Goal: Information Seeking & Learning: Compare options

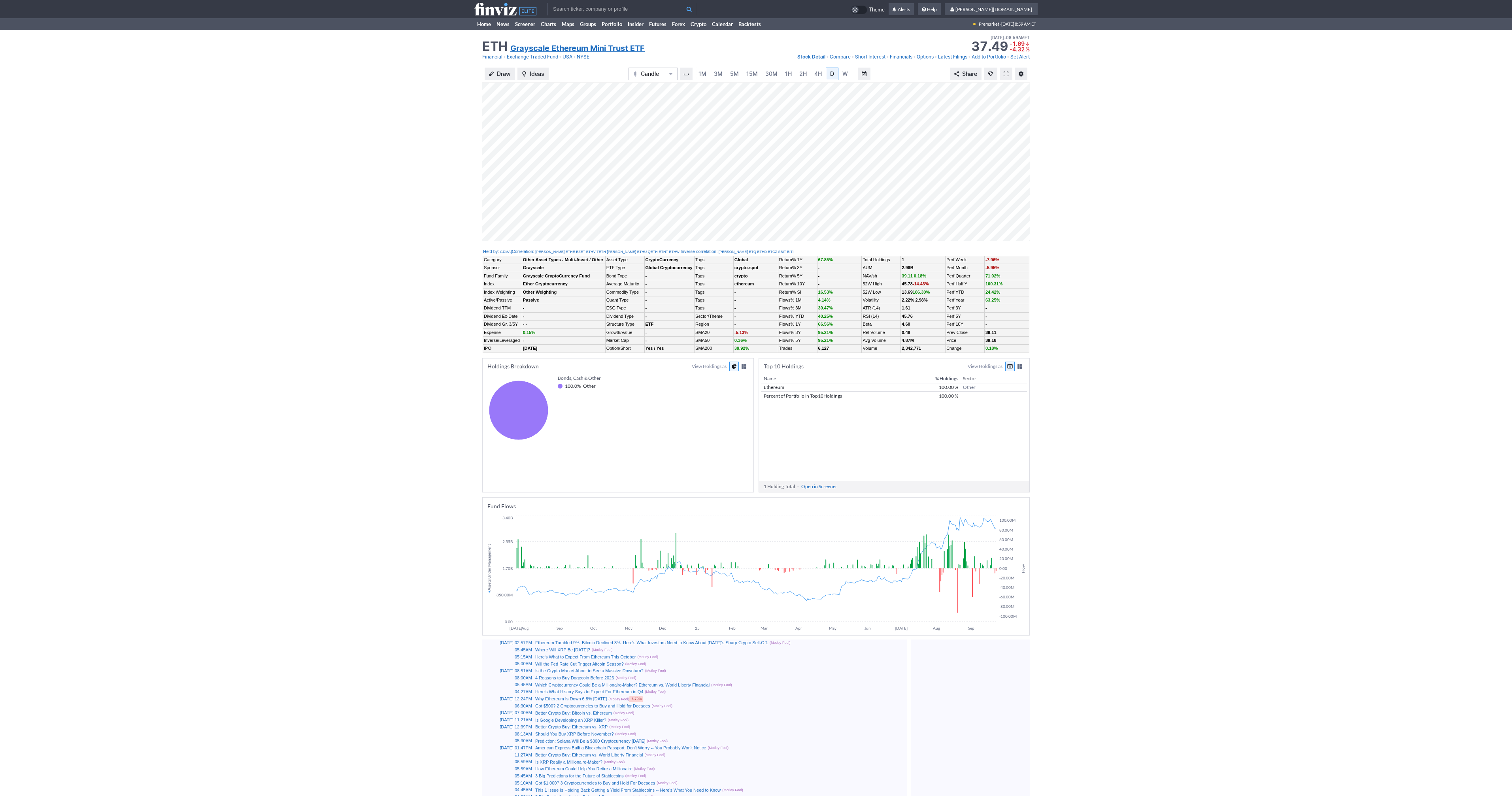
scroll to position [0, 8]
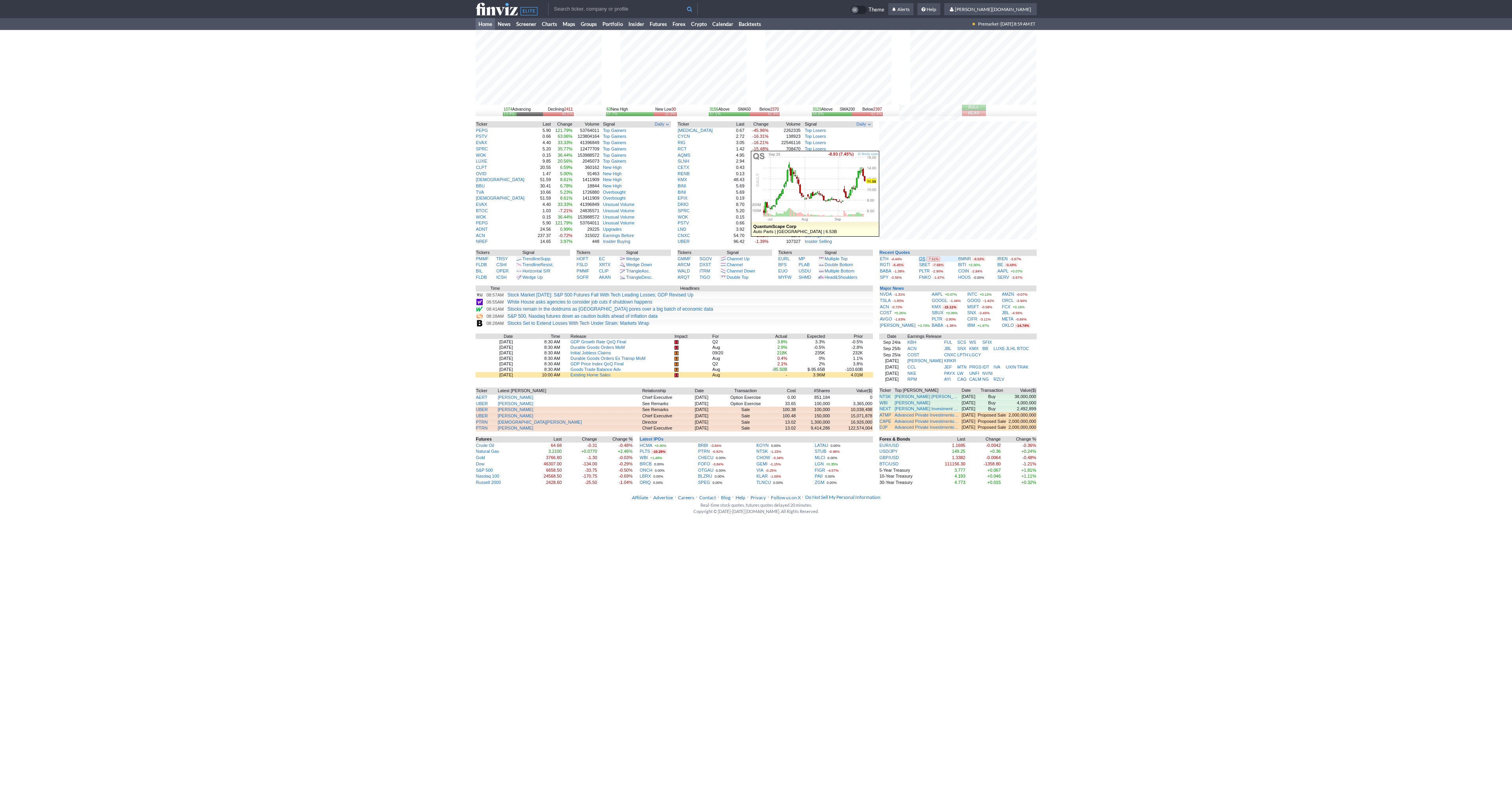
click at [920, 259] on link "QS" at bounding box center [922, 259] width 6 height 5
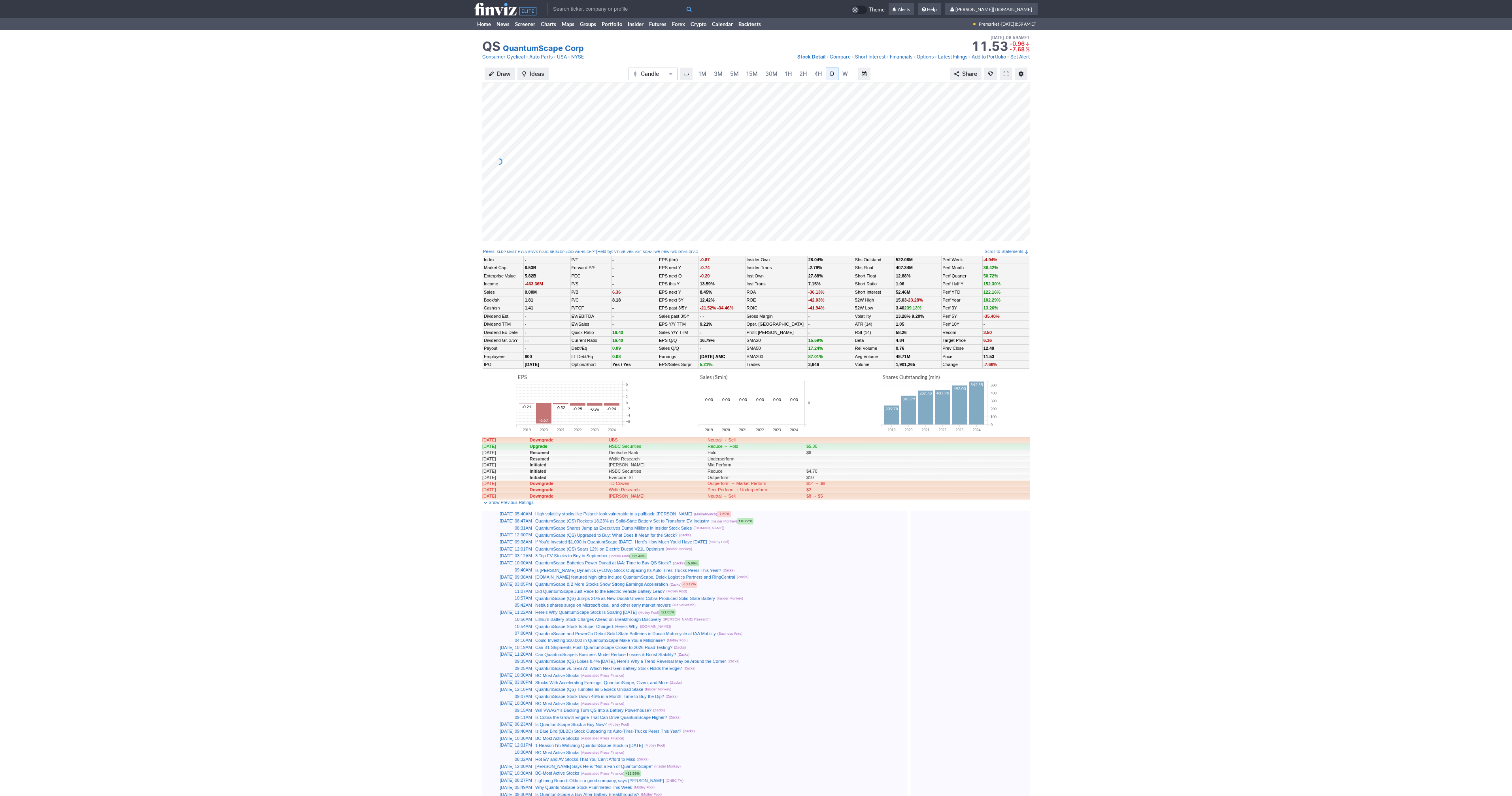
scroll to position [0, 8]
click at [1009, 72] on link at bounding box center [1006, 74] width 12 height 12
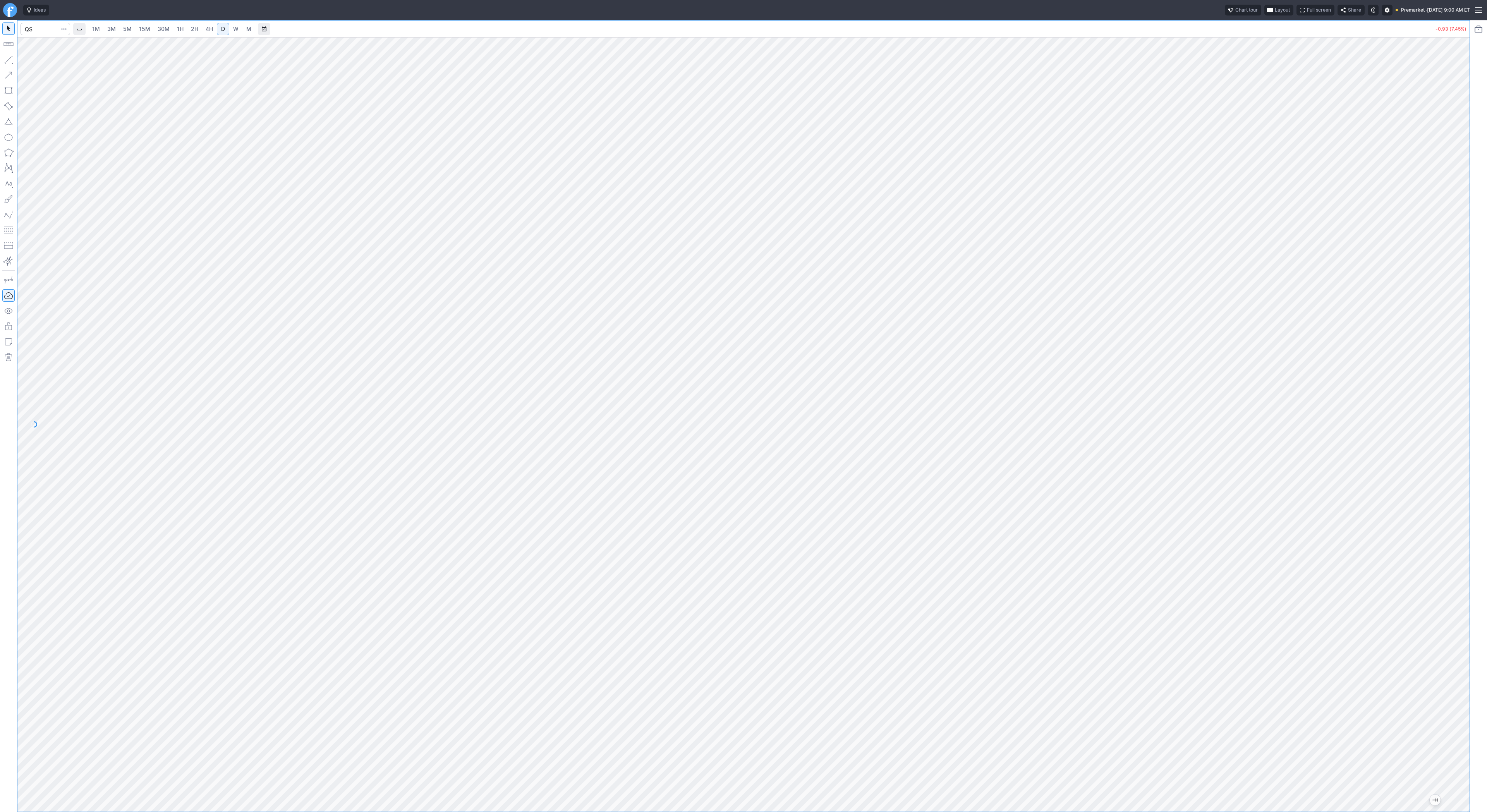
click at [115, 28] on span "3M" at bounding box center [111, 28] width 9 height 6
click at [154, 28] on link "30M" at bounding box center [163, 29] width 19 height 12
click at [45, 28] on input "Search" at bounding box center [46, 29] width 50 height 12
type input "bmnr"
click at [182, 28] on link "1H" at bounding box center [180, 29] width 13 height 12
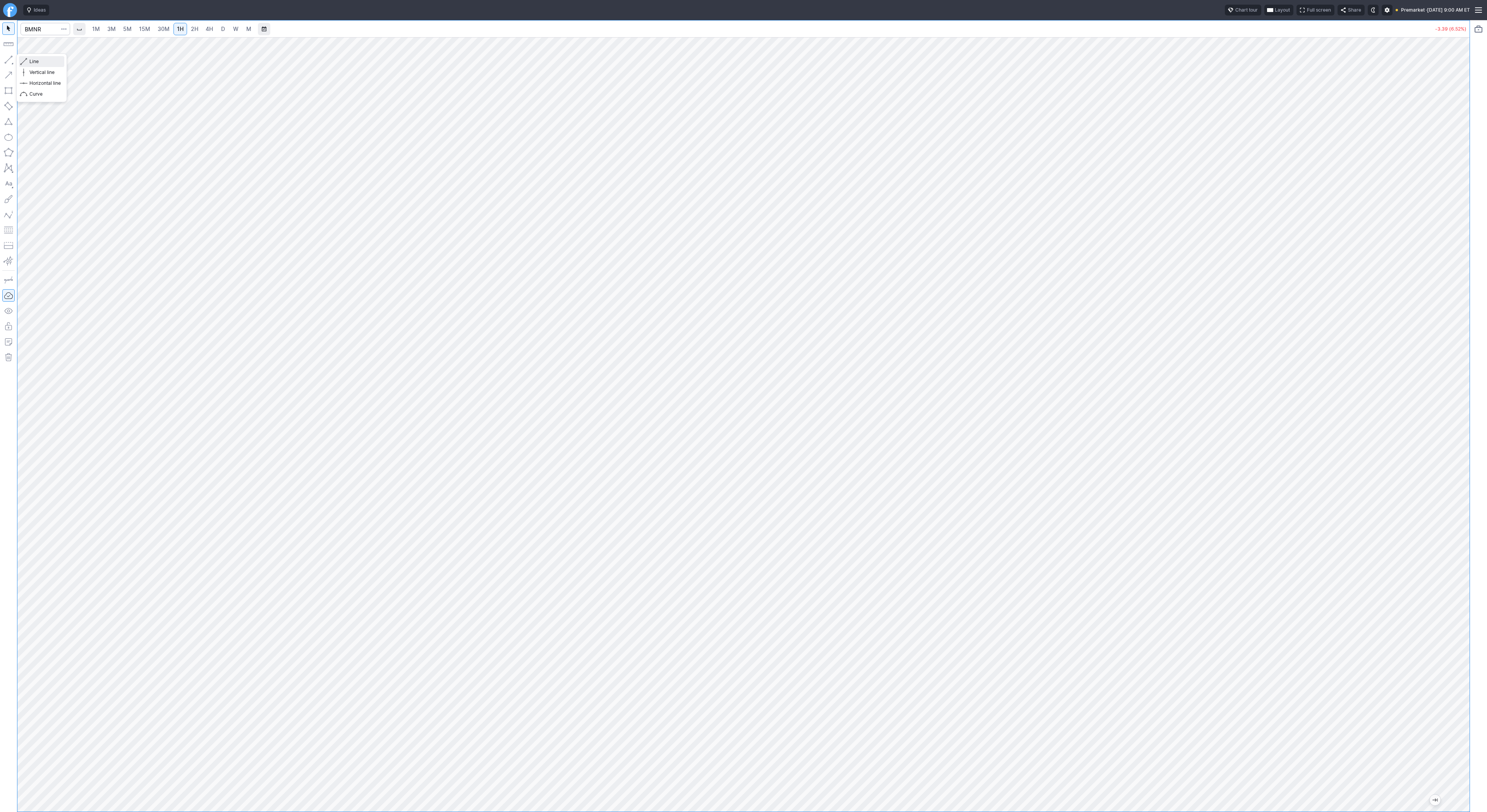
click at [39, 62] on span "Line" at bounding box center [45, 61] width 31 height 8
drag, startPoint x: 25, startPoint y: 61, endPoint x: 53, endPoint y: 77, distance: 32.2
click at [26, 61] on span "button" at bounding box center [25, 61] width 5 height 11
click at [35, 61] on span "Line" at bounding box center [45, 61] width 31 height 8
click at [43, 61] on span "Line" at bounding box center [45, 61] width 31 height 8
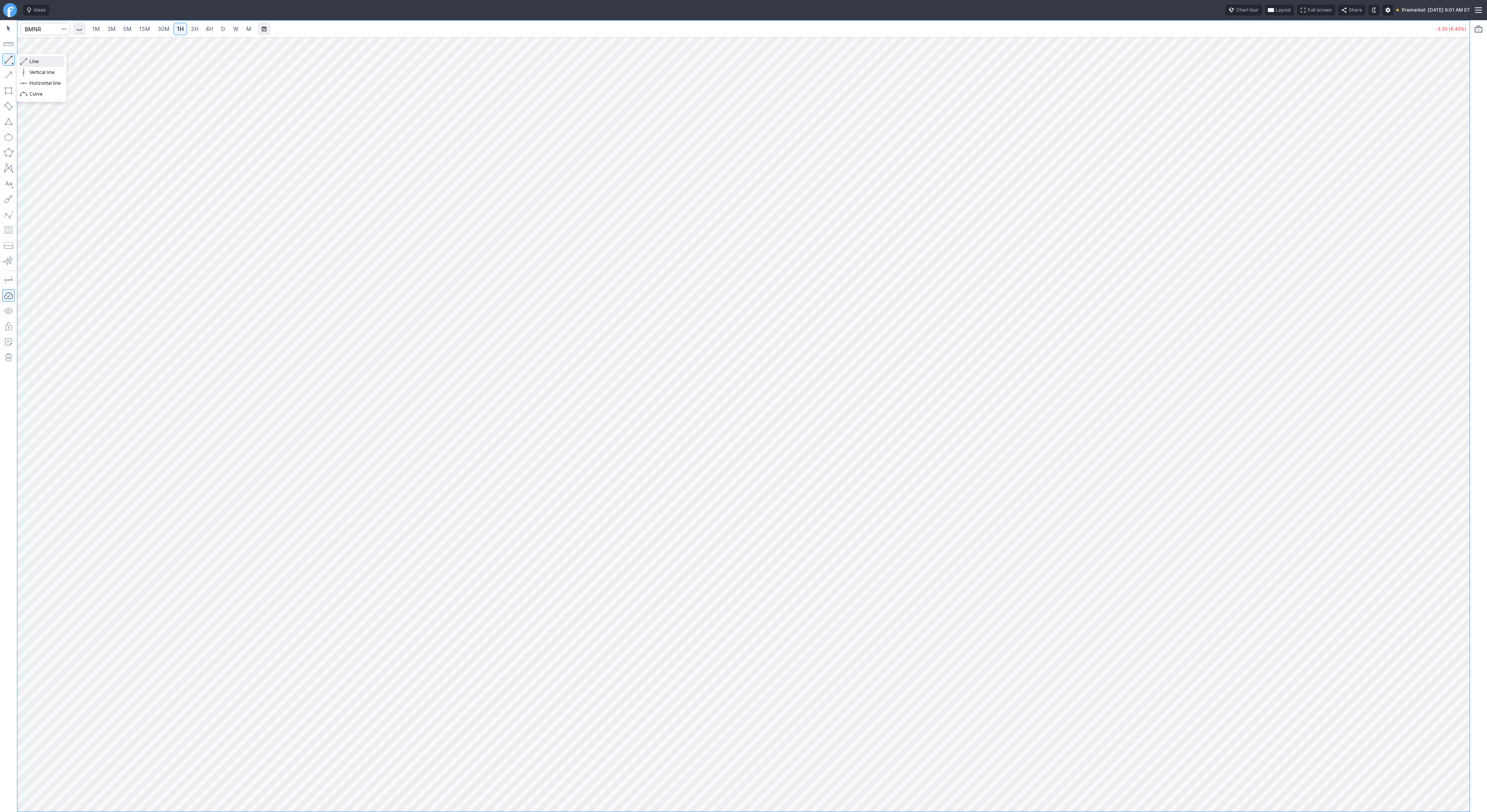
click at [31, 60] on span "Line" at bounding box center [45, 61] width 31 height 8
click at [5, 58] on button "button" at bounding box center [8, 59] width 12 height 12
click at [14, 61] on button "button" at bounding box center [8, 59] width 12 height 12
click at [46, 64] on span "Line" at bounding box center [45, 61] width 31 height 8
click at [19, 60] on button "Line" at bounding box center [42, 61] width 45 height 11
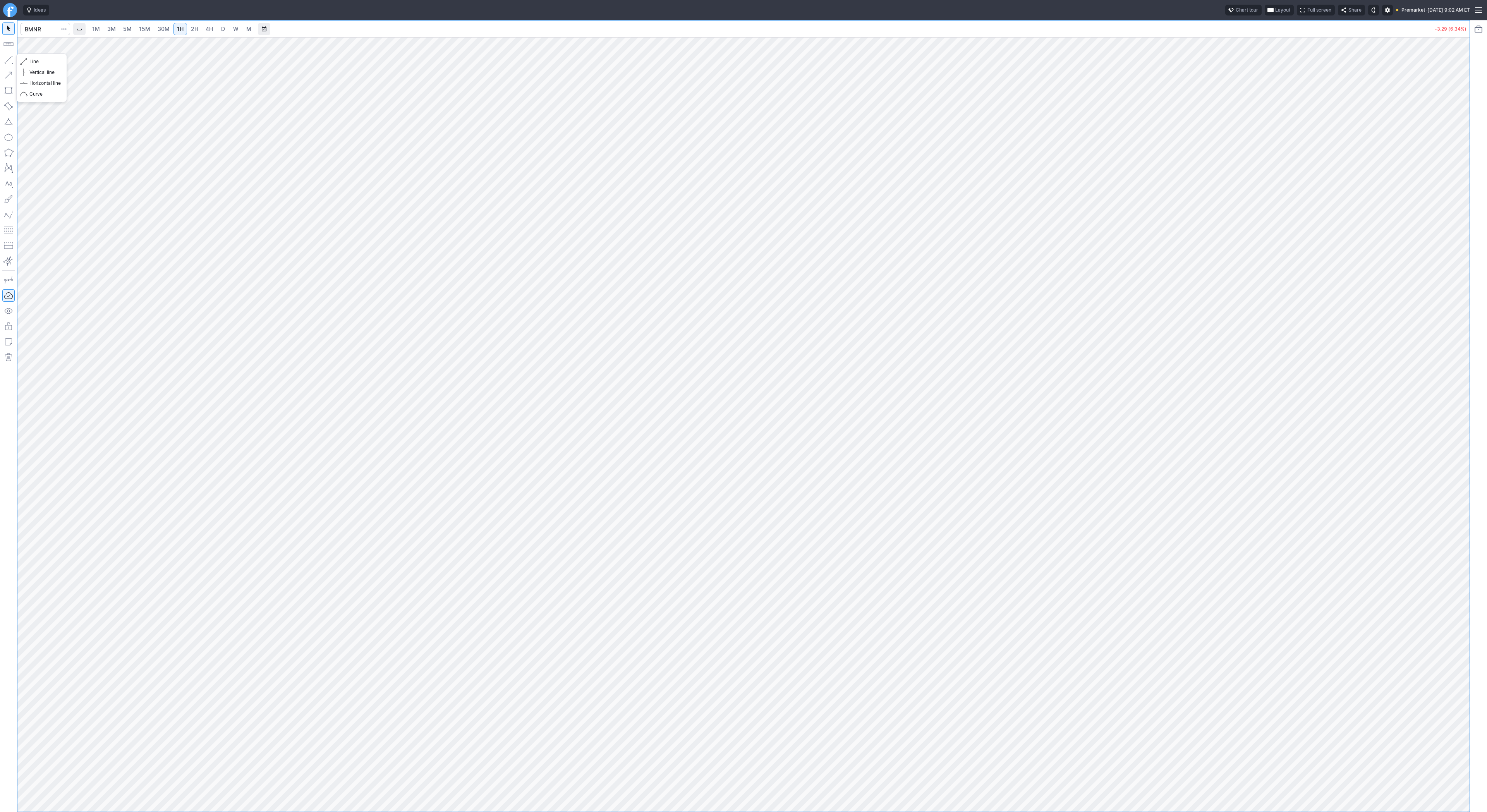
click at [2, 58] on button "button" at bounding box center [8, 59] width 12 height 12
click at [9, 57] on button "button" at bounding box center [8, 59] width 12 height 12
drag, startPoint x: 7, startPoint y: 55, endPoint x: 8, endPoint y: 61, distance: 6.1
click at [7, 56] on button "button" at bounding box center [8, 59] width 12 height 12
click at [47, 32] on input "Search" at bounding box center [46, 29] width 50 height 12
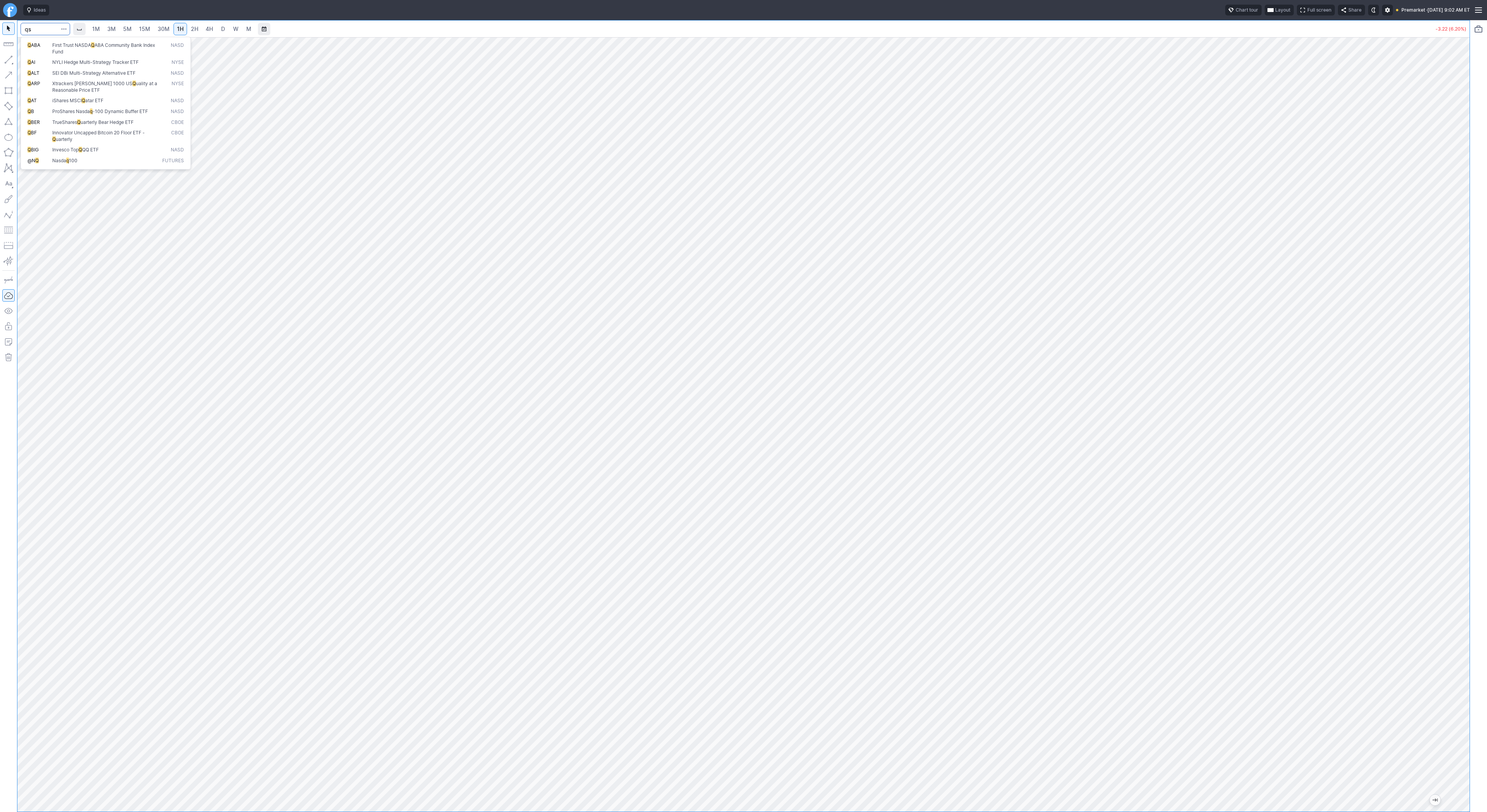
type input "qs"
click at [10, 61] on button "button" at bounding box center [8, 59] width 12 height 12
click at [108, 29] on span "3M" at bounding box center [111, 28] width 9 height 6
click at [39, 27] on input "Search" at bounding box center [46, 29] width 50 height 12
type input "sbet"
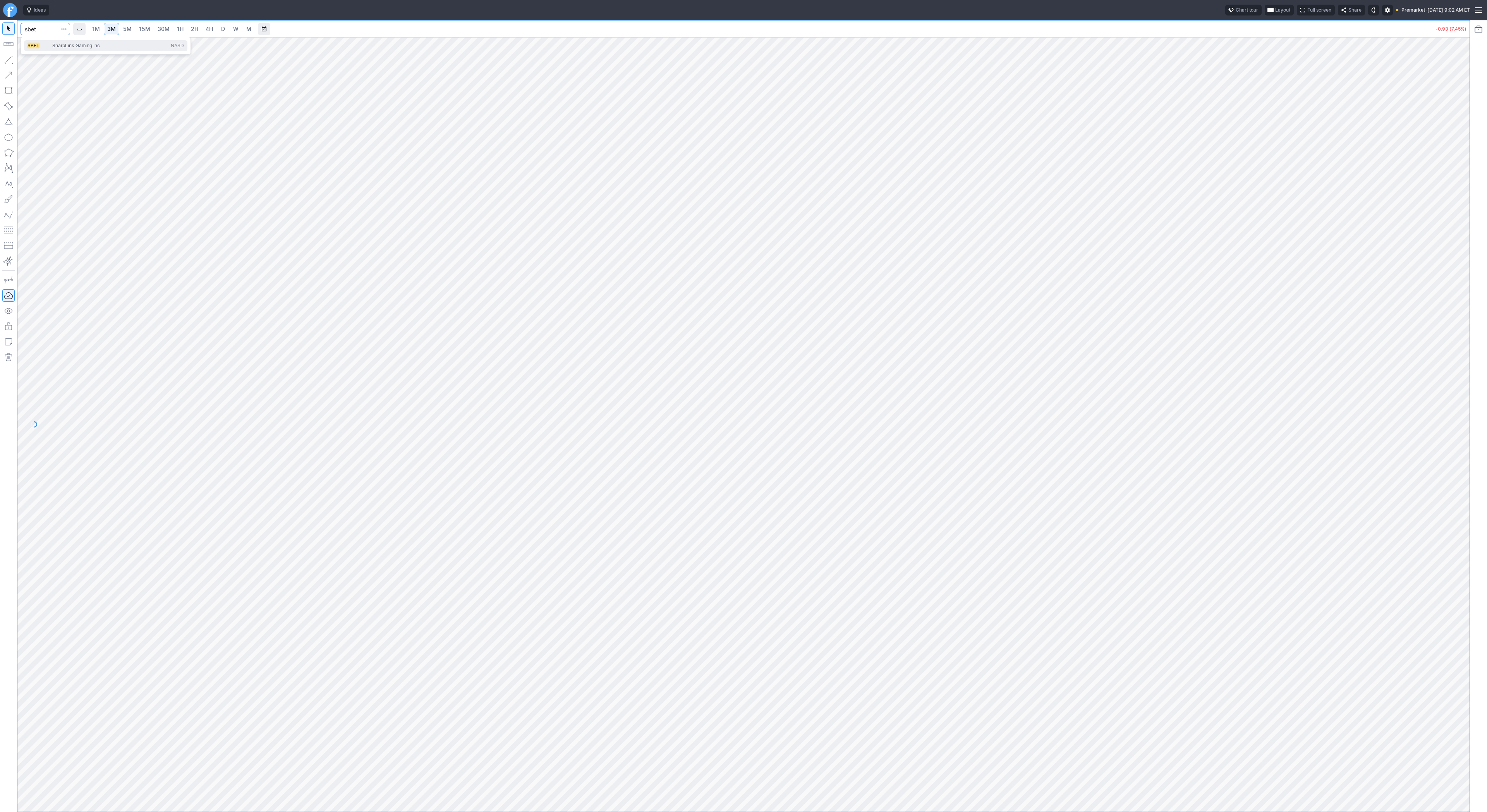
click at [46, 44] on span "SBET" at bounding box center [40, 46] width 25 height 6
click at [177, 31] on span "1H" at bounding box center [180, 28] width 6 height 6
click at [31, 62] on span "Line" at bounding box center [45, 61] width 31 height 8
drag, startPoint x: 33, startPoint y: 59, endPoint x: 46, endPoint y: 76, distance: 21.4
click at [38, 66] on button "Line" at bounding box center [42, 61] width 45 height 11
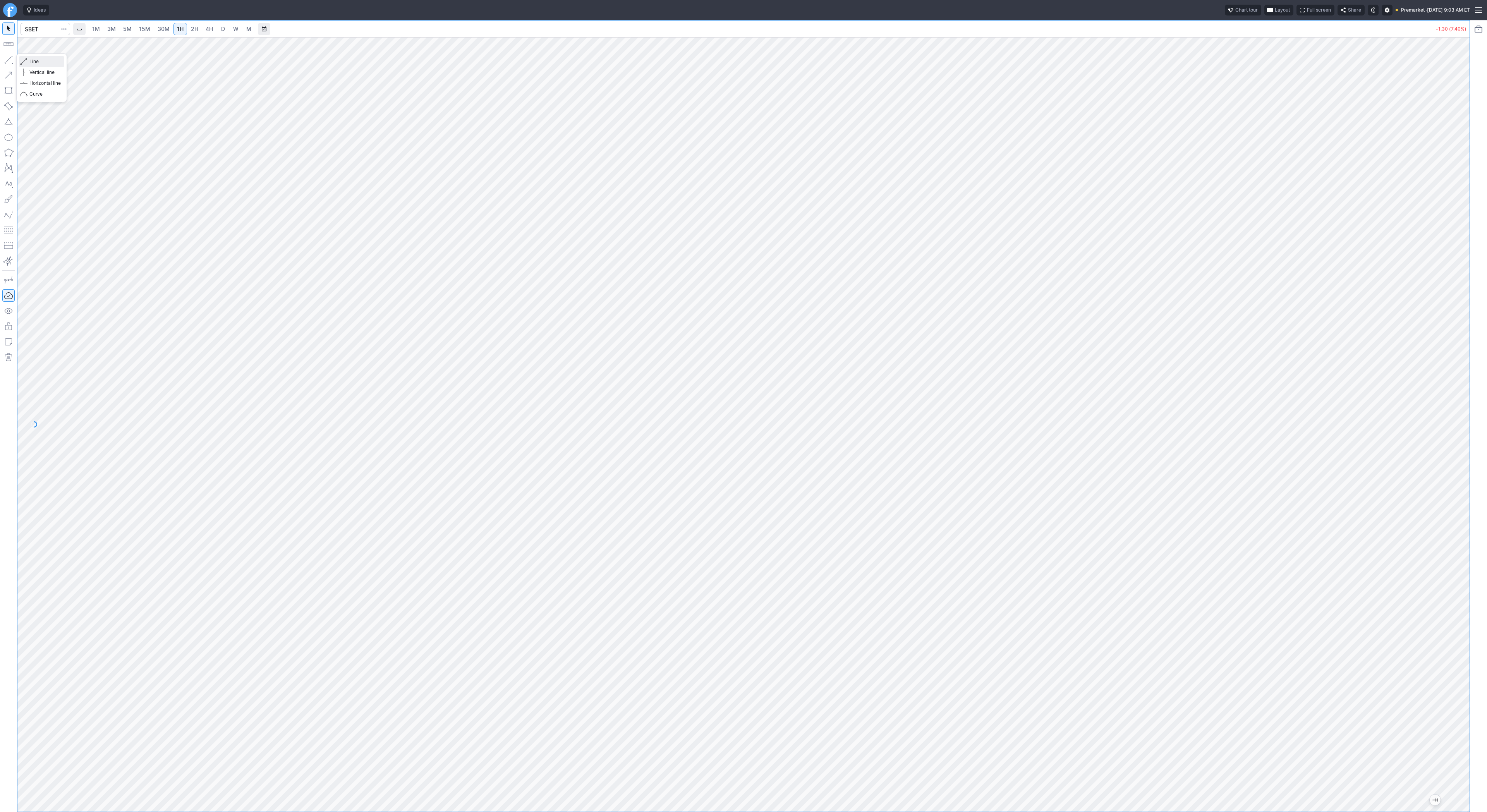
click at [36, 59] on span "Line" at bounding box center [45, 61] width 31 height 8
click at [6, 59] on button "button" at bounding box center [8, 59] width 12 height 12
click at [28, 61] on button "Line" at bounding box center [42, 61] width 45 height 11
click at [12, 61] on button "button" at bounding box center [8, 59] width 12 height 12
click at [7, 59] on button "button" at bounding box center [8, 59] width 12 height 12
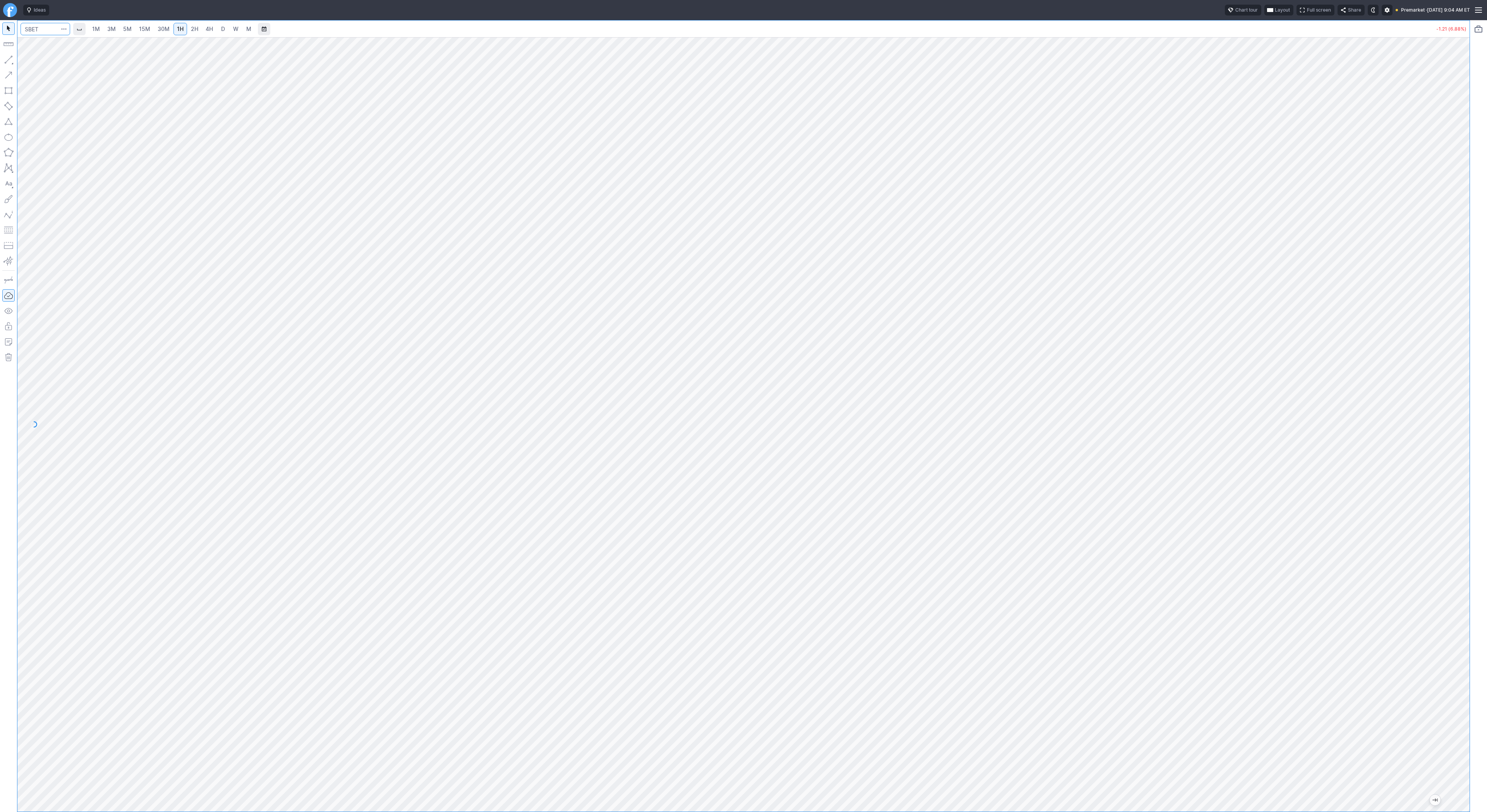
click at [50, 32] on input "Search" at bounding box center [46, 29] width 50 height 12
type input "s"
type input "eth"
click at [72, 146] on span "ereum / USD" at bounding box center [73, 143] width 28 height 6
click at [196, 30] on span "2H" at bounding box center [195, 28] width 8 height 6
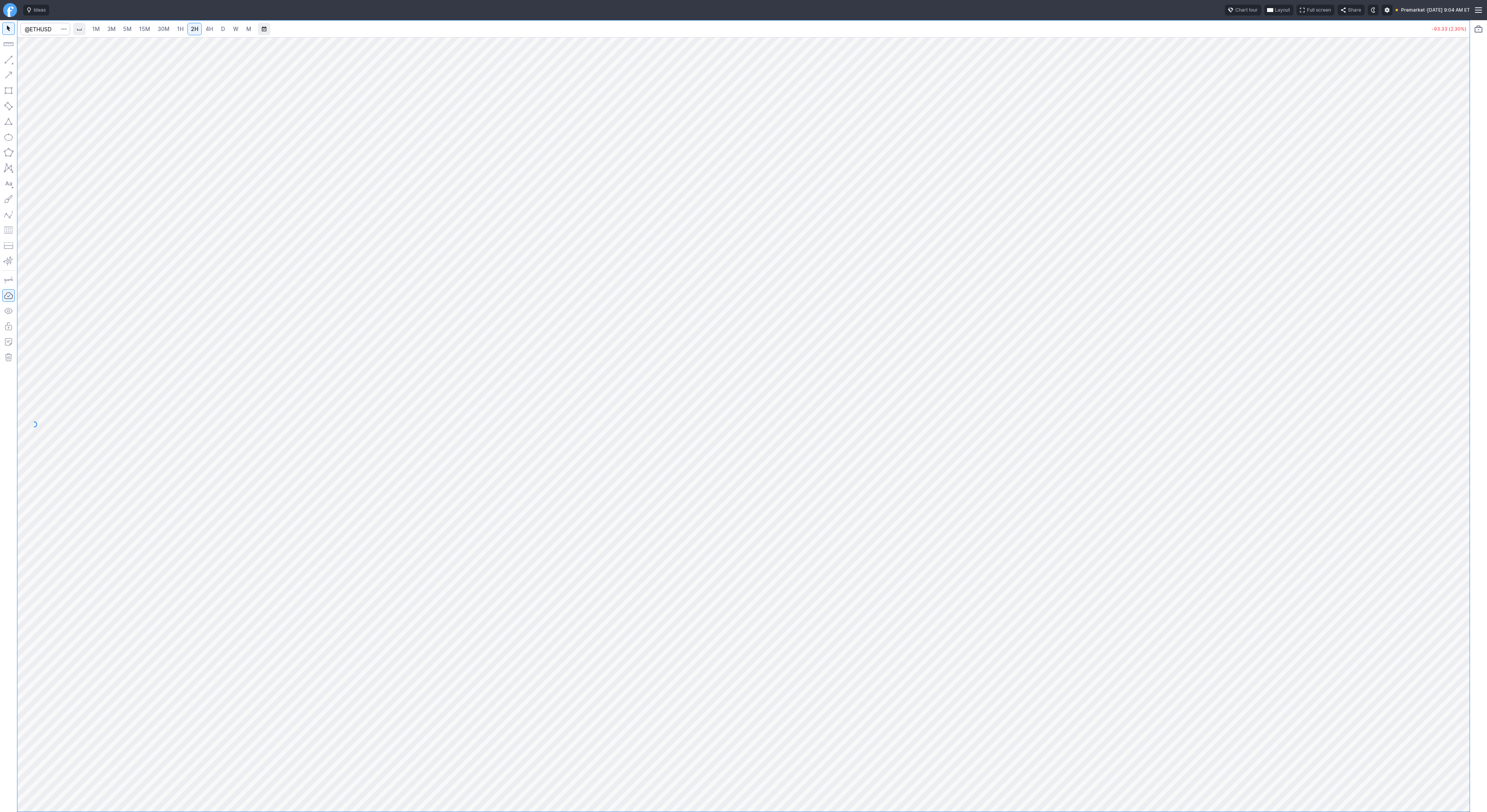
click at [202, 30] on link "4H" at bounding box center [209, 29] width 14 height 12
click at [41, 63] on span "Line" at bounding box center [45, 61] width 31 height 8
click at [5, 59] on button "button" at bounding box center [8, 59] width 12 height 12
click at [32, 63] on span "Line" at bounding box center [45, 61] width 31 height 8
click at [4, 59] on button "button" at bounding box center [8, 59] width 12 height 12
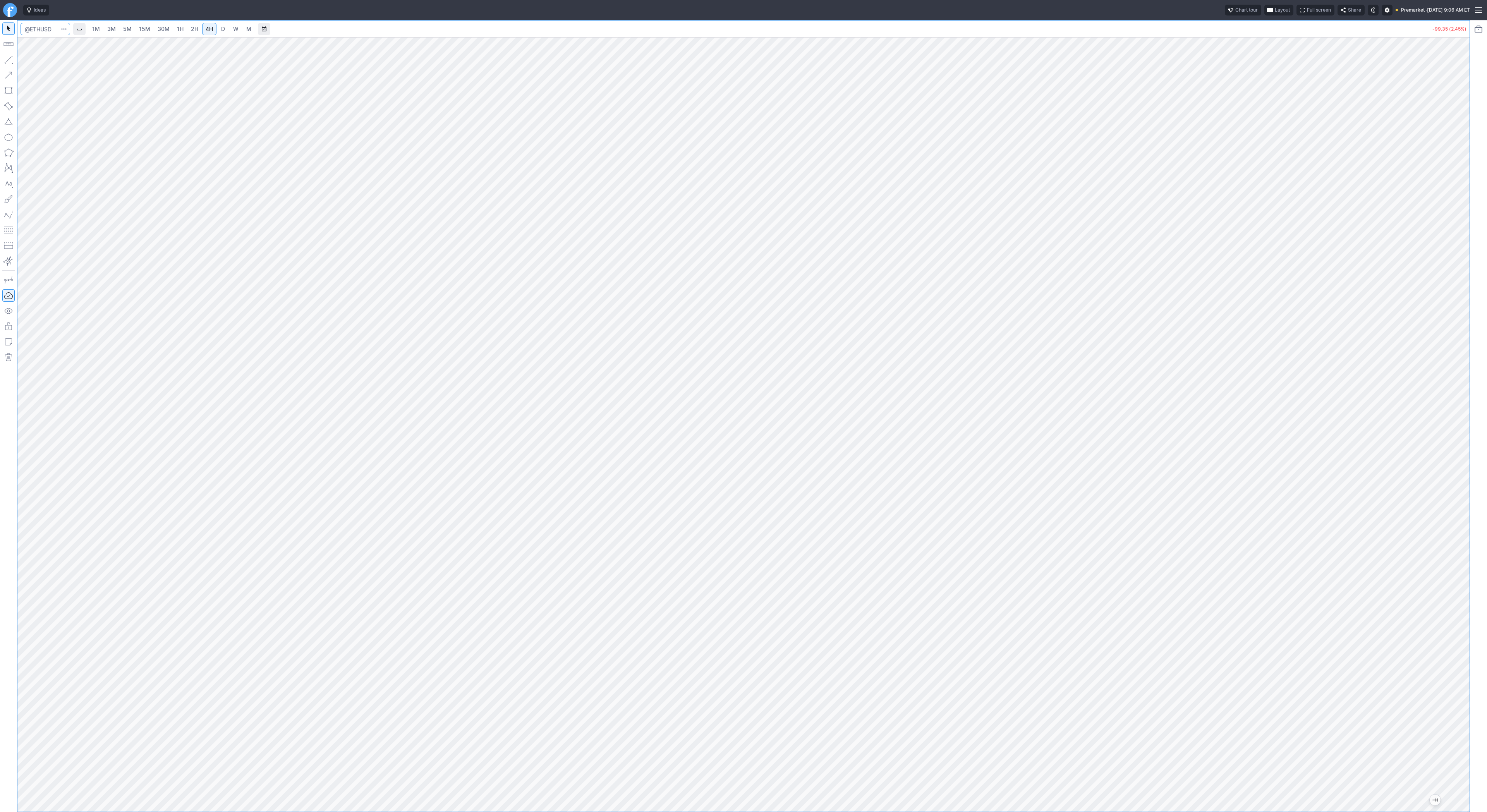
click at [40, 32] on input "Search" at bounding box center [46, 29] width 50 height 12
type input "bmnr"
click at [178, 28] on span "1H" at bounding box center [180, 28] width 6 height 6
click at [163, 26] on span "30M" at bounding box center [163, 28] width 12 height 6
click at [42, 62] on span "Line" at bounding box center [45, 61] width 31 height 8
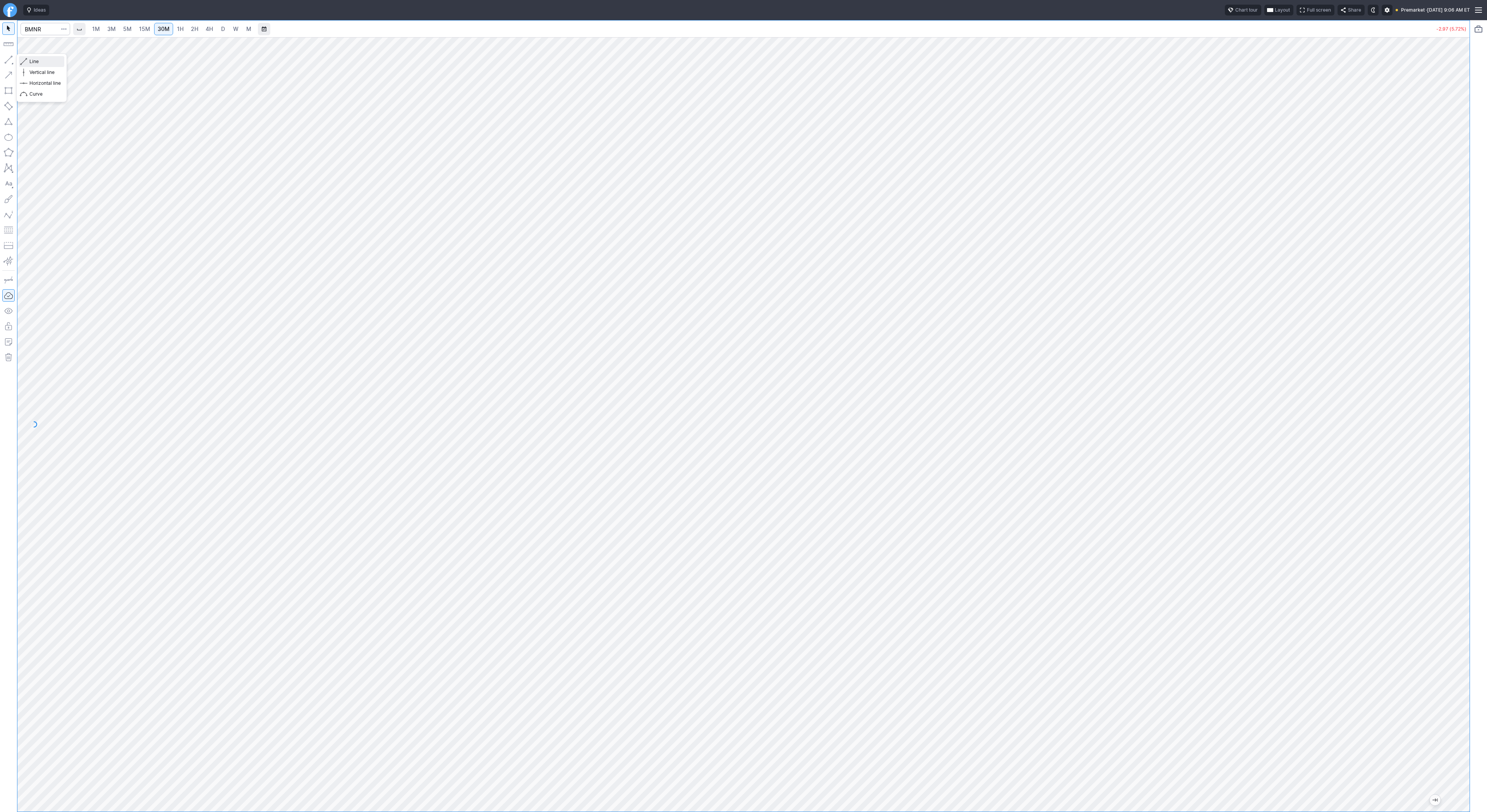
click at [47, 61] on span "Line" at bounding box center [45, 61] width 31 height 8
click at [109, 28] on span "3M" at bounding box center [111, 28] width 9 height 6
click at [33, 35] on input "Search" at bounding box center [46, 29] width 50 height 12
type input "trump"
click at [69, 59] on span "USDT" at bounding box center [76, 62] width 13 height 6
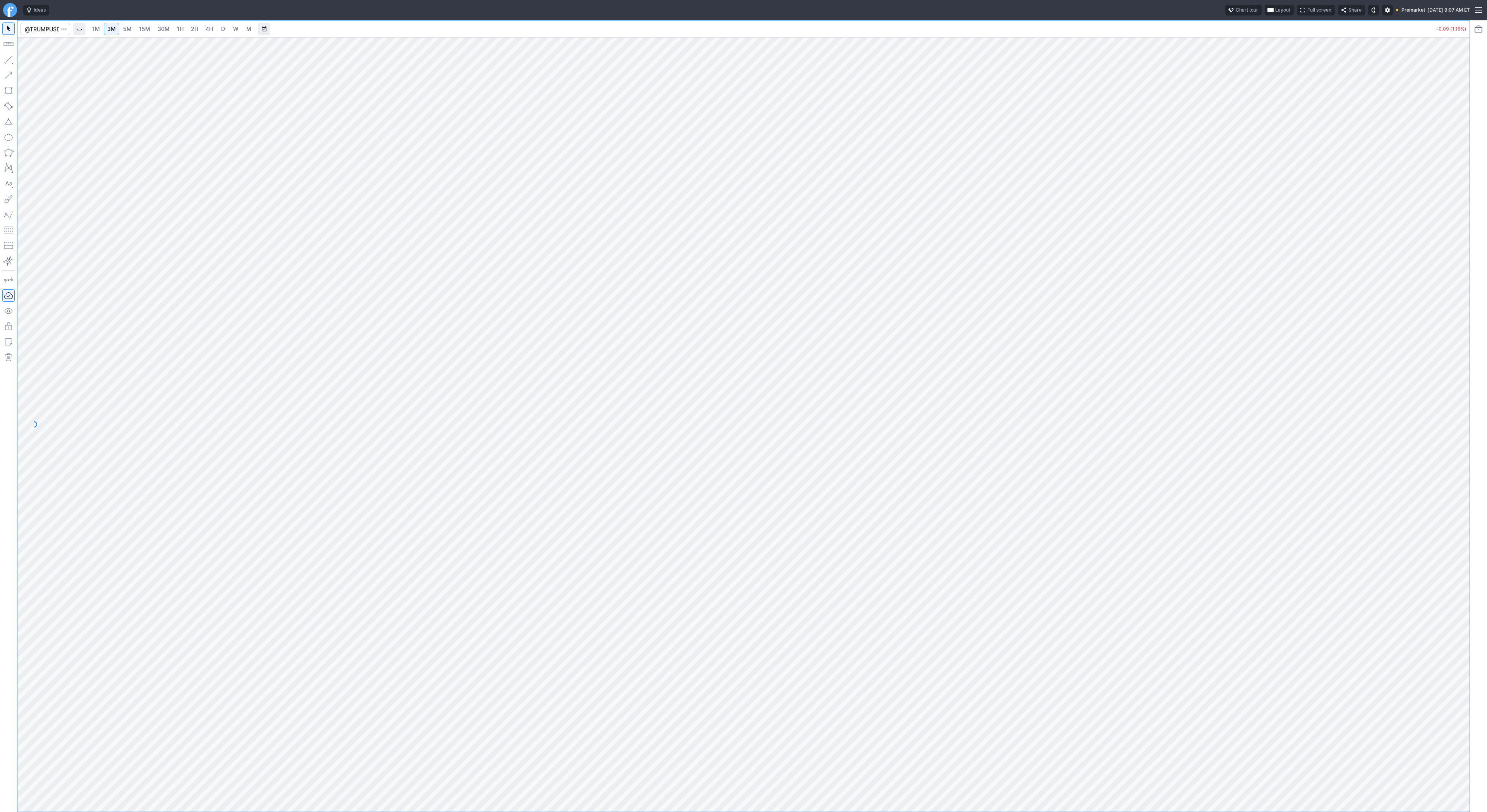
click at [203, 32] on link "4H" at bounding box center [209, 29] width 14 height 12
click at [219, 32] on link "D" at bounding box center [223, 29] width 12 height 12
click at [199, 31] on link "2H" at bounding box center [195, 29] width 14 height 12
click at [214, 30] on link "4H" at bounding box center [209, 29] width 14 height 12
click at [221, 28] on span "D" at bounding box center [223, 28] width 4 height 6
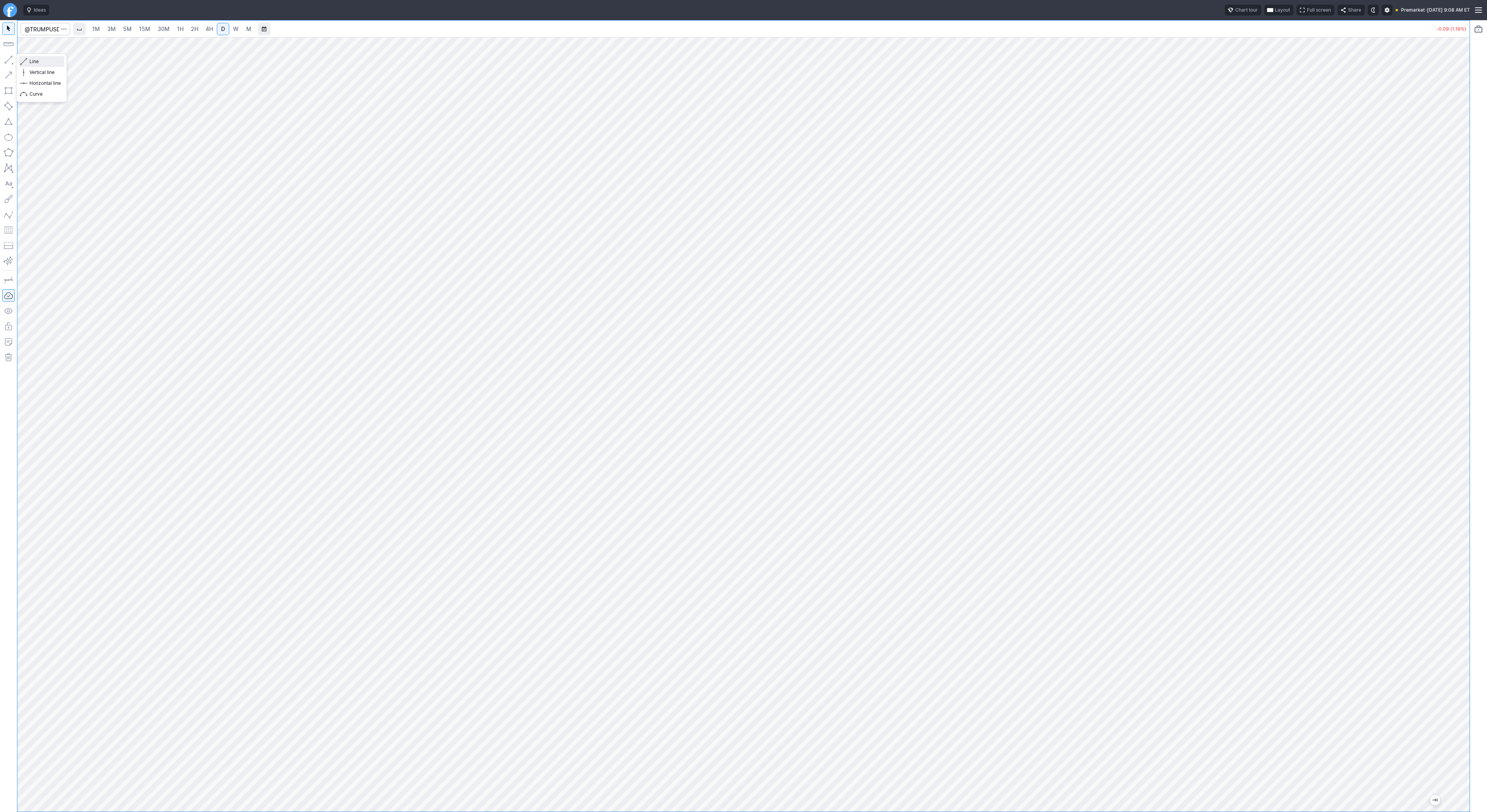
click at [29, 62] on button "Line" at bounding box center [42, 61] width 45 height 11
click at [3, 57] on button "button" at bounding box center [8, 59] width 12 height 12
click at [9, 56] on button "button" at bounding box center [8, 59] width 12 height 12
click at [6, 61] on button "button" at bounding box center [8, 59] width 12 height 12
click at [6, 56] on button "button" at bounding box center [8, 59] width 12 height 12
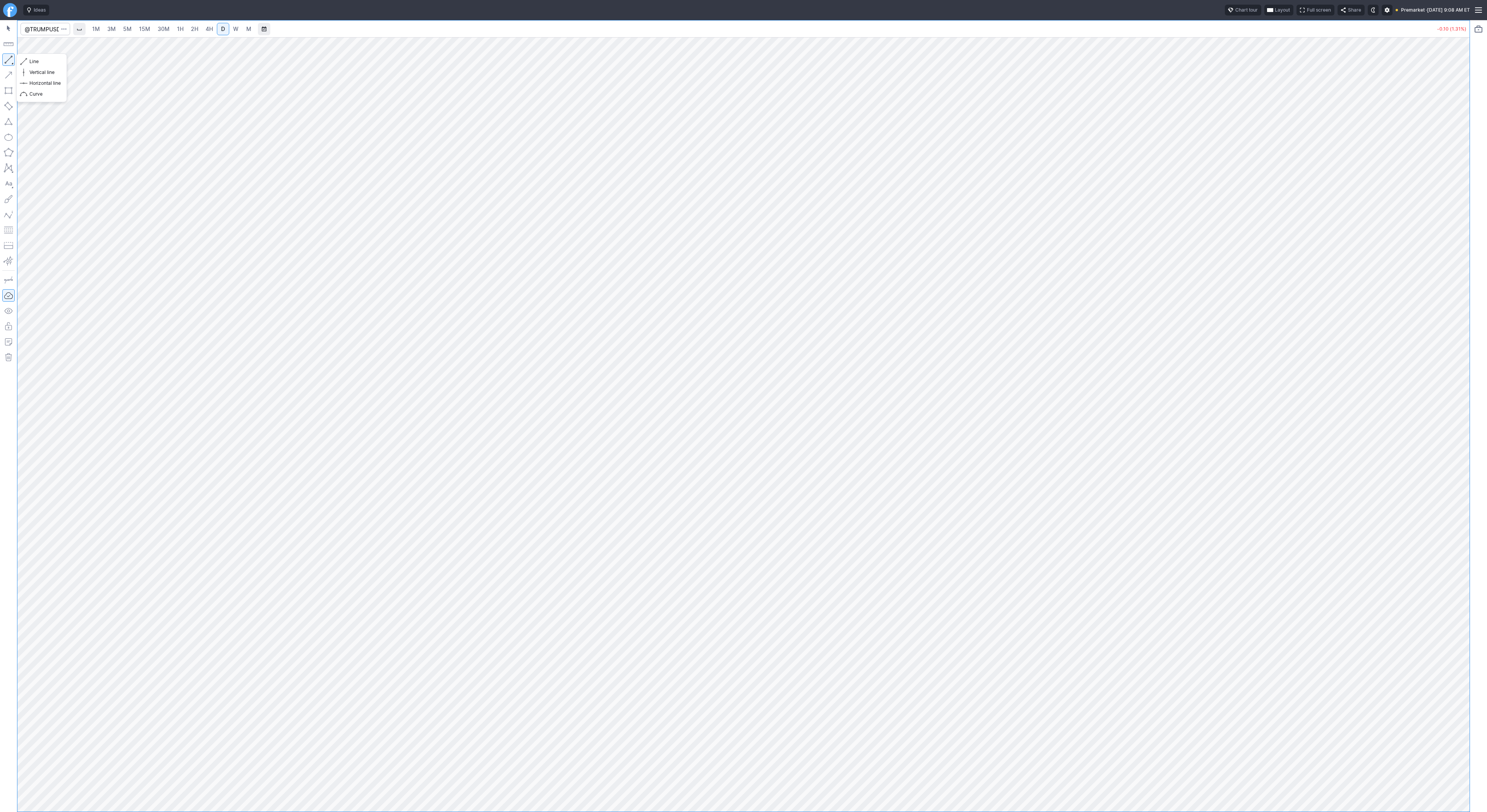
click at [10, 58] on button "button" at bounding box center [8, 59] width 12 height 12
click at [25, 57] on span "button" at bounding box center [25, 61] width 5 height 11
click at [41, 27] on input "Search" at bounding box center [46, 29] width 50 height 12
type input "g"
type input "bmnr"
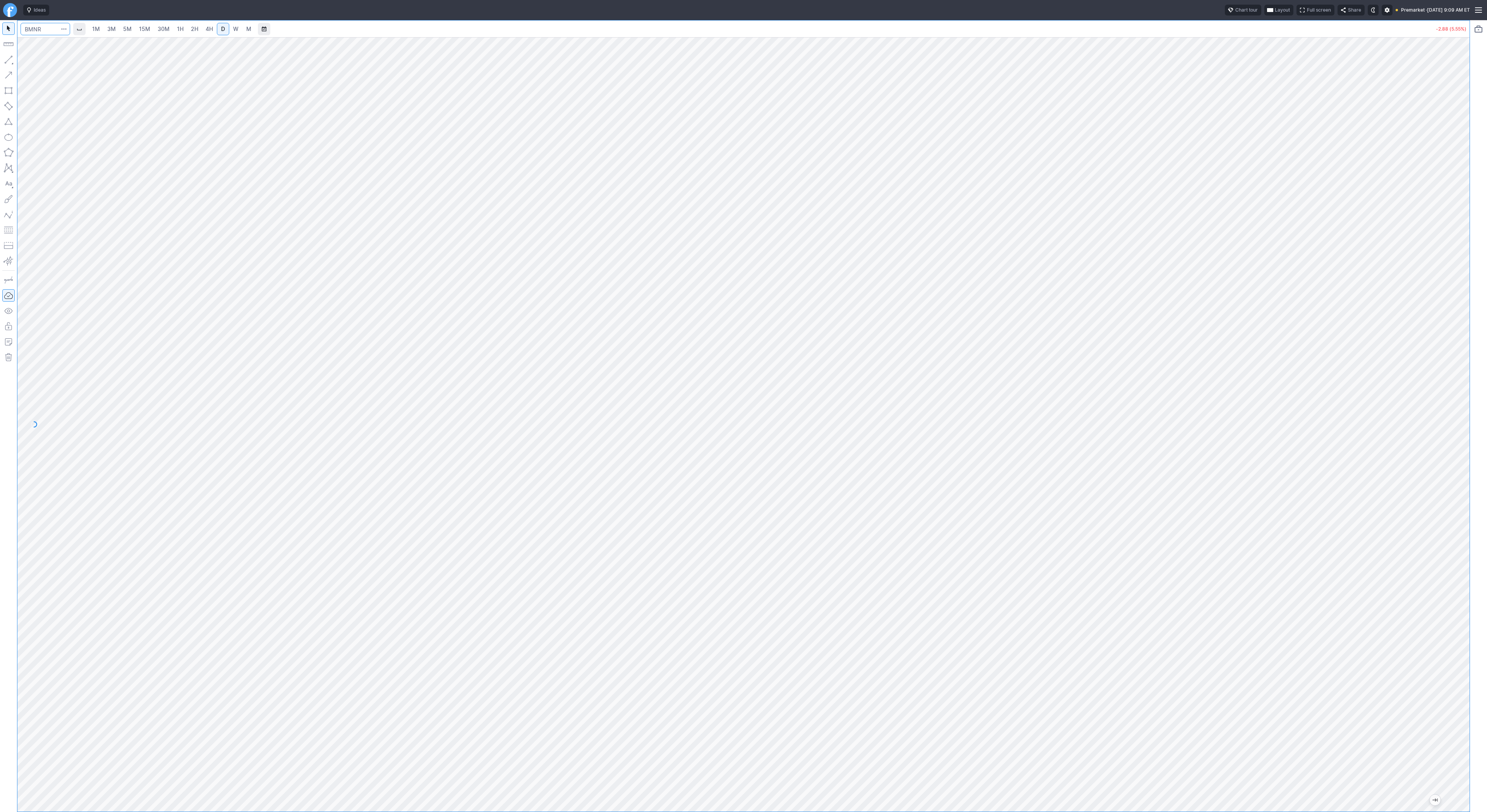
click at [38, 25] on input "Search" at bounding box center [46, 29] width 50 height 12
type input "coin"
click at [140, 29] on span "15M" at bounding box center [144, 28] width 11 height 6
click at [182, 33] on link "1H" at bounding box center [180, 29] width 13 height 12
click at [221, 31] on span "D" at bounding box center [223, 28] width 4 height 6
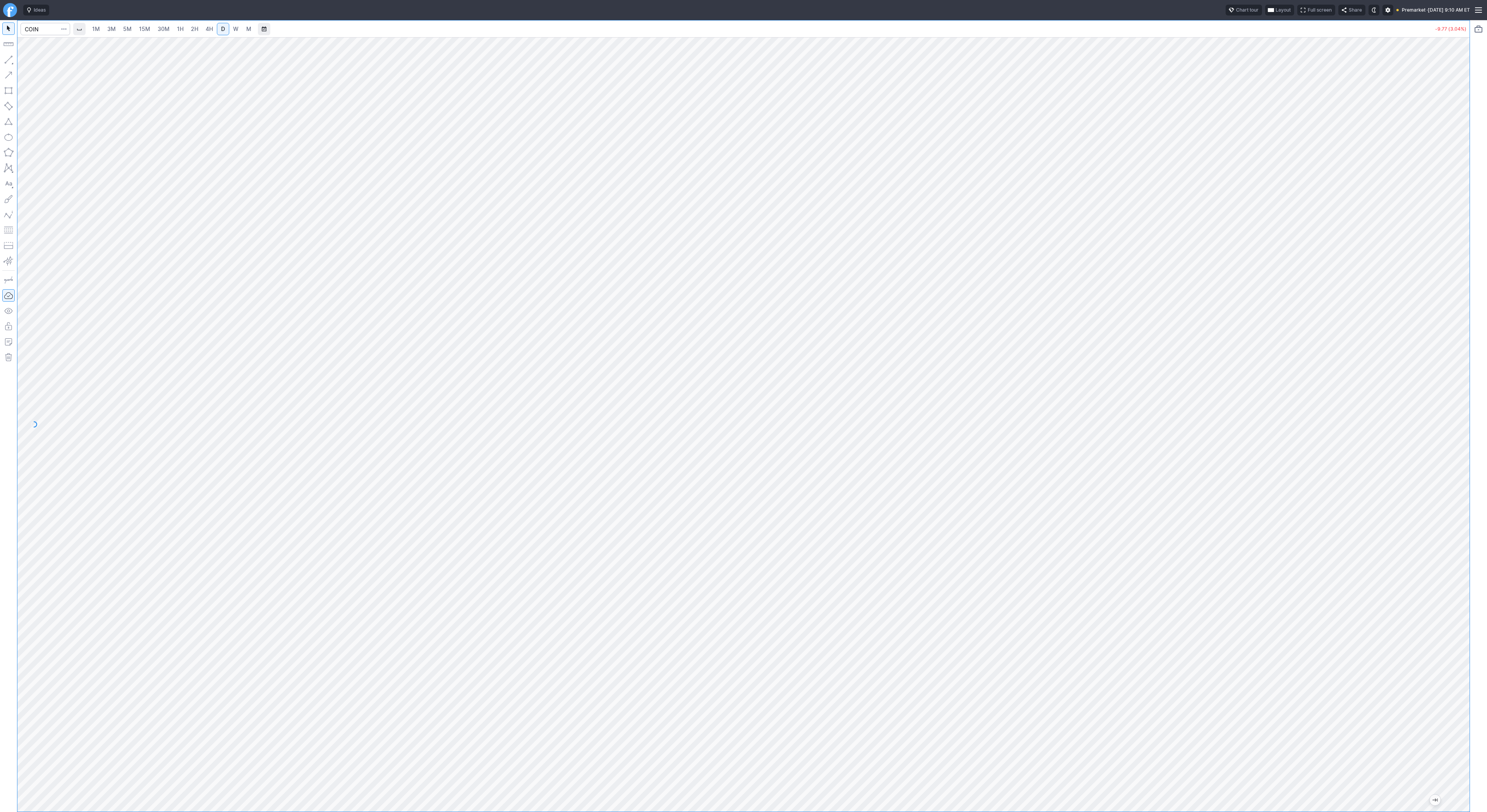
click at [206, 30] on span "4H" at bounding box center [209, 28] width 8 height 6
click at [32, 61] on span "Line" at bounding box center [45, 61] width 31 height 8
drag, startPoint x: 9, startPoint y: 58, endPoint x: 11, endPoint y: 64, distance: 6.3
click at [11, 64] on button "button" at bounding box center [8, 59] width 12 height 12
click at [10, 60] on button "button" at bounding box center [8, 59] width 12 height 12
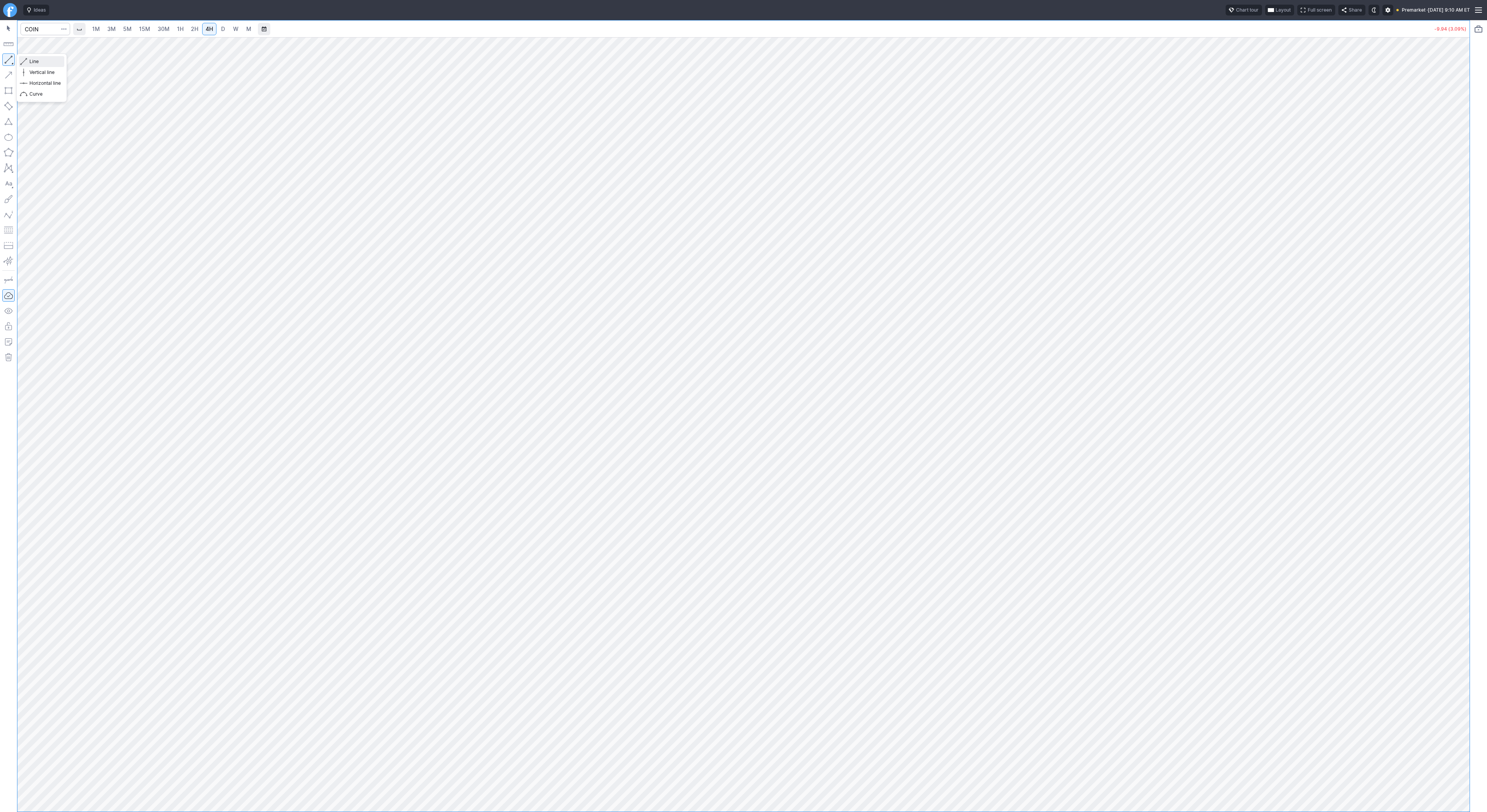
click at [42, 62] on span "Line" at bounding box center [45, 61] width 31 height 8
click at [39, 34] on input "Search" at bounding box center [46, 29] width 50 height 12
type input "oltr"
type input "pltr"
click at [185, 28] on link "1H" at bounding box center [180, 29] width 13 height 12
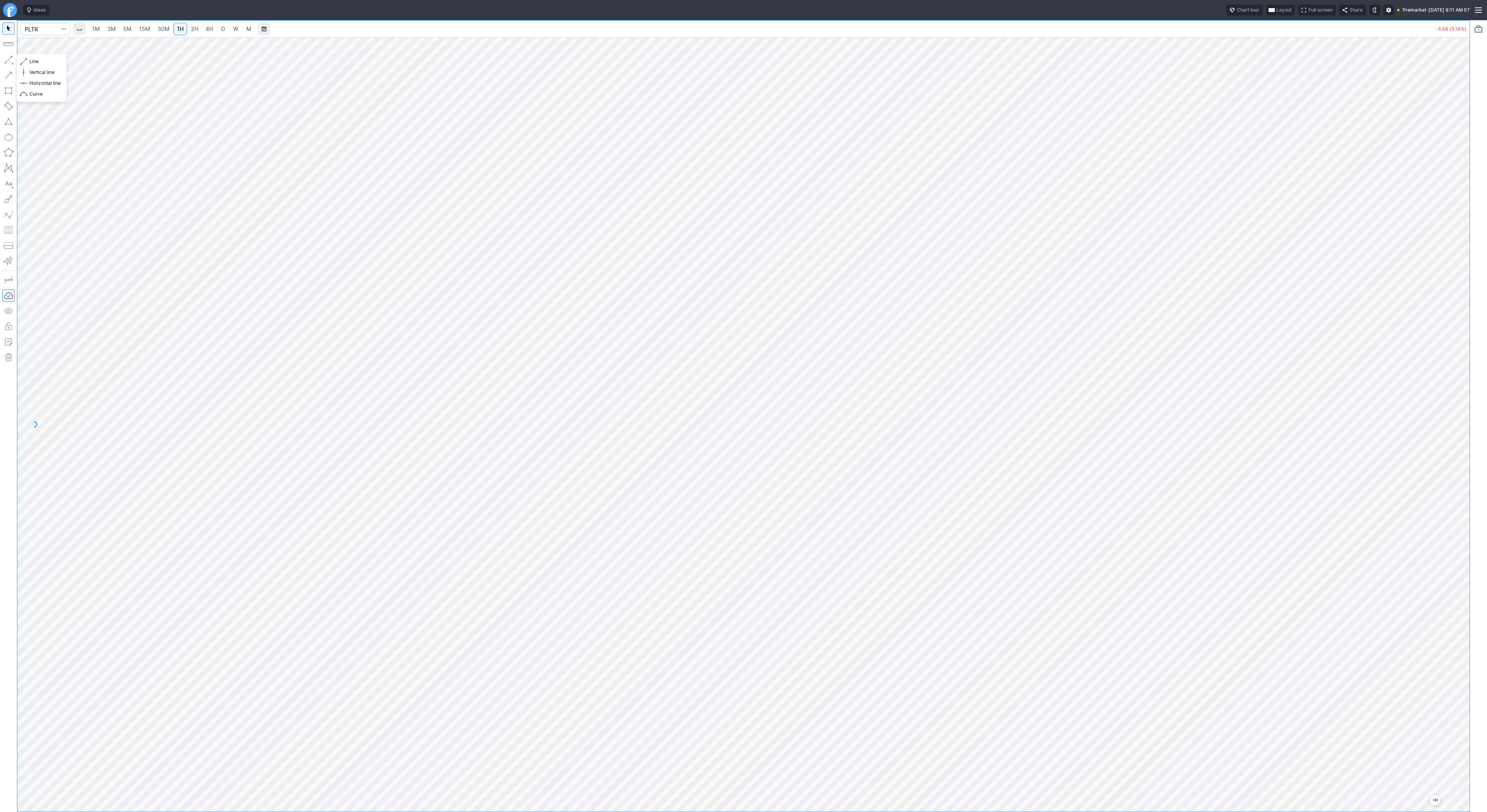
click at [9, 62] on button "button" at bounding box center [8, 59] width 12 height 12
drag, startPoint x: 8, startPoint y: 56, endPoint x: 18, endPoint y: 76, distance: 22.4
click at [8, 57] on button "button" at bounding box center [8, 59] width 12 height 12
click at [39, 61] on span "Line" at bounding box center [45, 61] width 31 height 8
click at [61, 63] on span "Line" at bounding box center [45, 61] width 31 height 8
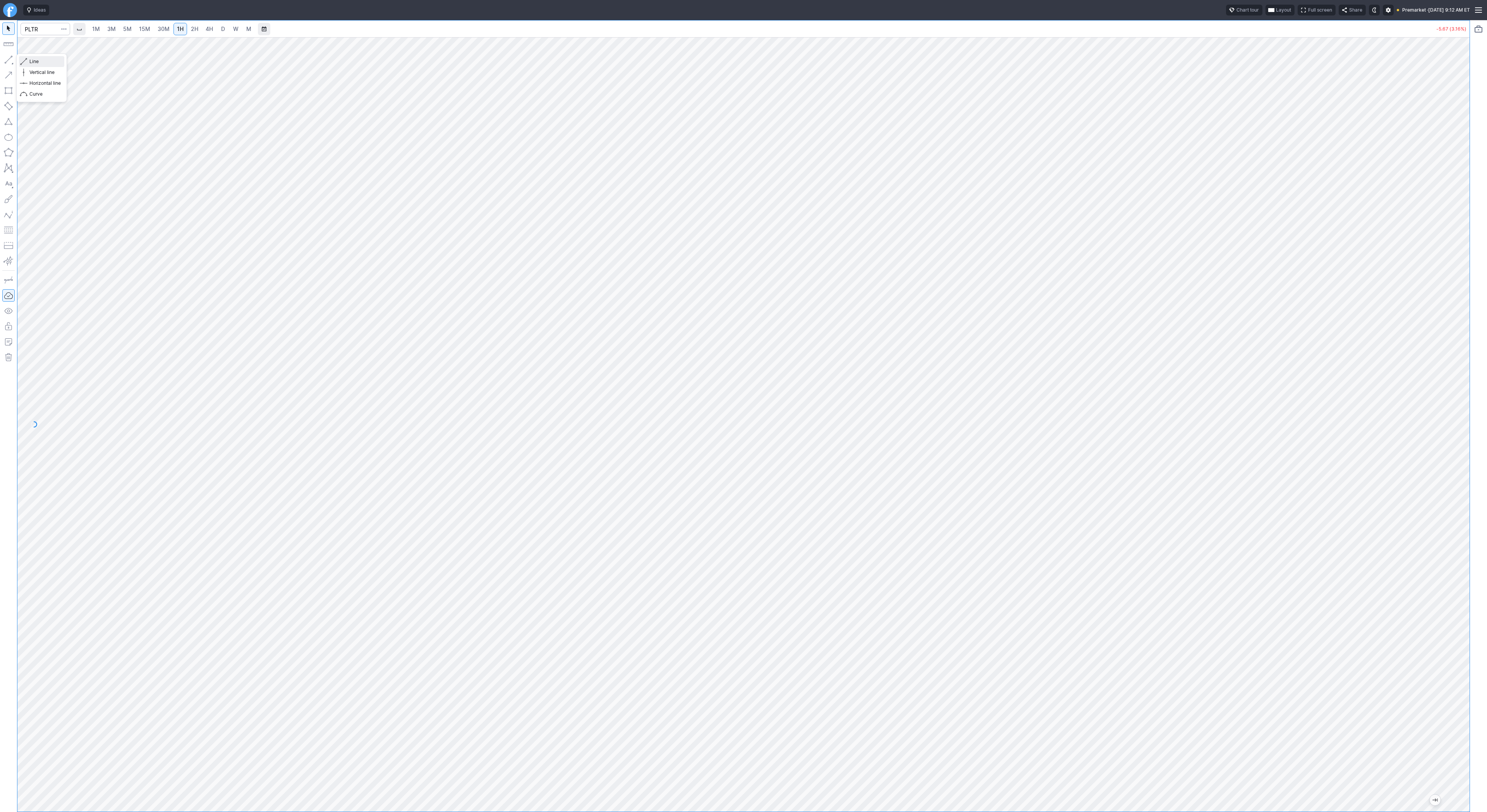
click at [32, 63] on span "Line" at bounding box center [45, 61] width 31 height 8
click at [7, 59] on button "button" at bounding box center [8, 59] width 12 height 12
click at [32, 59] on span "Line" at bounding box center [45, 61] width 31 height 8
click at [8, 61] on button "button" at bounding box center [8, 59] width 12 height 12
click at [35, 32] on input "Search" at bounding box center [46, 29] width 50 height 12
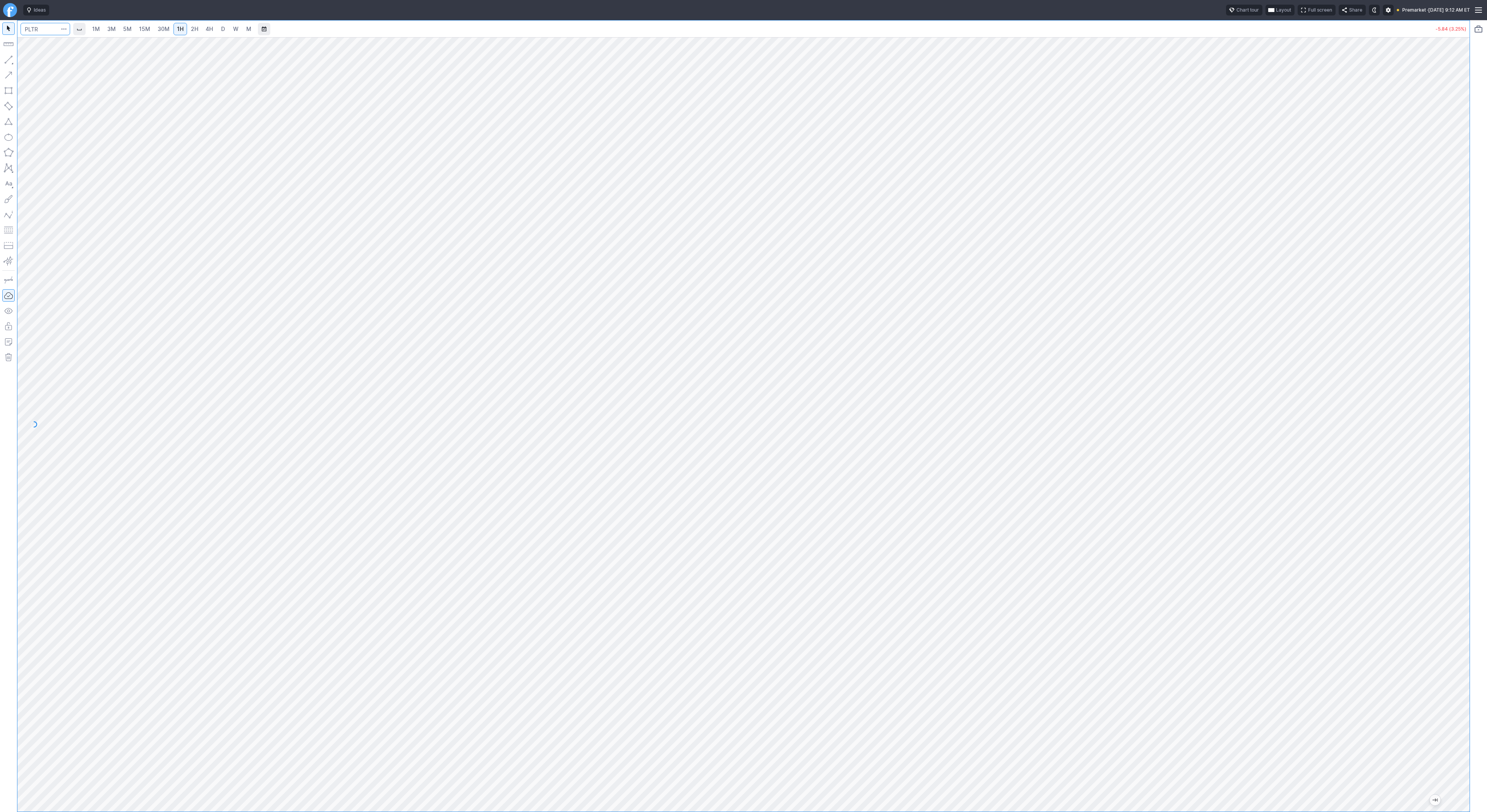
click at [40, 29] on input "Search" at bounding box center [46, 29] width 50 height 12
type input "btcusd"
click at [48, 44] on span "BTCUSD" at bounding box center [42, 46] width 20 height 6
click at [206, 30] on span "4H" at bounding box center [209, 28] width 8 height 6
click at [225, 32] on link "D" at bounding box center [223, 29] width 12 height 12
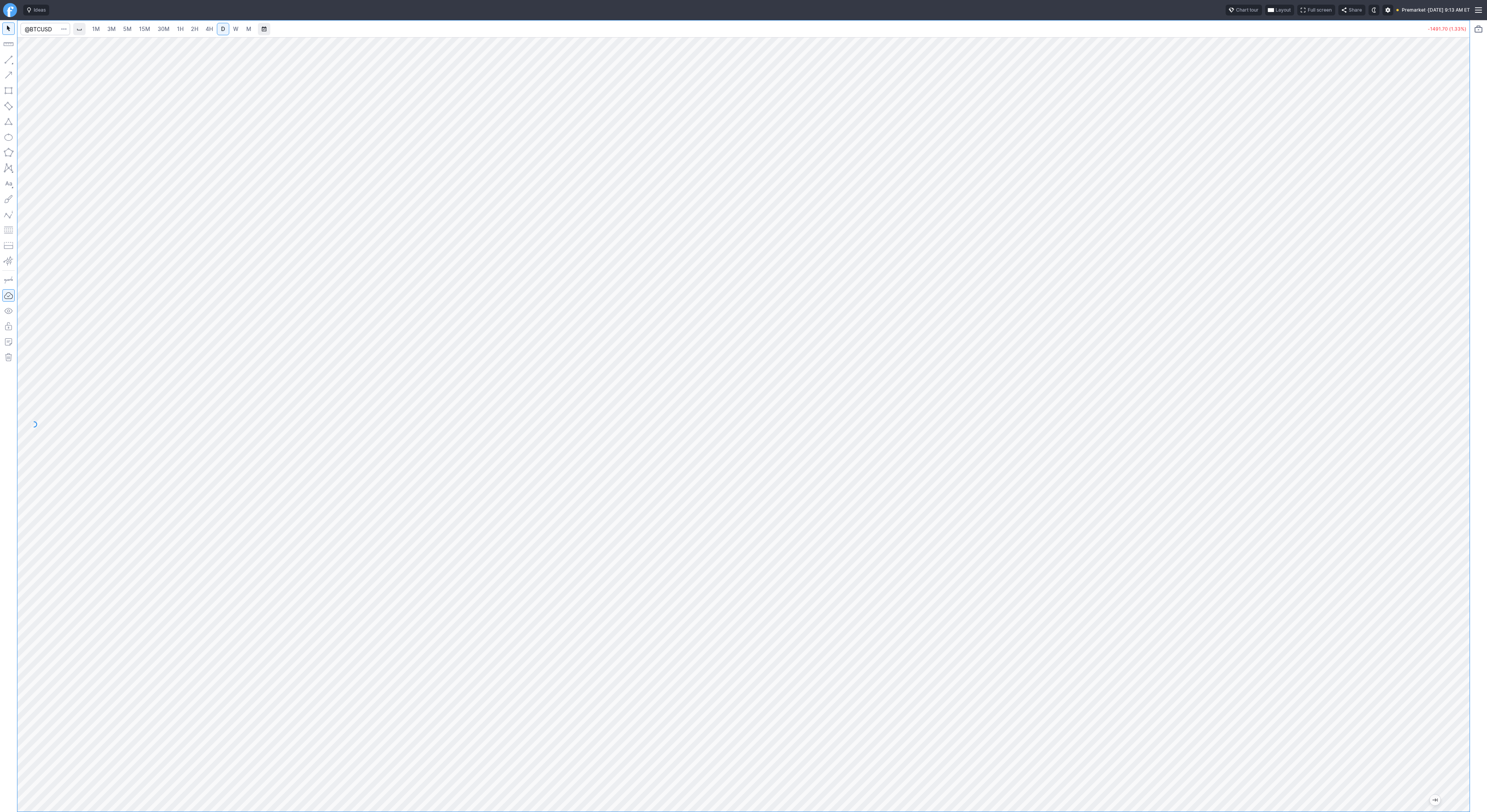
click at [206, 27] on span "4H" at bounding box center [209, 28] width 8 height 6
click at [225, 33] on link "D" at bounding box center [223, 29] width 12 height 12
click at [5, 58] on button "button" at bounding box center [8, 59] width 12 height 12
click at [35, 59] on span "Line" at bounding box center [45, 61] width 31 height 8
click at [6, 58] on button "button" at bounding box center [8, 59] width 12 height 12
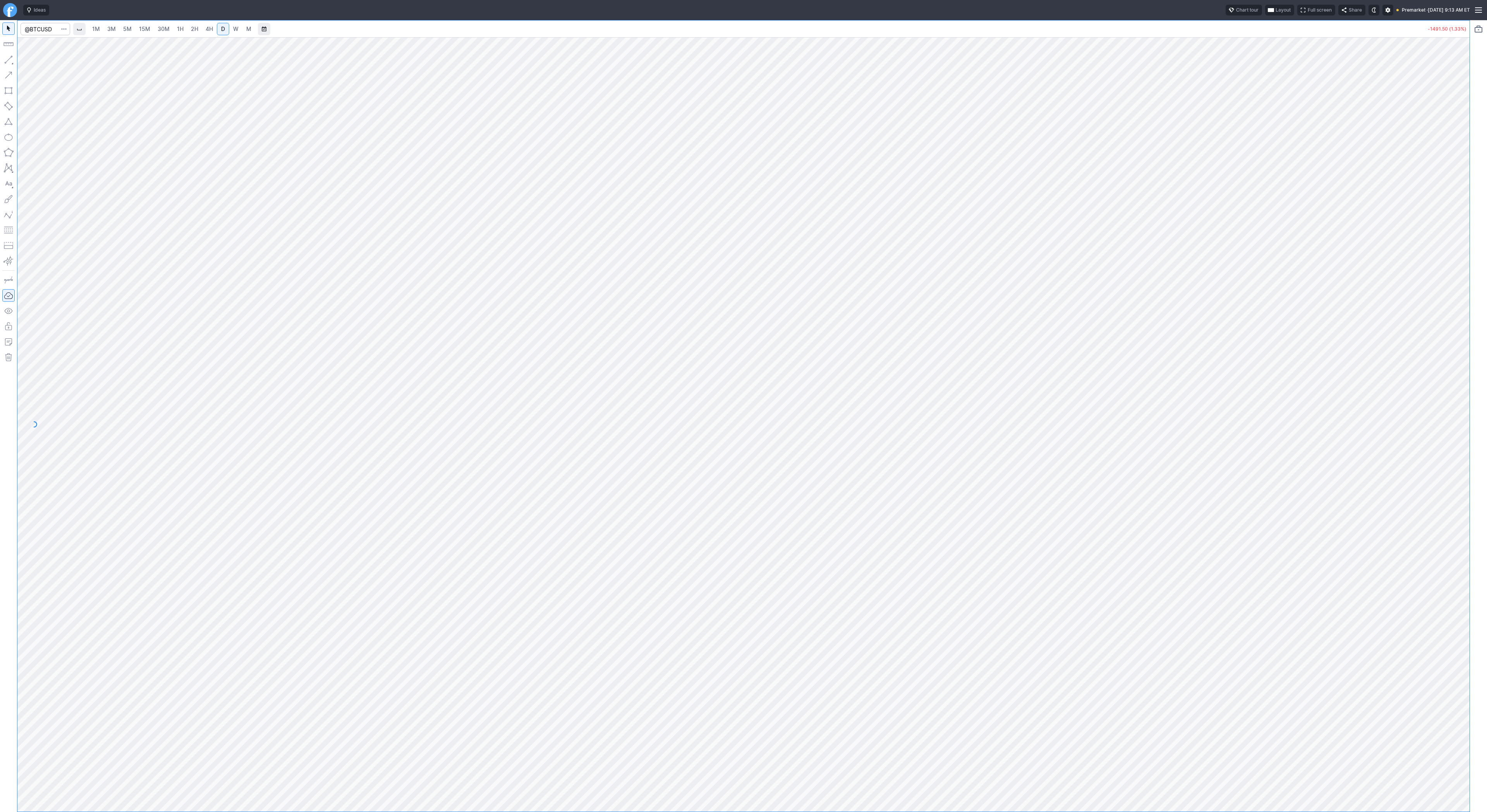
click at [9, 61] on button "button" at bounding box center [8, 59] width 12 height 12
click at [10, 58] on button "button" at bounding box center [8, 59] width 12 height 12
drag, startPoint x: 39, startPoint y: 59, endPoint x: 59, endPoint y: 68, distance: 21.9
click at [39, 59] on span "Line" at bounding box center [45, 61] width 31 height 8
click at [8, 60] on button "button" at bounding box center [8, 59] width 12 height 12
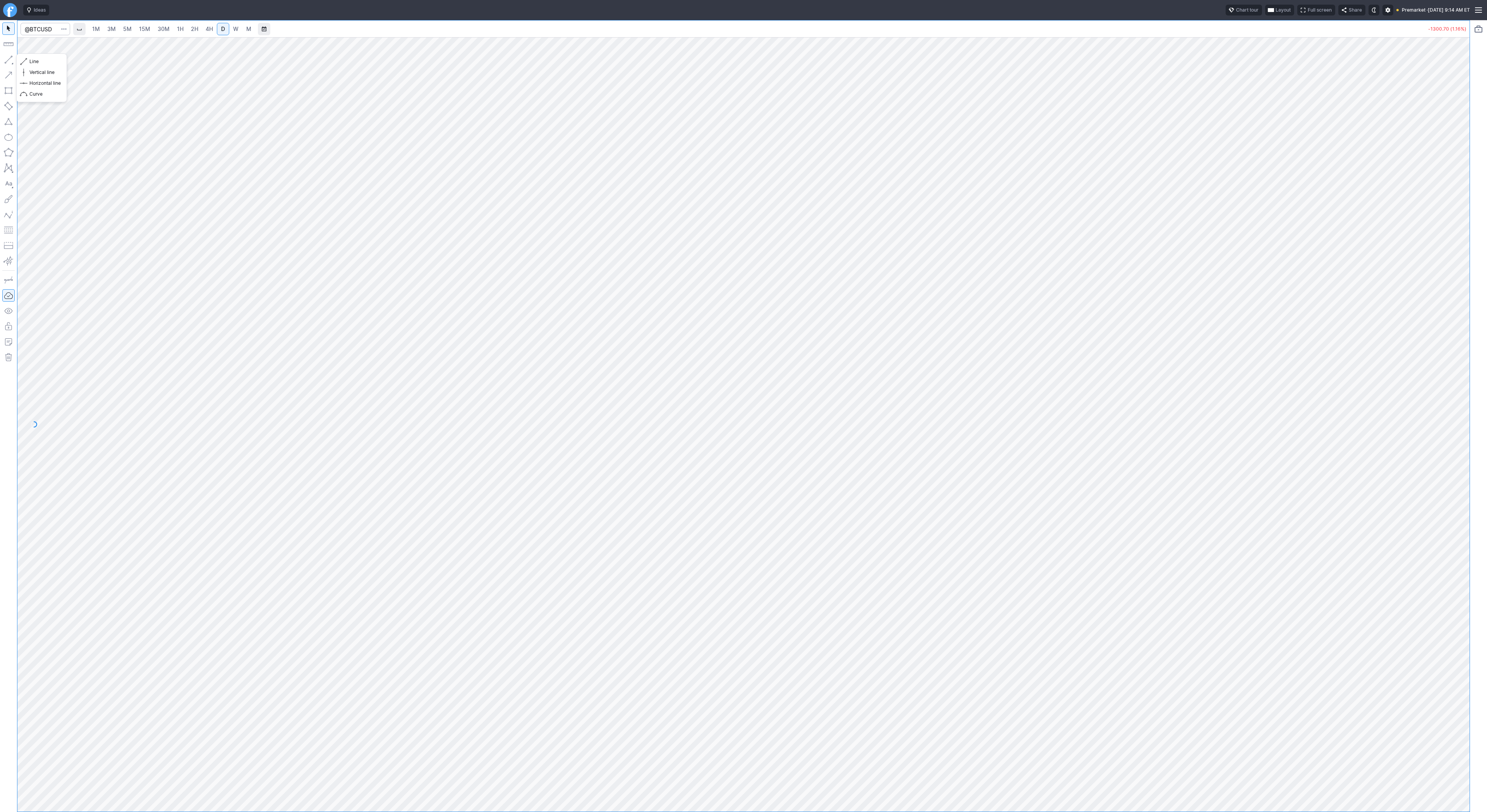
drag, startPoint x: 7, startPoint y: 57, endPoint x: 45, endPoint y: 76, distance: 42.5
click at [7, 57] on button "button" at bounding box center [8, 59] width 12 height 12
click at [6, 59] on button "button" at bounding box center [8, 59] width 12 height 12
click at [9, 59] on button "button" at bounding box center [8, 59] width 12 height 12
click at [43, 63] on span "Line" at bounding box center [45, 61] width 31 height 8
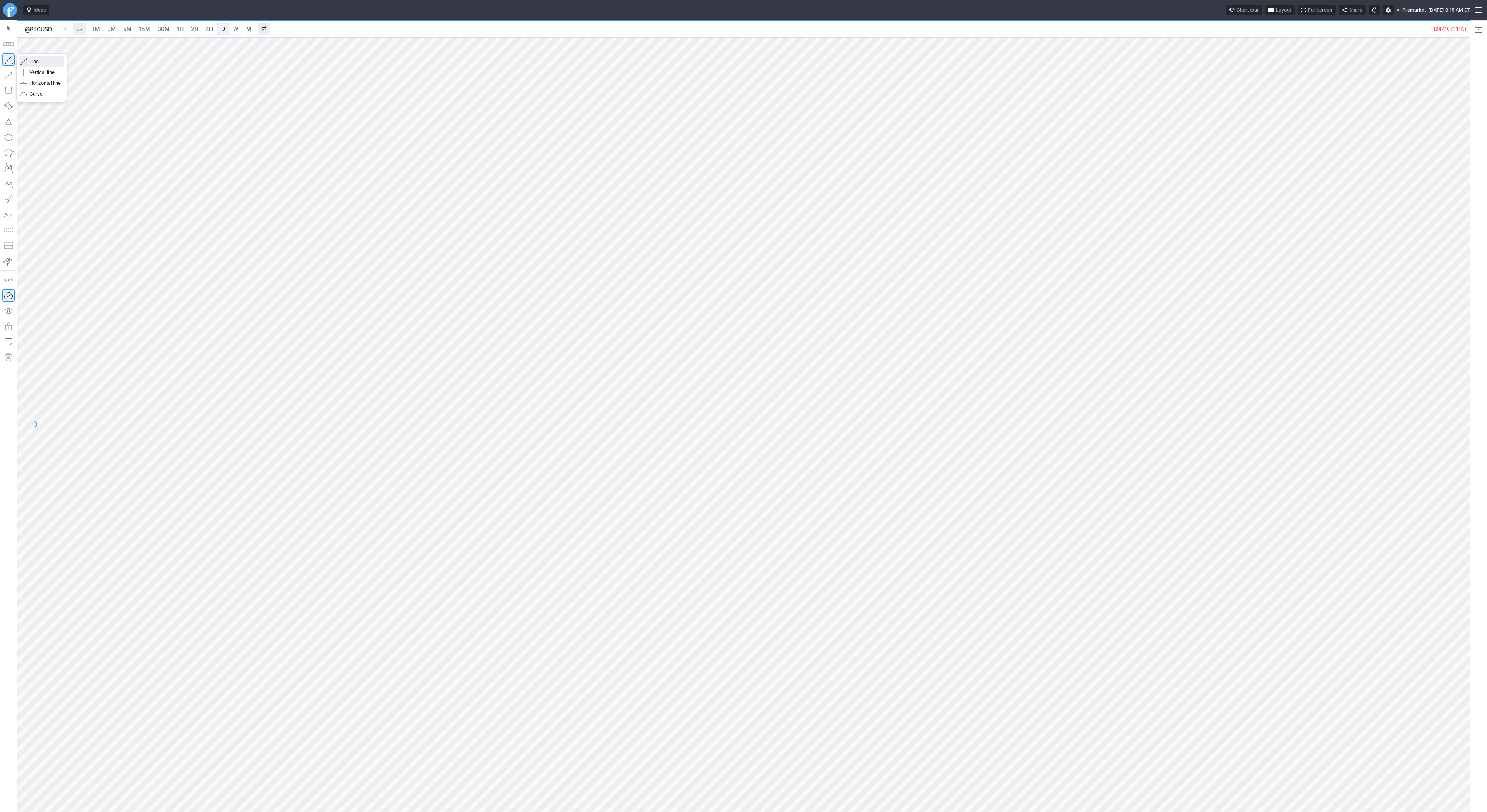
click at [37, 61] on span "Line" at bounding box center [45, 61] width 31 height 8
click at [31, 61] on span "Line" at bounding box center [45, 61] width 31 height 8
click at [40, 65] on span "Line" at bounding box center [45, 61] width 31 height 8
click at [1470, 343] on div "1M 3M 5M 15M 30M 1H 2H 4H D W M -1185.40 (1.05%)" at bounding box center [744, 416] width 1487 height 792
click at [38, 31] on input "Search" at bounding box center [46, 29] width 50 height 12
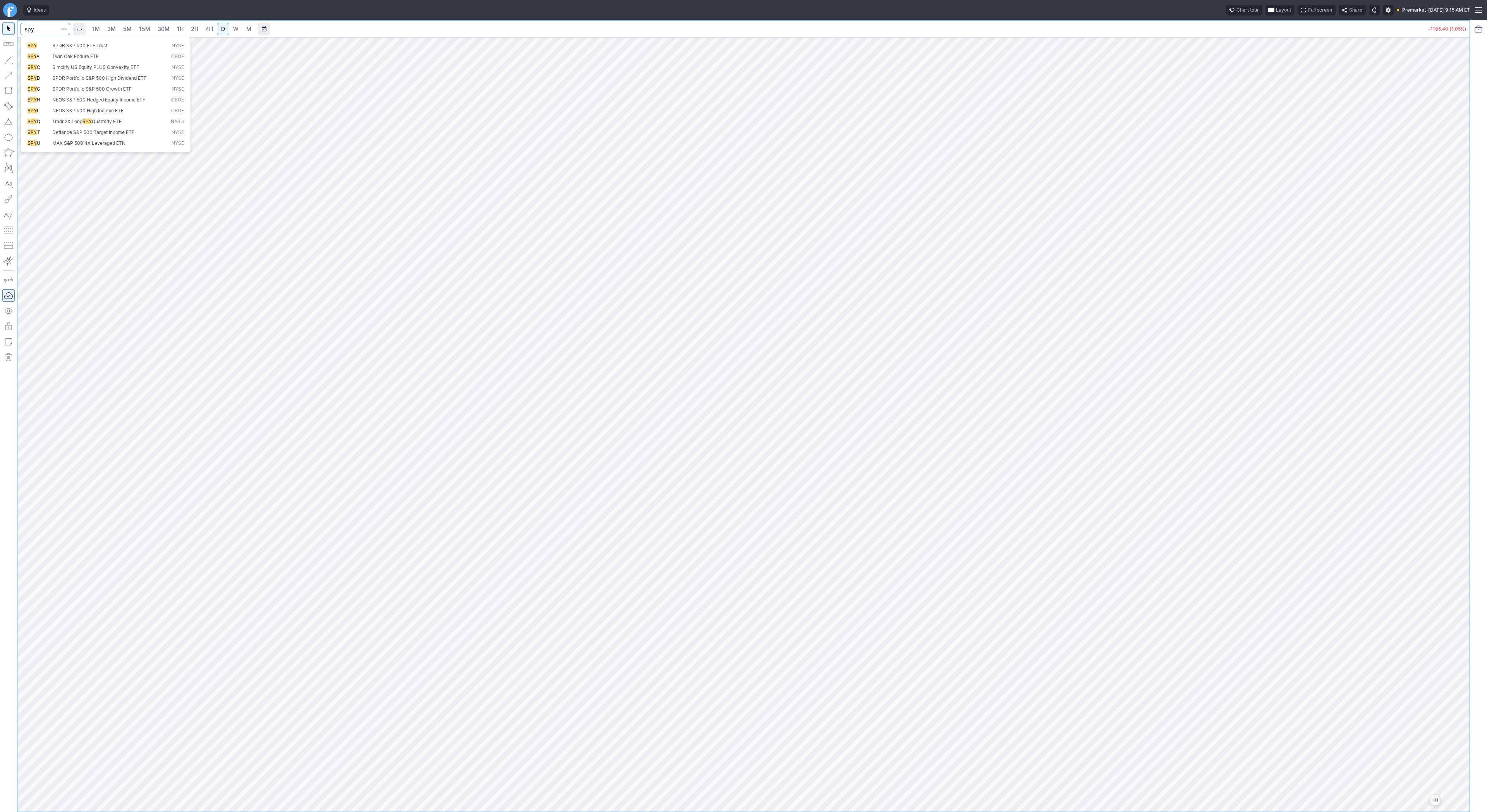
type input "spy"
drag, startPoint x: 1458, startPoint y: 248, endPoint x: 1462, endPoint y: 296, distance: 48.2
click at [1462, 297] on div at bounding box center [1462, 422] width 16 height 755
click at [113, 28] on span "3M" at bounding box center [111, 28] width 9 height 6
click at [143, 31] on span "15M" at bounding box center [144, 28] width 11 height 6
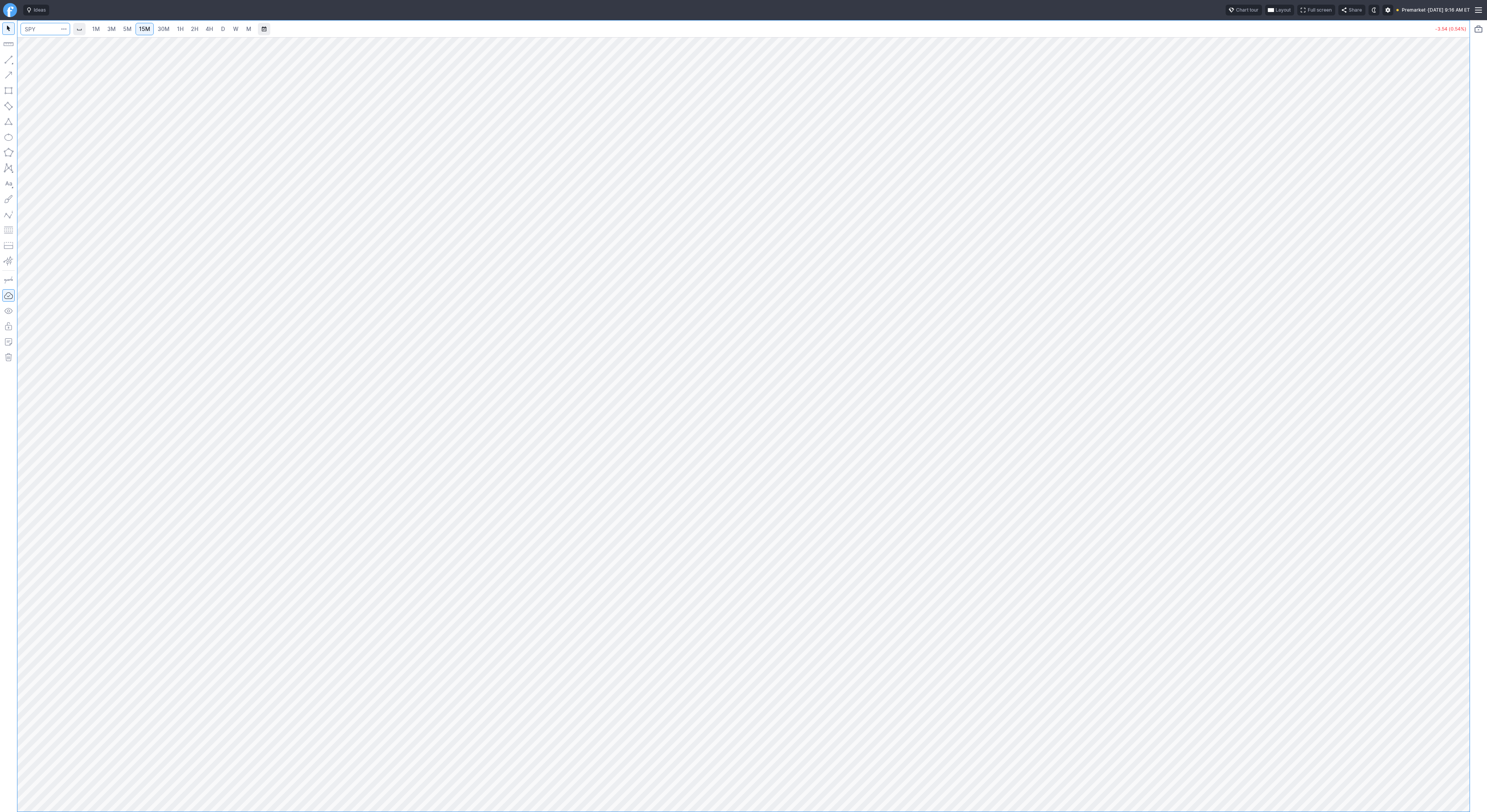
click at [47, 29] on input "Search" at bounding box center [46, 29] width 50 height 12
type input "bmnr"
click at [177, 29] on span "1H" at bounding box center [180, 28] width 6 height 6
click at [32, 63] on span "Line" at bounding box center [45, 61] width 31 height 8
drag, startPoint x: 10, startPoint y: 61, endPoint x: 24, endPoint y: 89, distance: 31.3
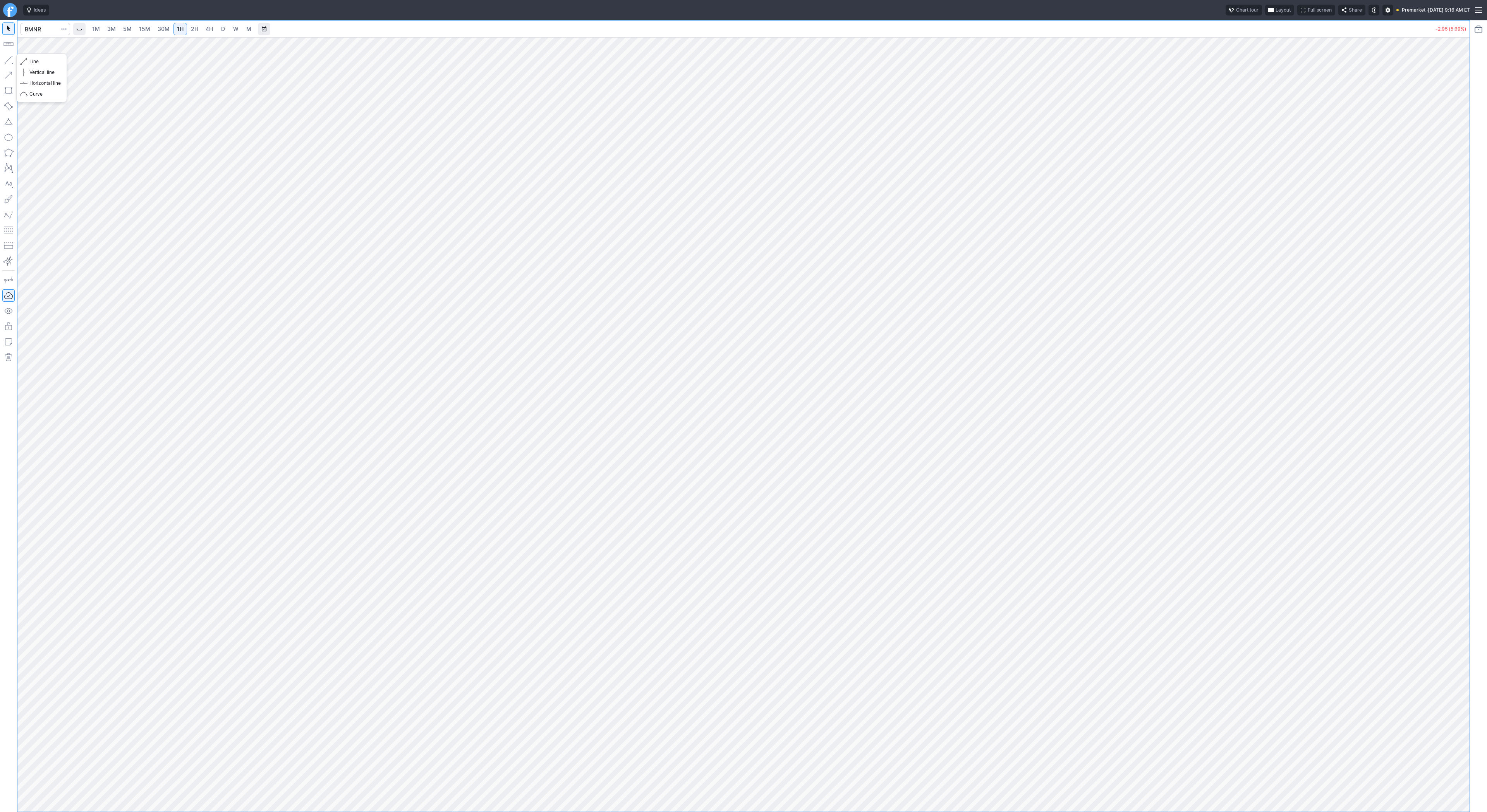
click at [10, 62] on button "button" at bounding box center [8, 59] width 12 height 12
click at [46, 63] on span "Line" at bounding box center [45, 61] width 31 height 8
click at [42, 63] on span "Line" at bounding box center [45, 61] width 31 height 8
click at [24, 61] on span "button" at bounding box center [25, 61] width 5 height 11
drag, startPoint x: 10, startPoint y: 61, endPoint x: 30, endPoint y: 81, distance: 28.3
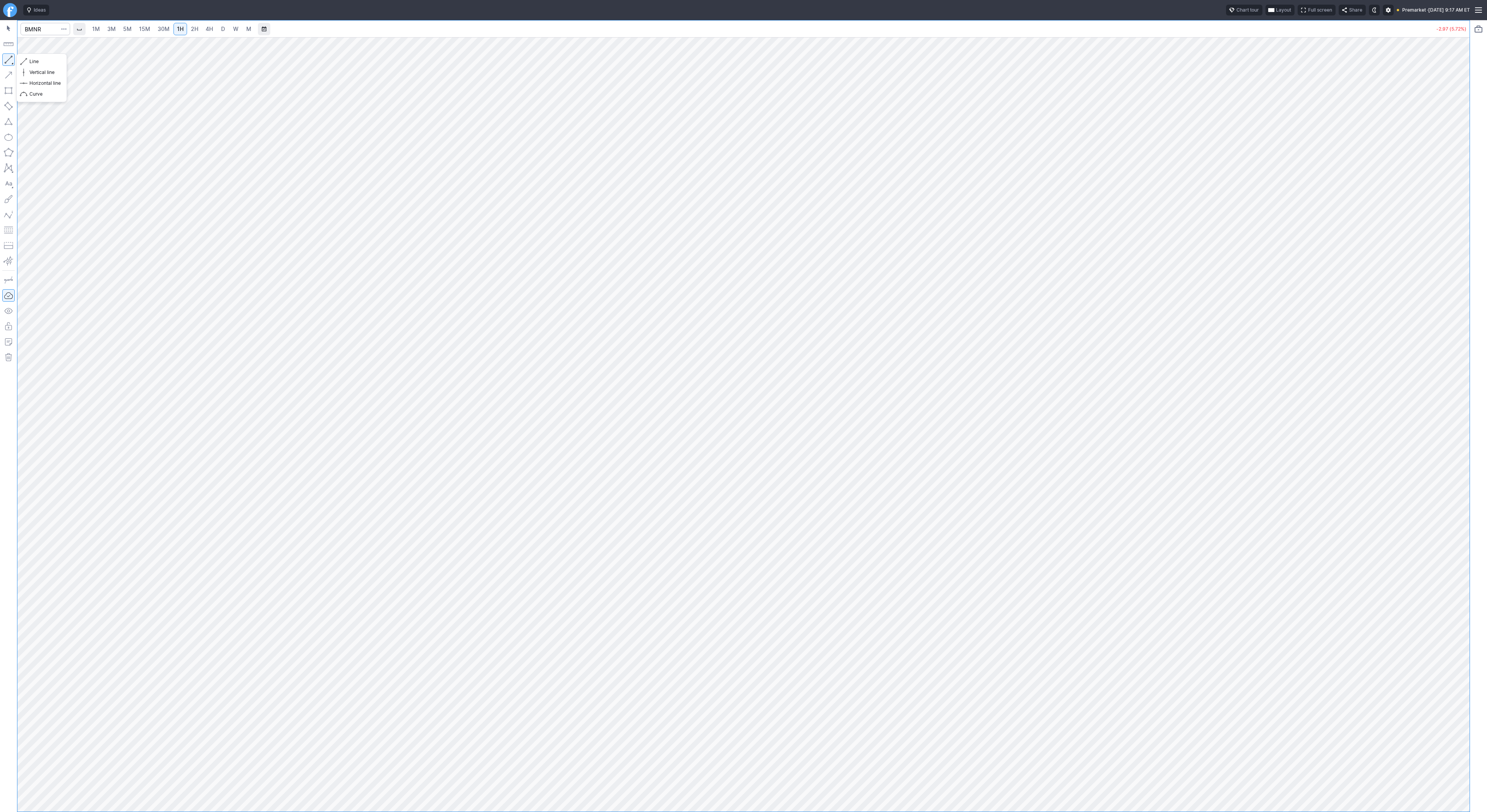
click at [10, 61] on button "button" at bounding box center [8, 59] width 12 height 12
click at [38, 63] on span "Line" at bounding box center [45, 61] width 31 height 8
click at [39, 60] on span "Line" at bounding box center [45, 61] width 31 height 8
click at [155, 27] on link "30M" at bounding box center [163, 29] width 19 height 12
click at [6, 58] on button "button" at bounding box center [8, 59] width 12 height 12
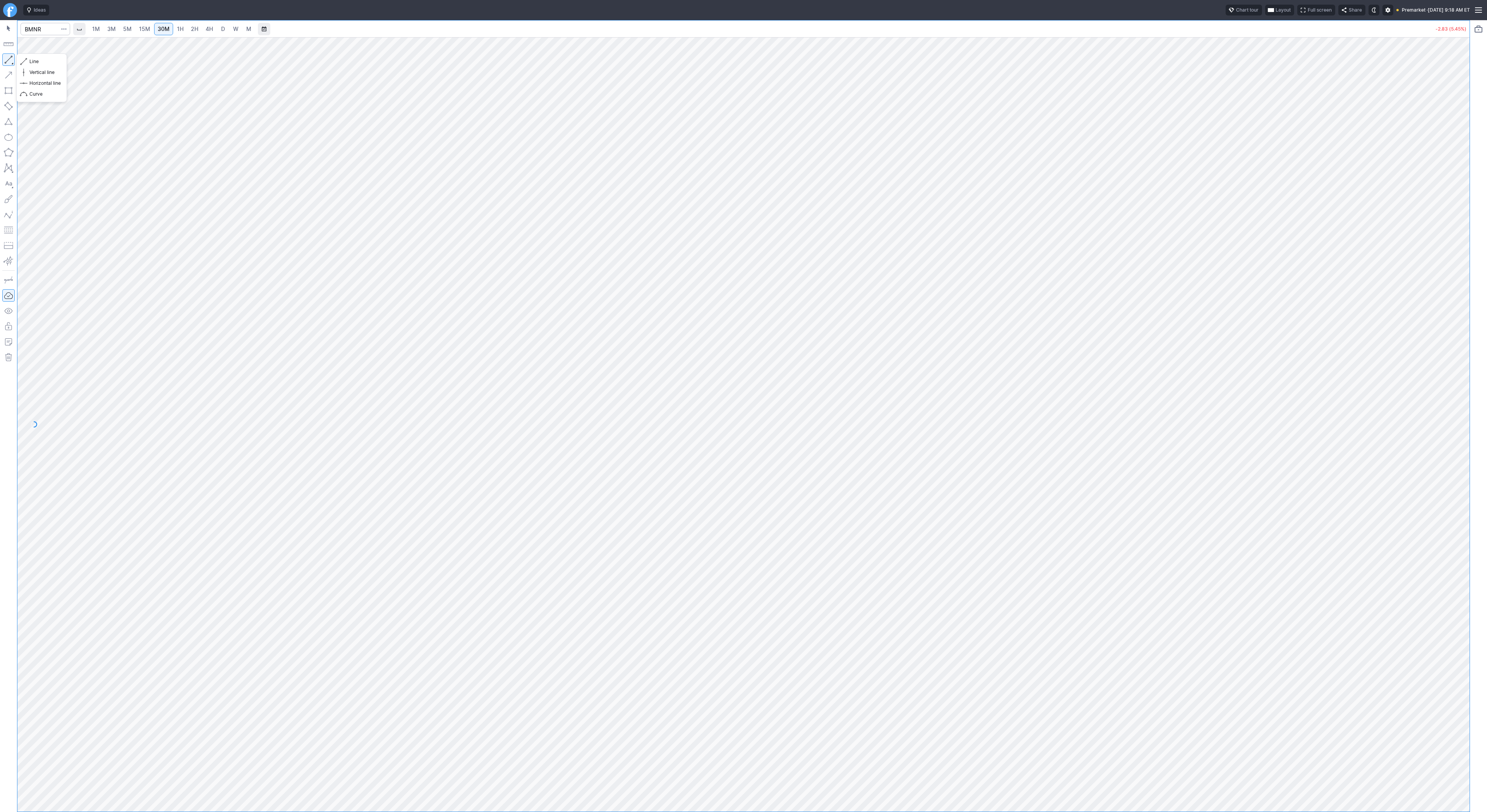
click at [10, 55] on button "button" at bounding box center [8, 59] width 12 height 12
click at [5, 59] on button "button" at bounding box center [8, 59] width 12 height 12
click at [42, 62] on span "Line" at bounding box center [45, 61] width 31 height 8
click at [21, 62] on button "Line" at bounding box center [42, 61] width 45 height 11
click at [7, 59] on button "button" at bounding box center [8, 59] width 12 height 12
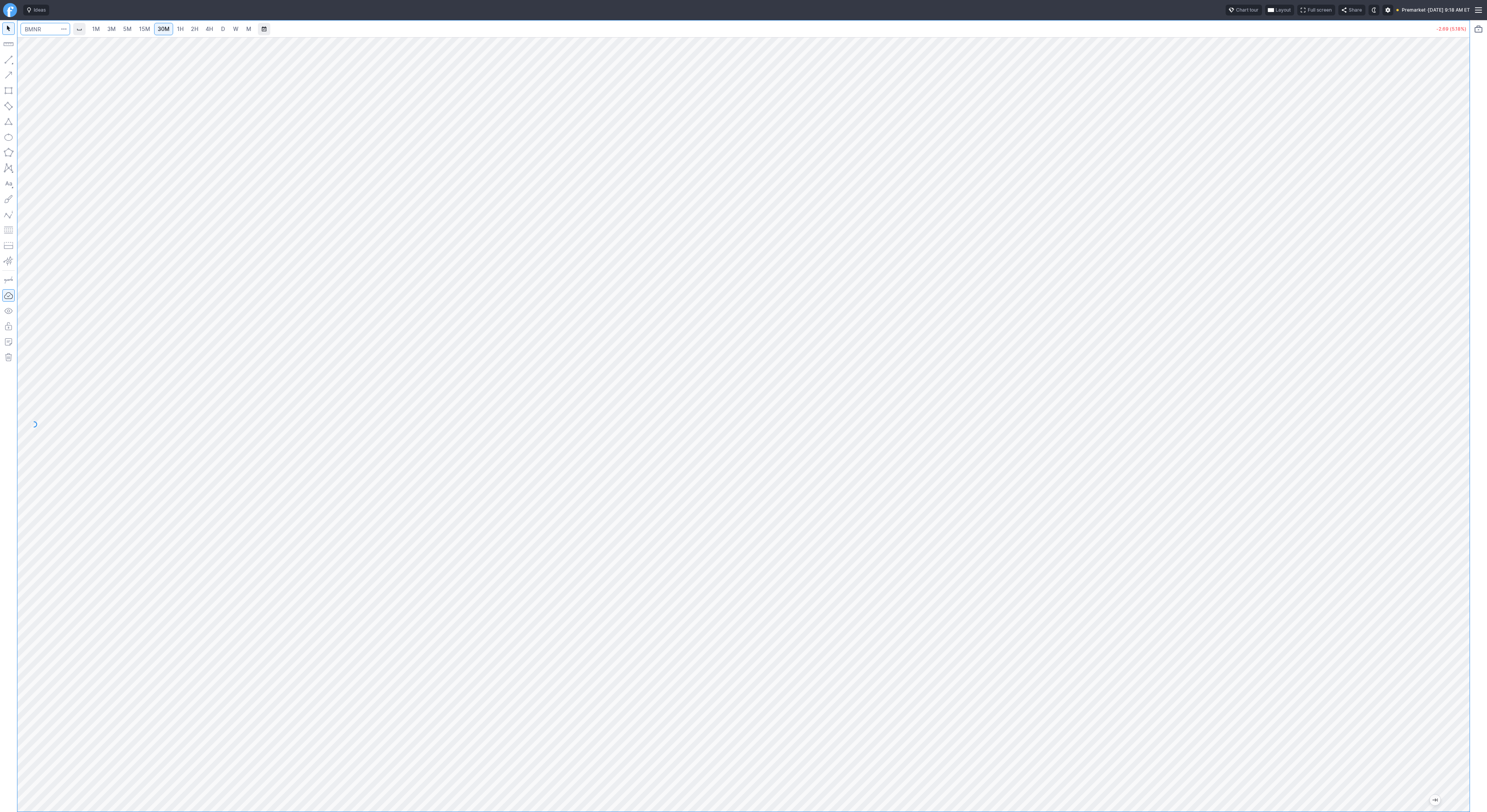
click at [28, 31] on input "Search" at bounding box center [46, 29] width 50 height 12
type input "eth"
click at [87, 146] on span "ereum / USD" at bounding box center [73, 143] width 28 height 6
click at [191, 28] on span "2H" at bounding box center [195, 28] width 8 height 6
click at [202, 27] on link "4H" at bounding box center [209, 29] width 14 height 12
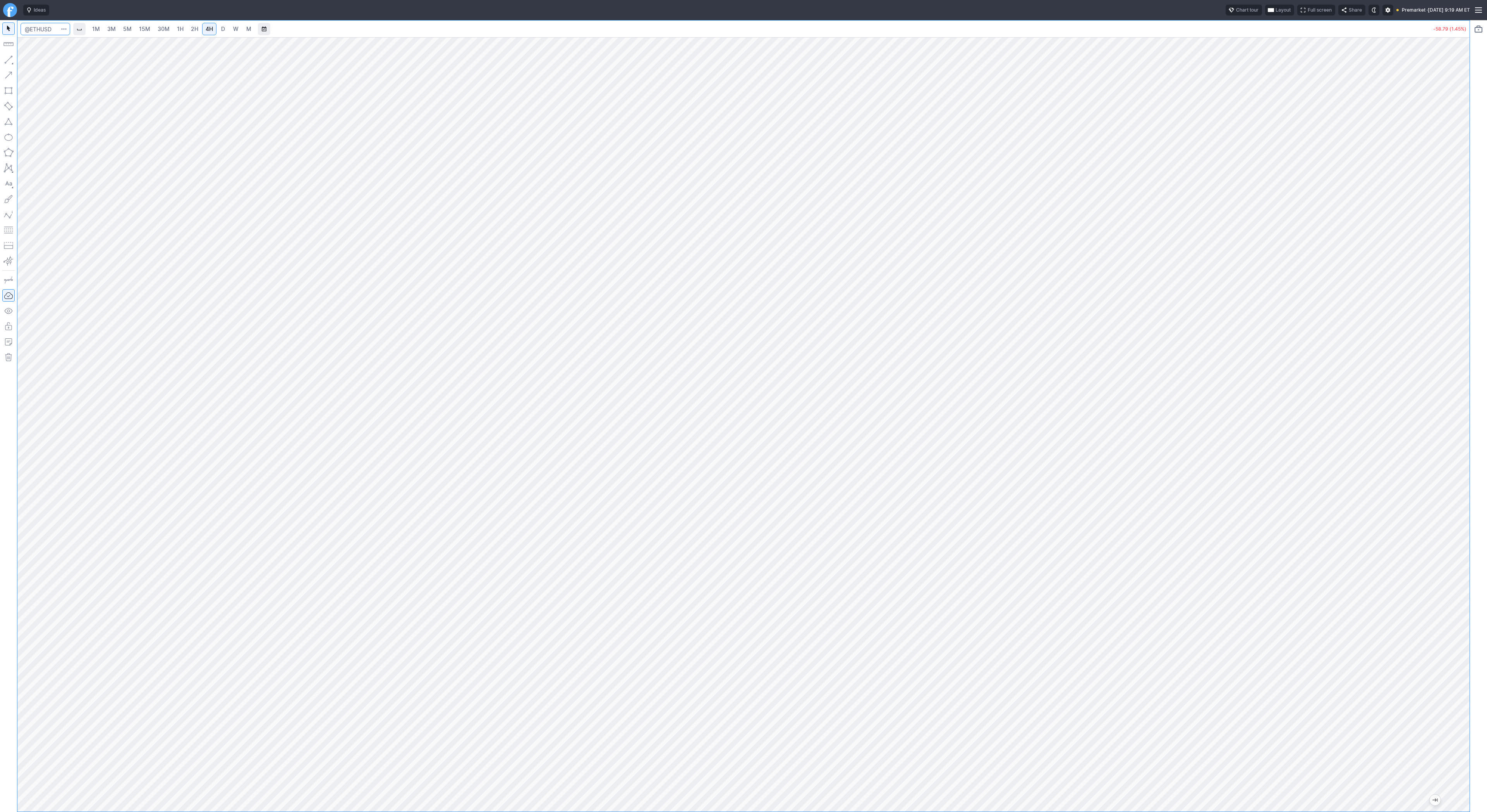
click at [54, 30] on input "Search" at bounding box center [46, 29] width 50 height 12
type input "sbet"
click at [74, 45] on span "SharpLink Gaming Inc" at bounding box center [76, 46] width 48 height 6
click at [174, 31] on link "1H" at bounding box center [180, 29] width 13 height 12
drag, startPoint x: 41, startPoint y: 59, endPoint x: 44, endPoint y: 67, distance: 8.5
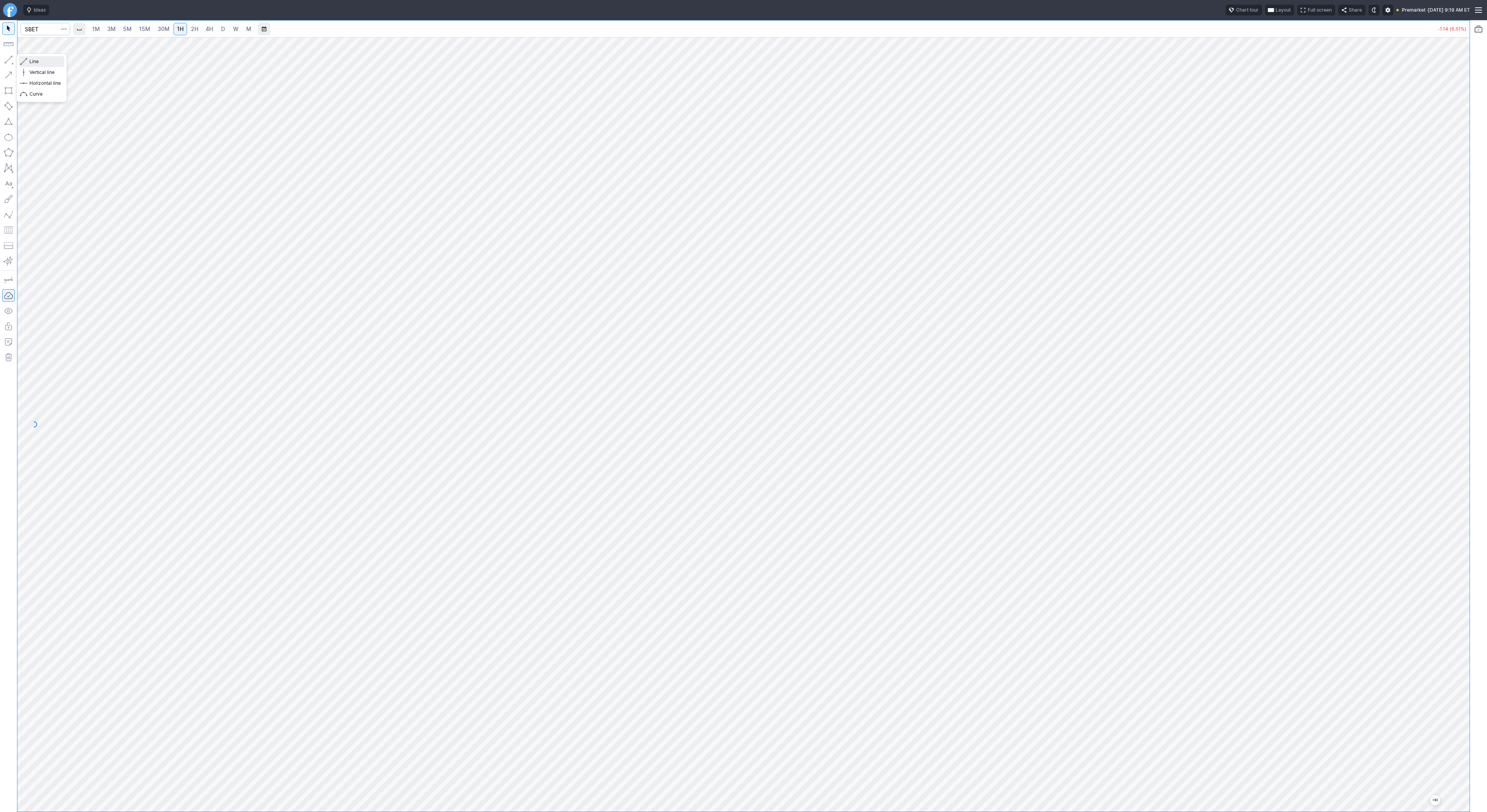
click at [41, 61] on span "Line" at bounding box center [45, 61] width 31 height 8
drag, startPoint x: 30, startPoint y: 59, endPoint x: 49, endPoint y: 83, distance: 30.6
click at [31, 61] on span "Line" at bounding box center [45, 61] width 31 height 8
click at [33, 64] on span "Line" at bounding box center [45, 61] width 31 height 8
click at [116, 31] on link "3M" at bounding box center [111, 29] width 16 height 12
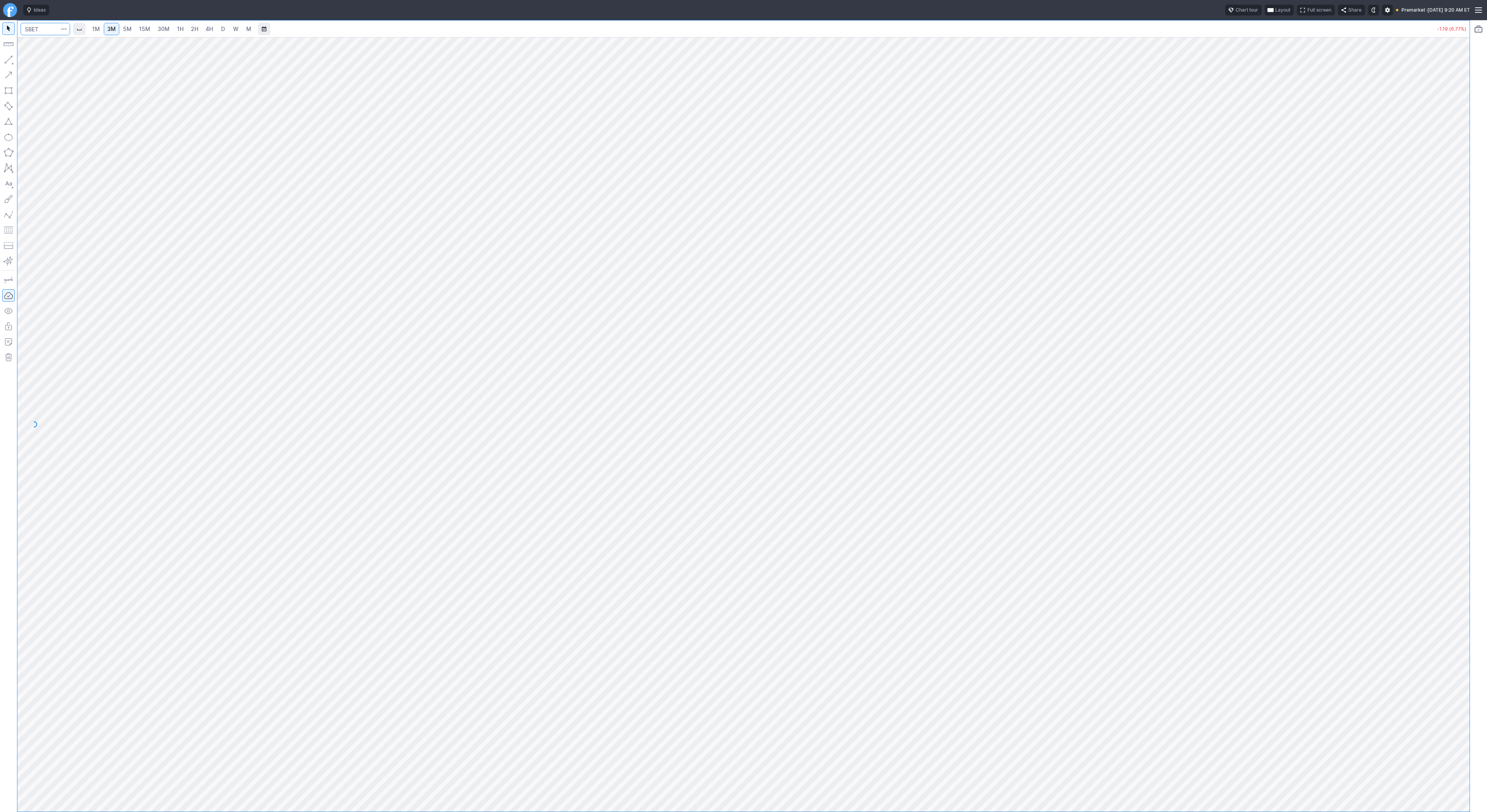
click at [40, 35] on input "Search" at bounding box center [46, 29] width 50 height 12
type input "coin"
click at [202, 31] on link "4H" at bounding box center [209, 29] width 14 height 12
click at [224, 29] on span "D" at bounding box center [223, 29] width 5 height 8
click at [31, 61] on span "Line" at bounding box center [45, 61] width 31 height 8
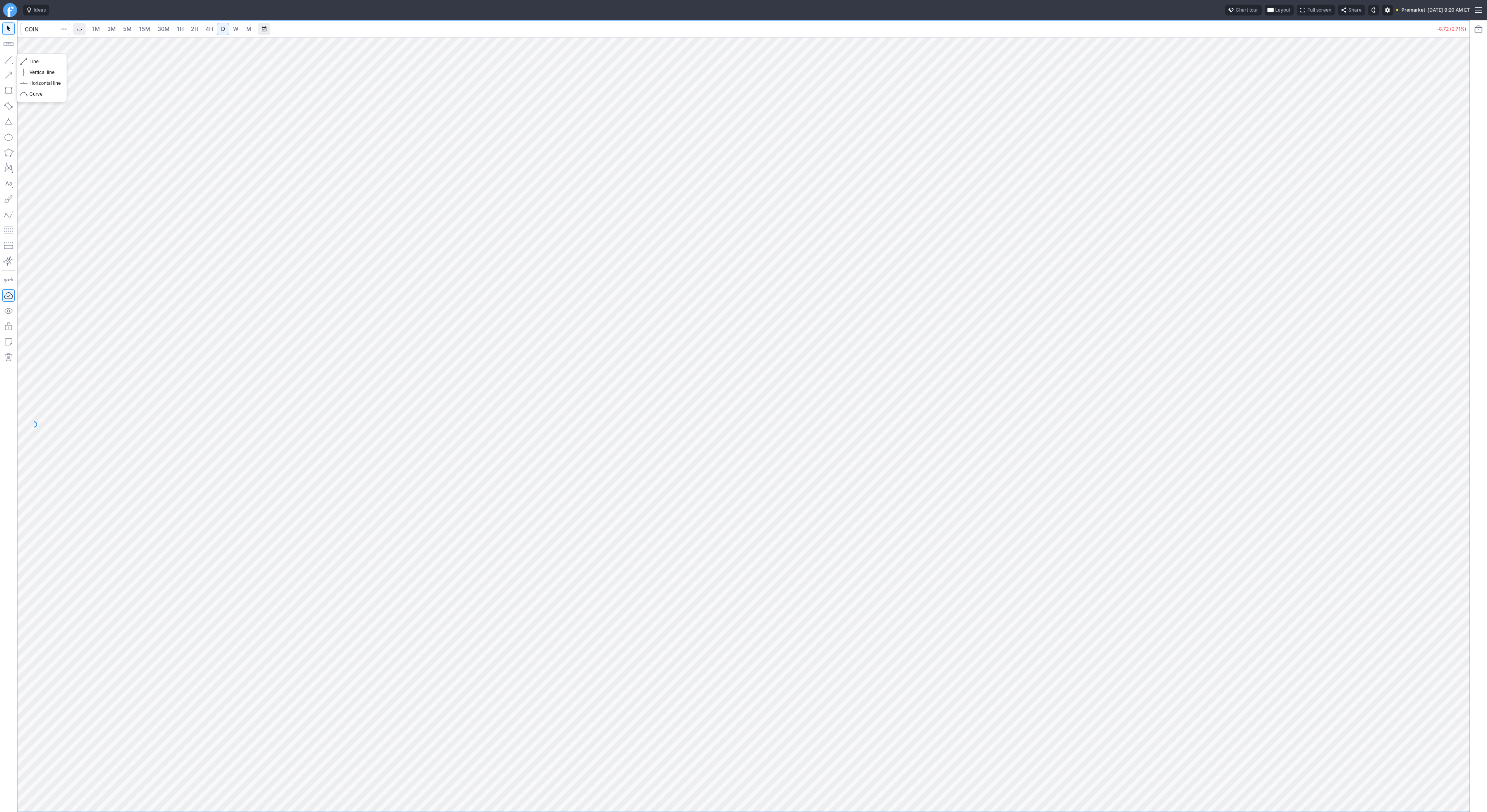
click at [8, 63] on button "button" at bounding box center [8, 59] width 12 height 12
click at [9, 61] on button "button" at bounding box center [8, 59] width 12 height 12
drag, startPoint x: 33, startPoint y: 61, endPoint x: 56, endPoint y: 96, distance: 41.9
click at [33, 61] on span "Line" at bounding box center [45, 61] width 31 height 8
click at [24, 61] on span "button" at bounding box center [25, 61] width 5 height 11
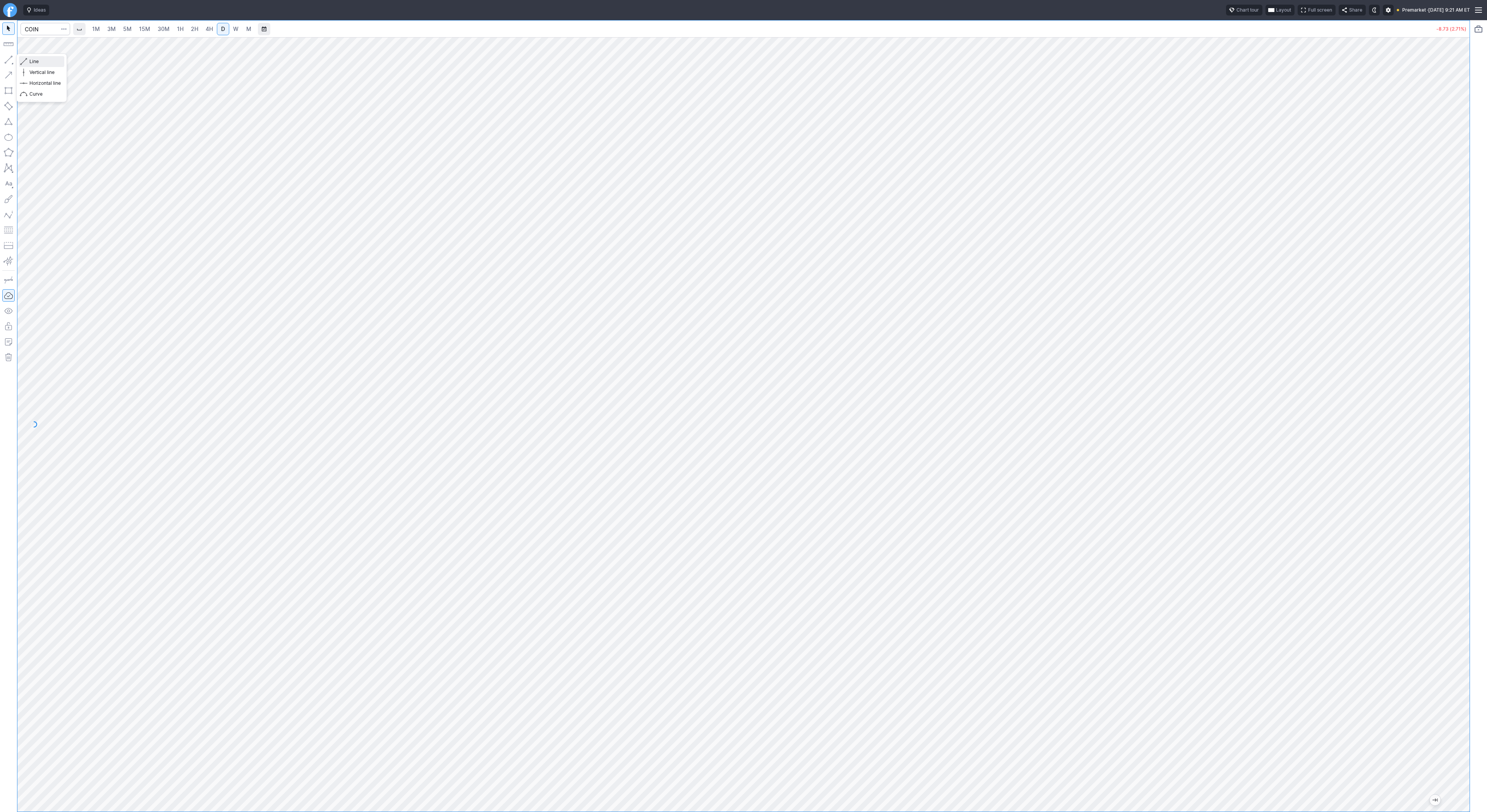
click at [30, 63] on span "Line" at bounding box center [45, 61] width 31 height 8
click at [43, 64] on span "Line" at bounding box center [45, 61] width 31 height 8
click at [27, 61] on span "button" at bounding box center [25, 61] width 5 height 11
click at [36, 62] on span "Line" at bounding box center [45, 61] width 31 height 8
click at [35, 61] on span "Line" at bounding box center [45, 61] width 31 height 8
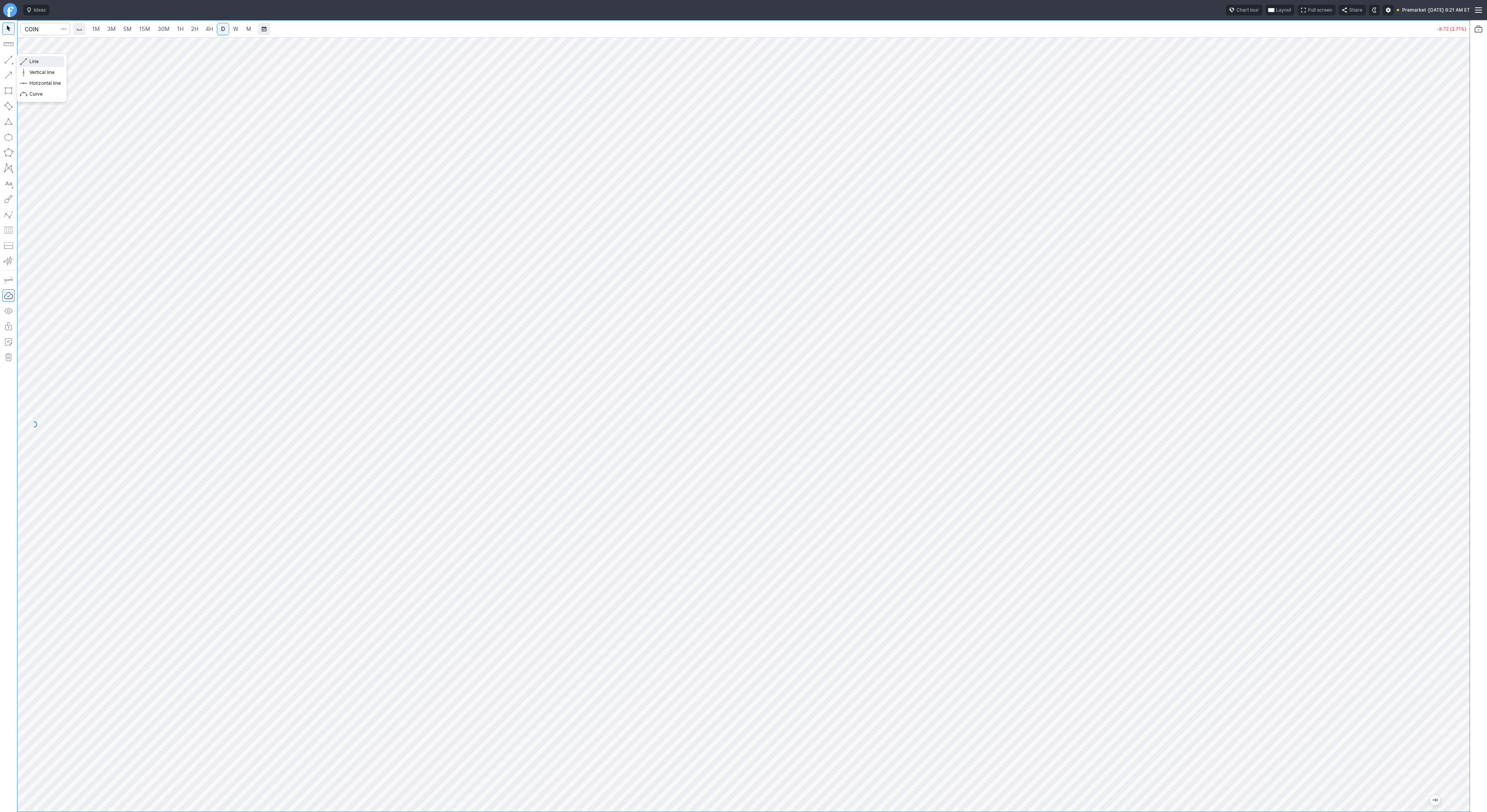
click at [29, 61] on button "Line" at bounding box center [42, 61] width 45 height 11
click at [3, 59] on button "button" at bounding box center [8, 59] width 12 height 12
click at [28, 62] on button "Line" at bounding box center [42, 61] width 45 height 11
click at [29, 62] on span "Line" at bounding box center [45, 61] width 31 height 8
drag, startPoint x: 9, startPoint y: 57, endPoint x: 49, endPoint y: 96, distance: 55.9
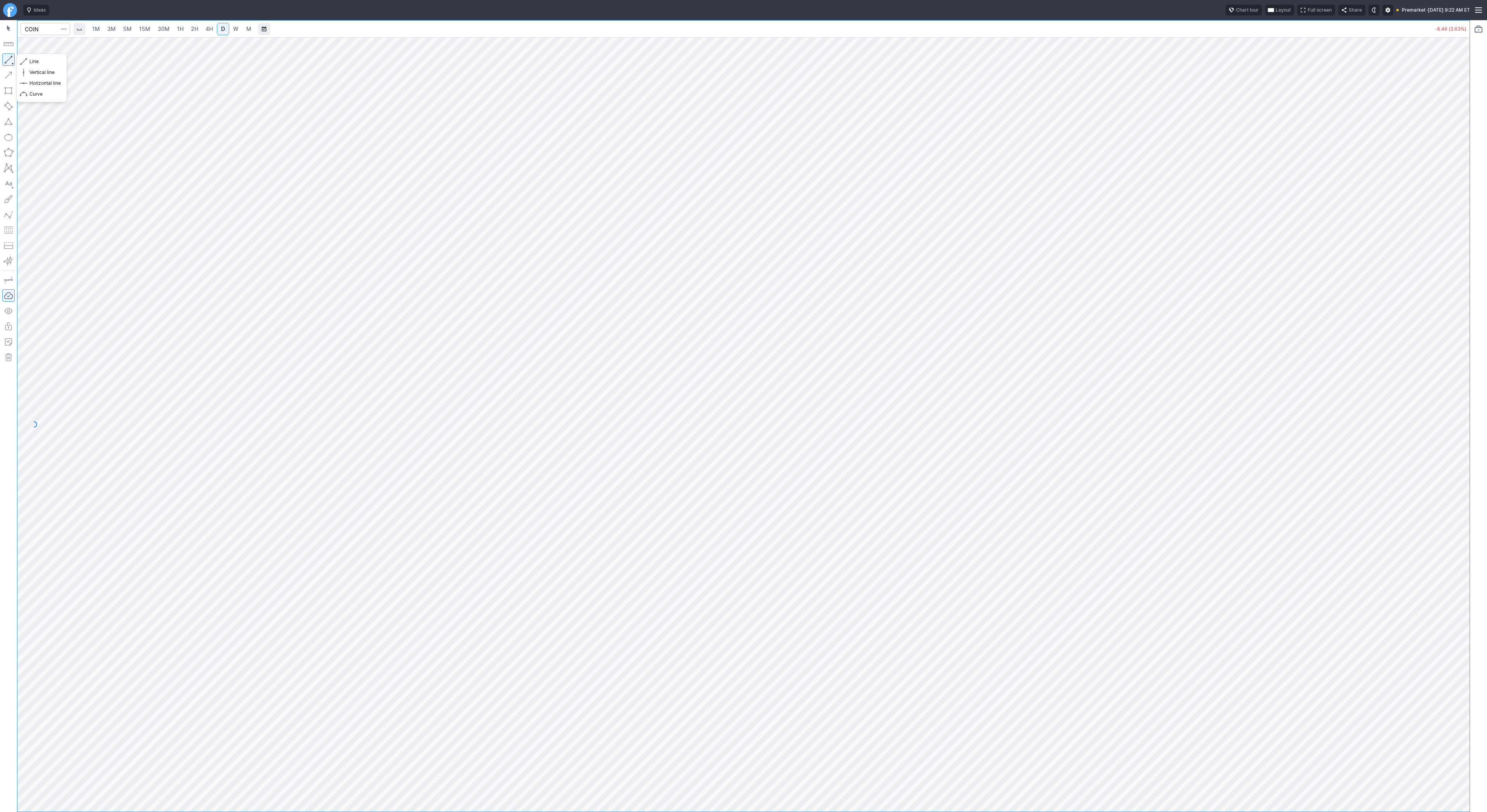
click at [9, 57] on button "button" at bounding box center [8, 59] width 12 height 12
click at [39, 58] on span "Line" at bounding box center [45, 61] width 31 height 8
click at [116, 29] on link "3M" at bounding box center [111, 29] width 16 height 12
click at [133, 28] on link "5M" at bounding box center [127, 29] width 16 height 12
click at [143, 29] on span "15M" at bounding box center [144, 28] width 11 height 6
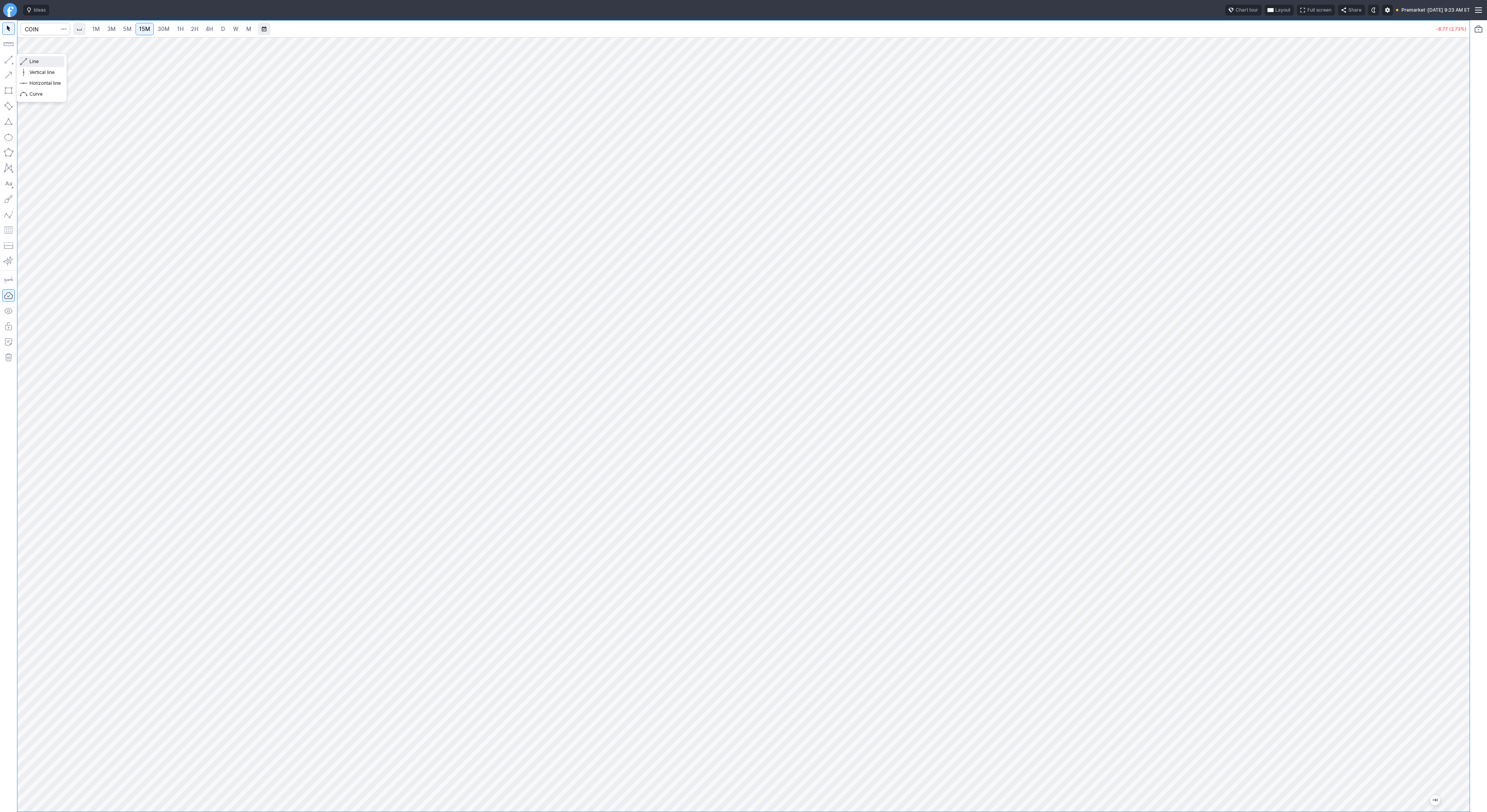
click at [38, 59] on span "Line" at bounding box center [45, 61] width 31 height 8
drag, startPoint x: 32, startPoint y: 61, endPoint x: 53, endPoint y: 87, distance: 33.4
click at [32, 61] on span "Line" at bounding box center [45, 61] width 31 height 8
drag, startPoint x: 29, startPoint y: 60, endPoint x: 48, endPoint y: 88, distance: 33.8
click at [30, 62] on span "Line" at bounding box center [45, 61] width 31 height 8
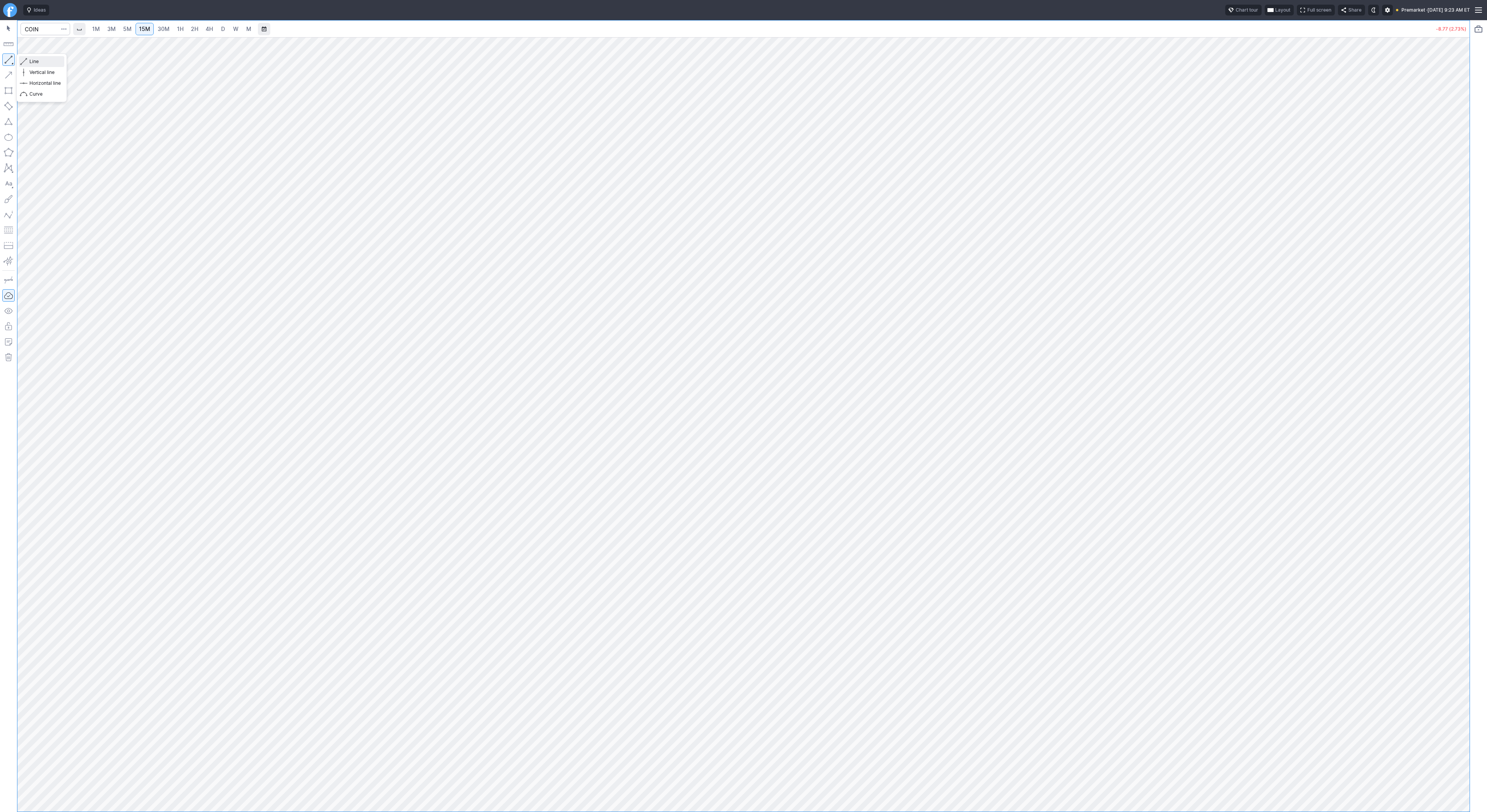
click at [35, 60] on span "Line" at bounding box center [45, 61] width 31 height 8
click at [113, 31] on span "3M" at bounding box center [111, 28] width 9 height 6
click at [28, 31] on input "Search" at bounding box center [46, 29] width 50 height 12
type input "sh"
click at [195, 30] on span "2H" at bounding box center [195, 28] width 8 height 6
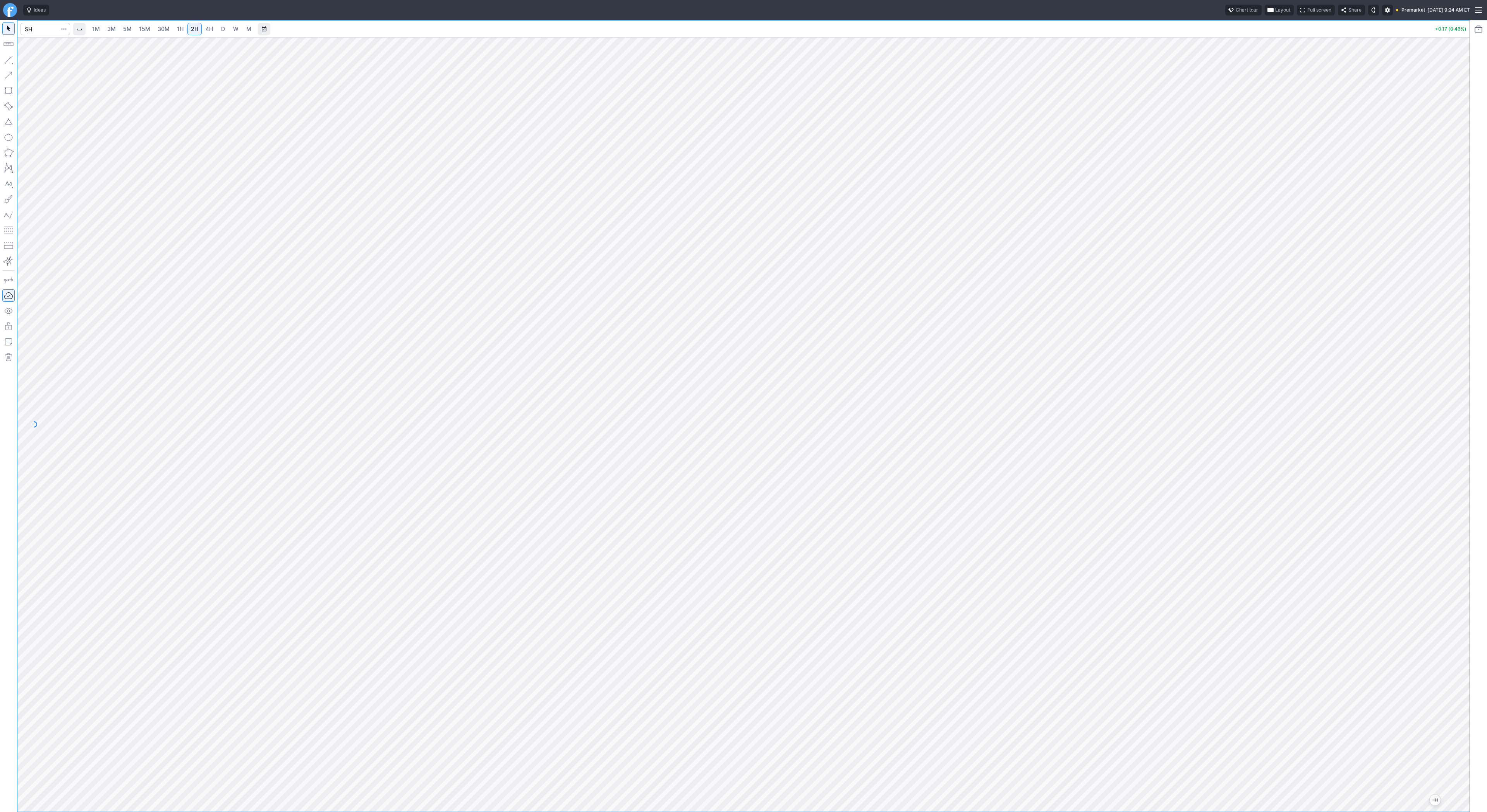
click at [165, 30] on span "30M" at bounding box center [163, 28] width 12 height 6
click at [42, 28] on input "Search" at bounding box center [46, 29] width 50 height 12
type input "spy"
click at [130, 29] on span "5M" at bounding box center [127, 28] width 9 height 6
click at [149, 31] on link "15M" at bounding box center [145, 29] width 18 height 12
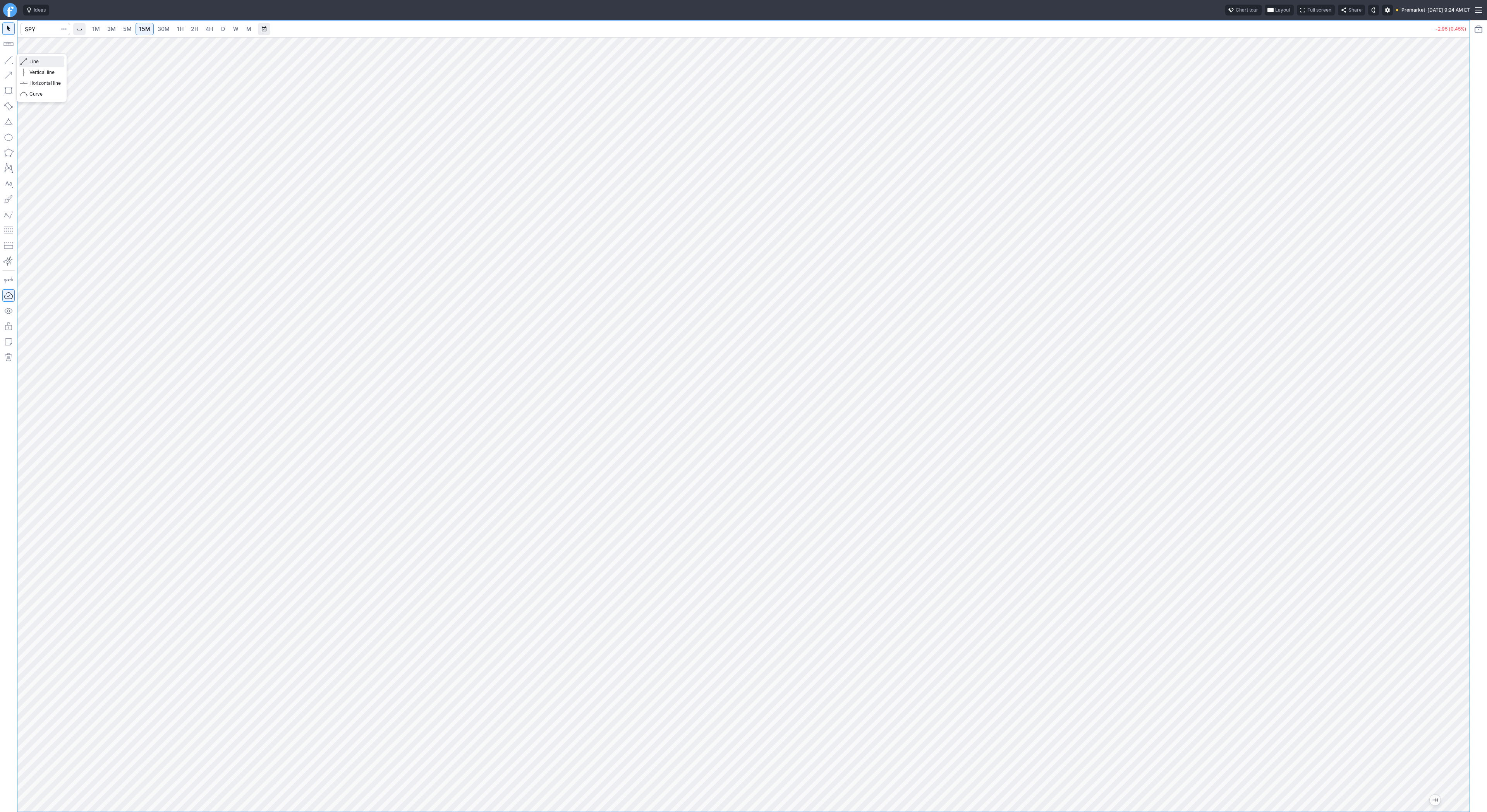
click at [27, 63] on span "button" at bounding box center [25, 61] width 5 height 11
click at [8, 59] on button "button" at bounding box center [8, 59] width 12 height 12
click at [8, 57] on button "button" at bounding box center [8, 59] width 12 height 12
drag, startPoint x: 39, startPoint y: 63, endPoint x: 45, endPoint y: 70, distance: 9.2
click at [39, 64] on span "Line" at bounding box center [45, 61] width 31 height 8
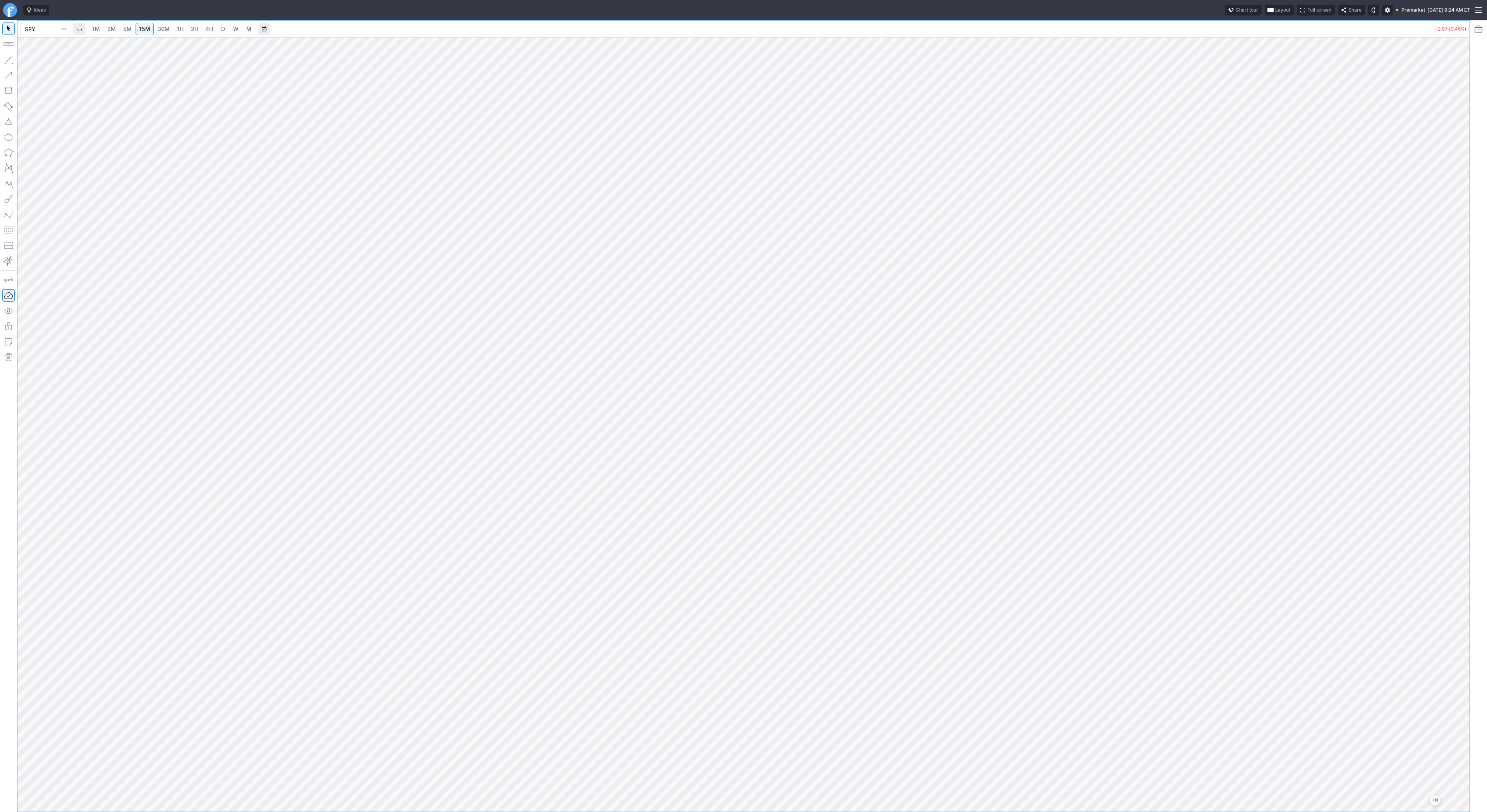
click at [171, 30] on link "30M" at bounding box center [163, 29] width 19 height 12
click at [178, 31] on span "1H" at bounding box center [180, 28] width 6 height 6
drag, startPoint x: 36, startPoint y: 62, endPoint x: 48, endPoint y: 73, distance: 16.3
click at [36, 62] on span "Line" at bounding box center [45, 61] width 31 height 8
drag, startPoint x: 6, startPoint y: 59, endPoint x: 27, endPoint y: 95, distance: 41.7
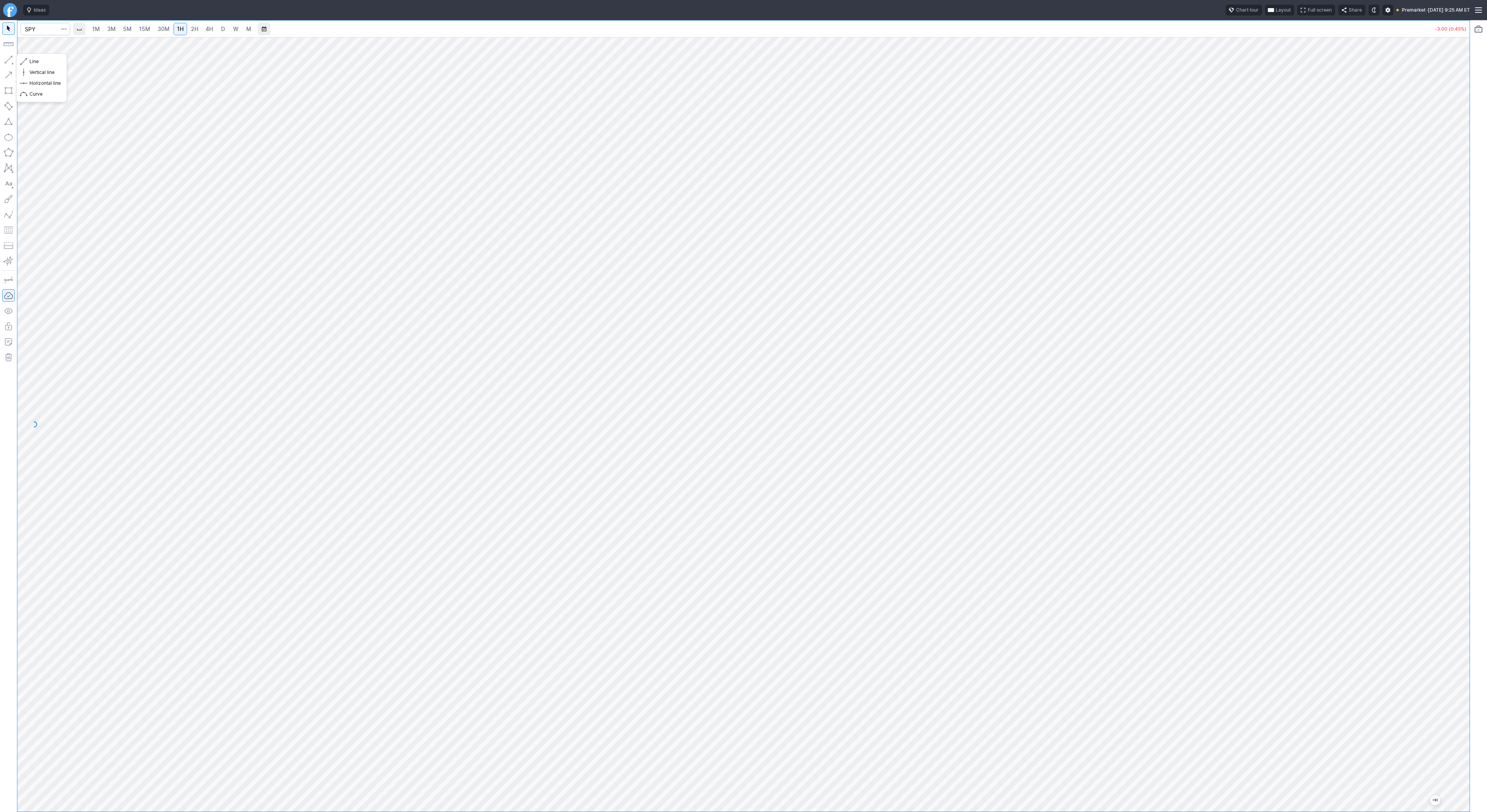
click at [6, 61] on button "button" at bounding box center [8, 59] width 12 height 12
click at [24, 60] on span "button" at bounding box center [25, 61] width 5 height 11
click at [9, 57] on button "button" at bounding box center [8, 59] width 12 height 12
click at [10, 60] on button "button" at bounding box center [8, 59] width 12 height 12
drag, startPoint x: 6, startPoint y: 59, endPoint x: 25, endPoint y: 86, distance: 33.0
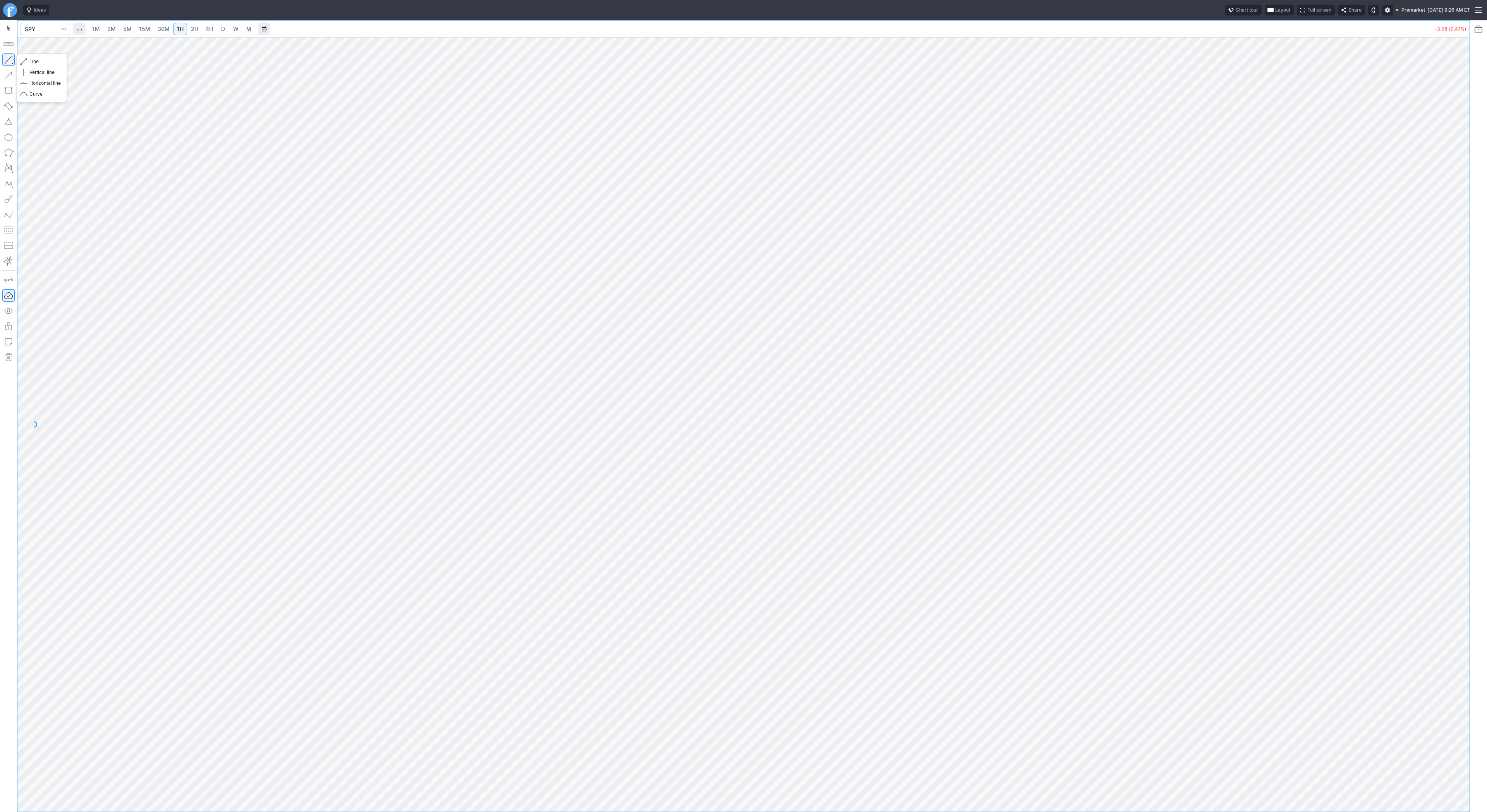
click at [7, 62] on button "button" at bounding box center [8, 59] width 12 height 12
drag, startPoint x: 7, startPoint y: 59, endPoint x: 28, endPoint y: 91, distance: 38.3
click at [7, 62] on button "button" at bounding box center [8, 59] width 12 height 12
drag, startPoint x: 9, startPoint y: 57, endPoint x: 46, endPoint y: 97, distance: 54.5
click at [10, 59] on button "button" at bounding box center [8, 59] width 12 height 12
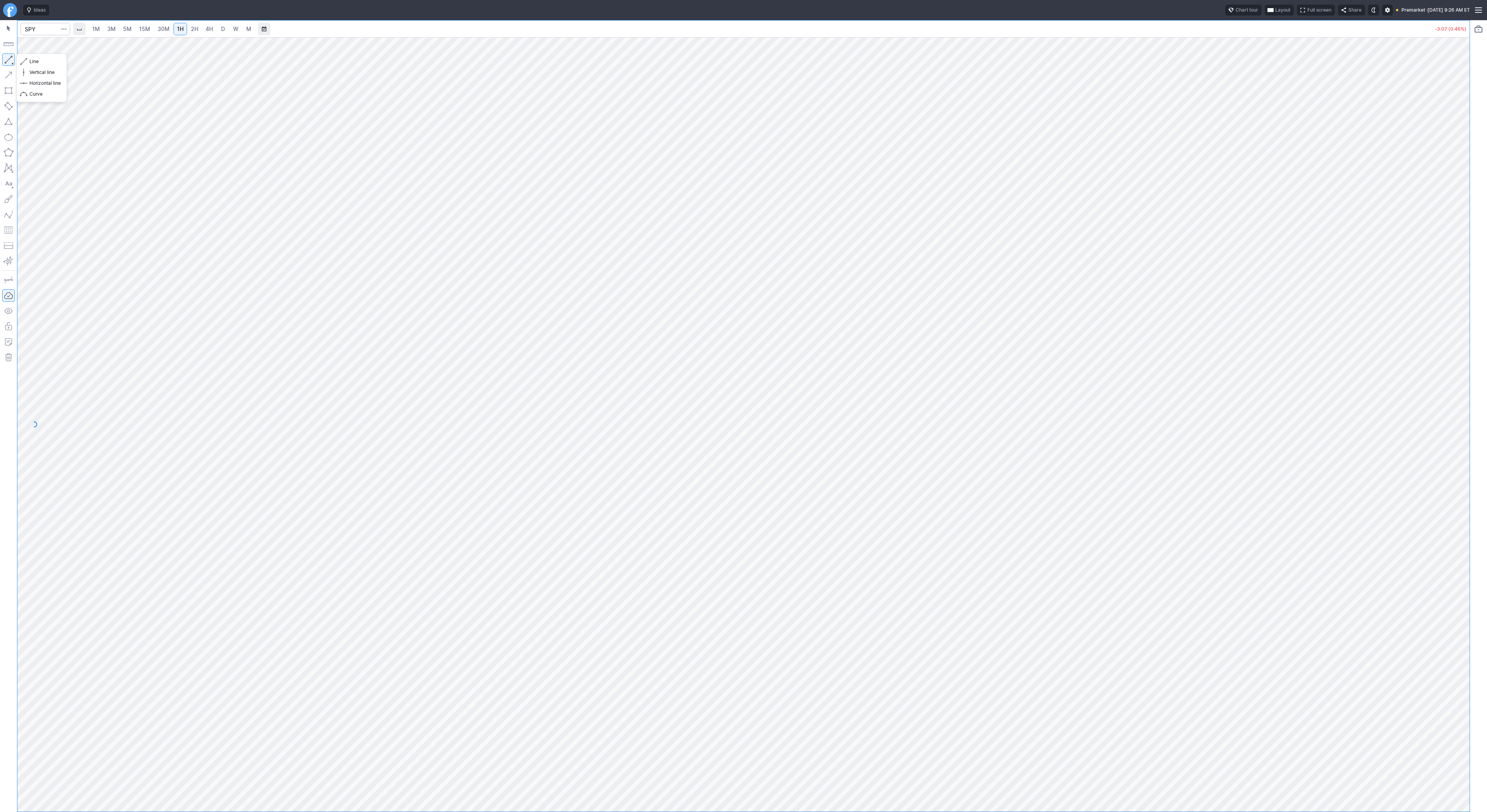
click at [8, 62] on button "button" at bounding box center [8, 59] width 12 height 12
click at [7, 60] on button "button" at bounding box center [8, 59] width 12 height 12
drag, startPoint x: 12, startPoint y: 60, endPoint x: 25, endPoint y: 87, distance: 30.0
click at [12, 62] on button "button" at bounding box center [8, 59] width 12 height 12
click at [8, 60] on button "button" at bounding box center [8, 59] width 12 height 12
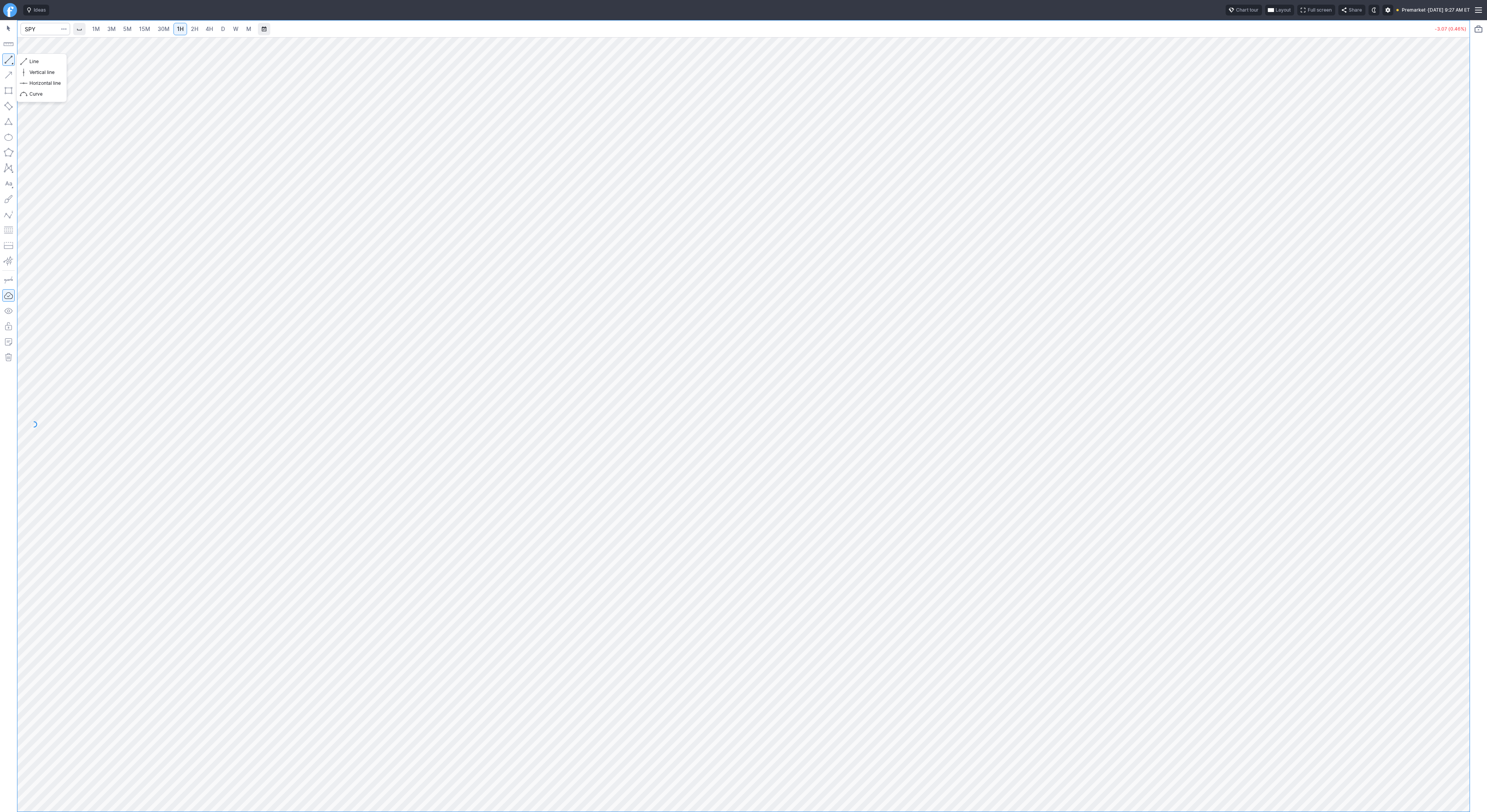
drag, startPoint x: 6, startPoint y: 60, endPoint x: 39, endPoint y: 87, distance: 42.6
click at [8, 61] on button "button" at bounding box center [8, 59] width 12 height 12
click at [38, 30] on input "Search" at bounding box center [46, 29] width 50 height 12
type input "qs"
click at [53, 43] on span "QuantumScape Corp" at bounding box center [75, 46] width 45 height 6
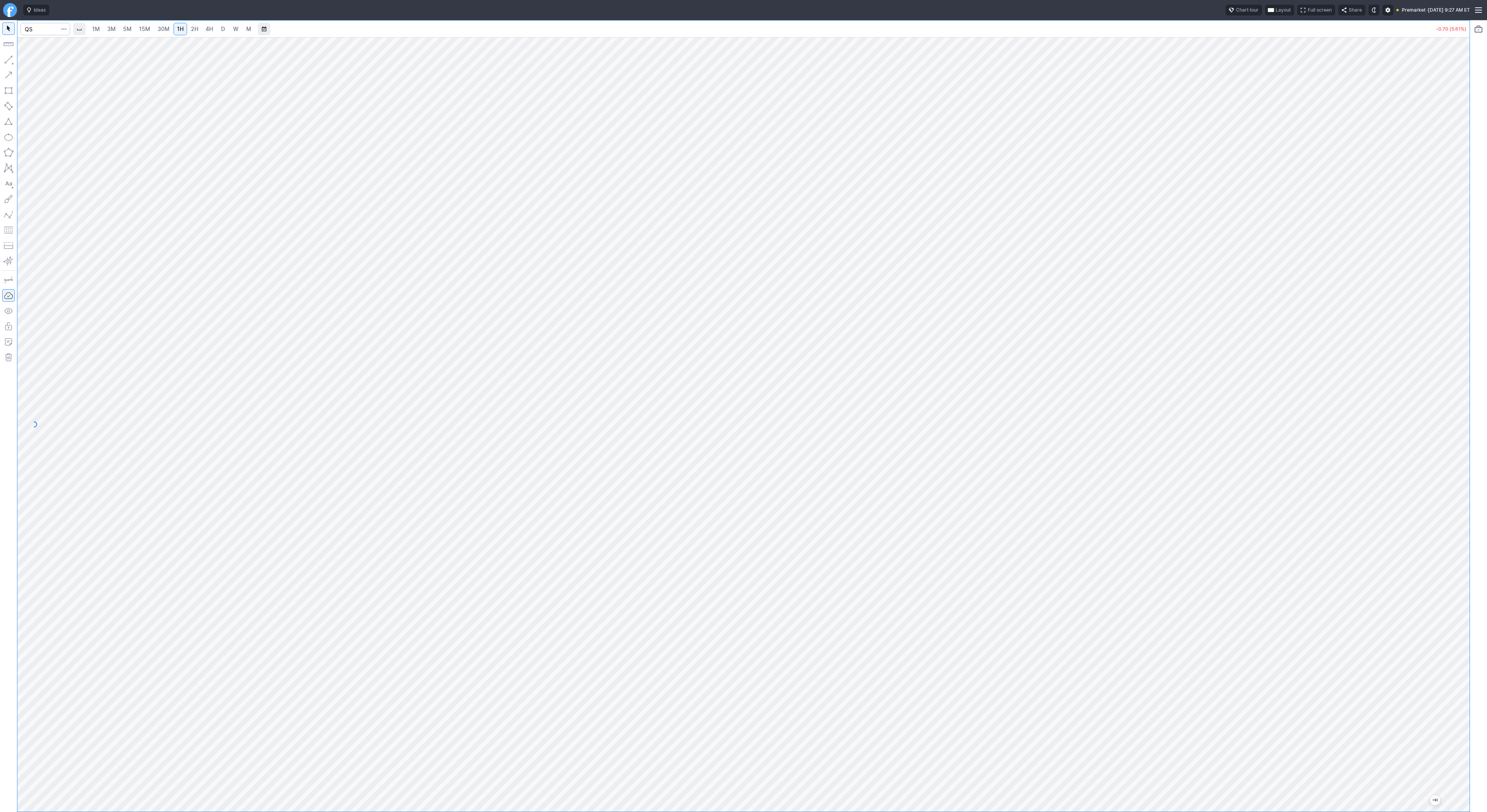
click at [211, 30] on span "4H" at bounding box center [209, 28] width 8 height 6
click at [226, 29] on link "D" at bounding box center [223, 29] width 12 height 12
drag, startPoint x: 8, startPoint y: 54, endPoint x: 43, endPoint y: 99, distance: 57.0
click at [8, 56] on button "button" at bounding box center [8, 59] width 12 height 12
drag, startPoint x: 9, startPoint y: 58, endPoint x: 16, endPoint y: 81, distance: 24.0
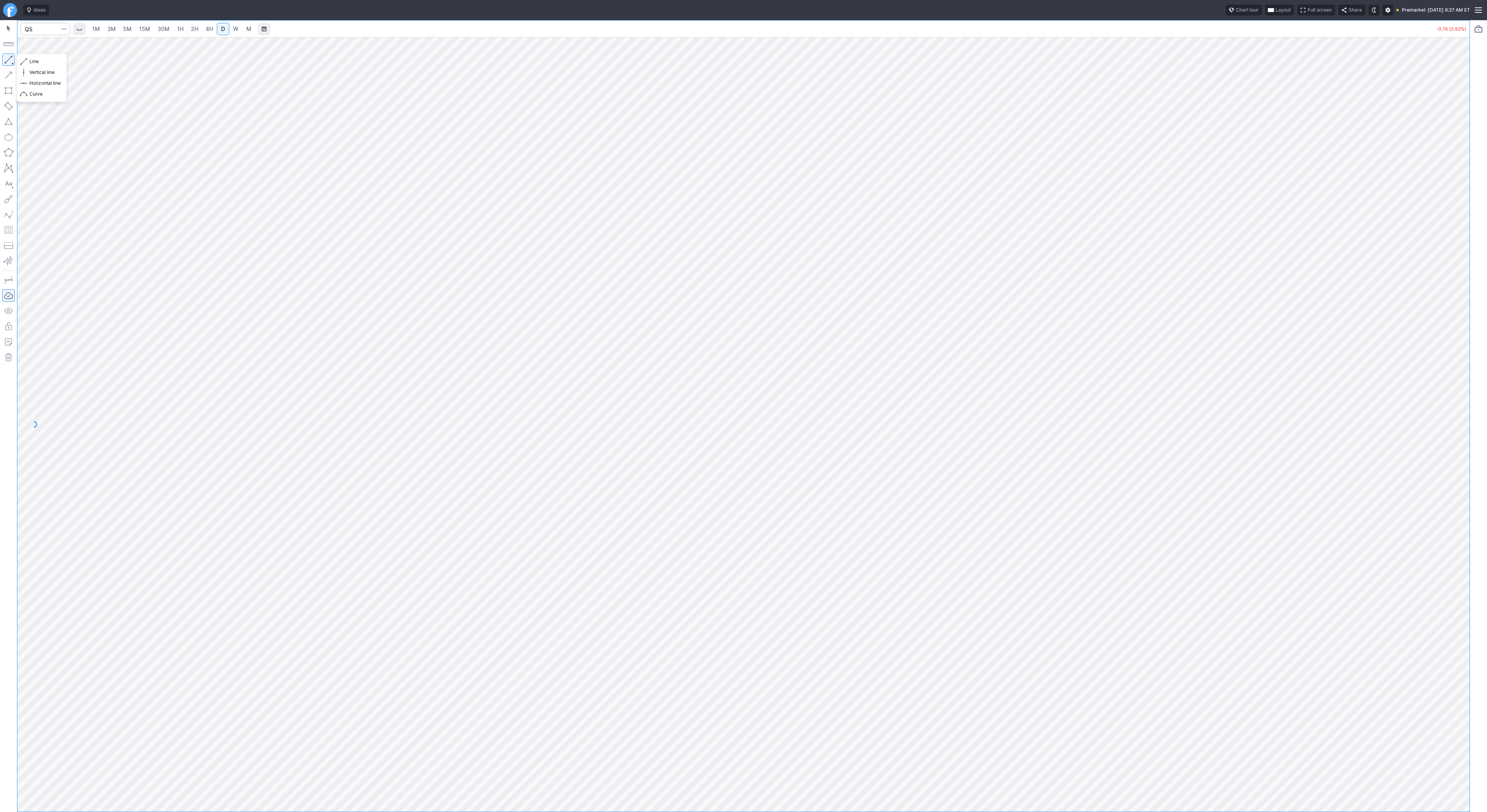
click at [8, 60] on button "button" at bounding box center [8, 59] width 12 height 12
click at [7, 59] on button "button" at bounding box center [8, 59] width 12 height 12
click at [36, 26] on input "Search" at bounding box center [46, 29] width 50 height 12
type input "s"
type input "psq"
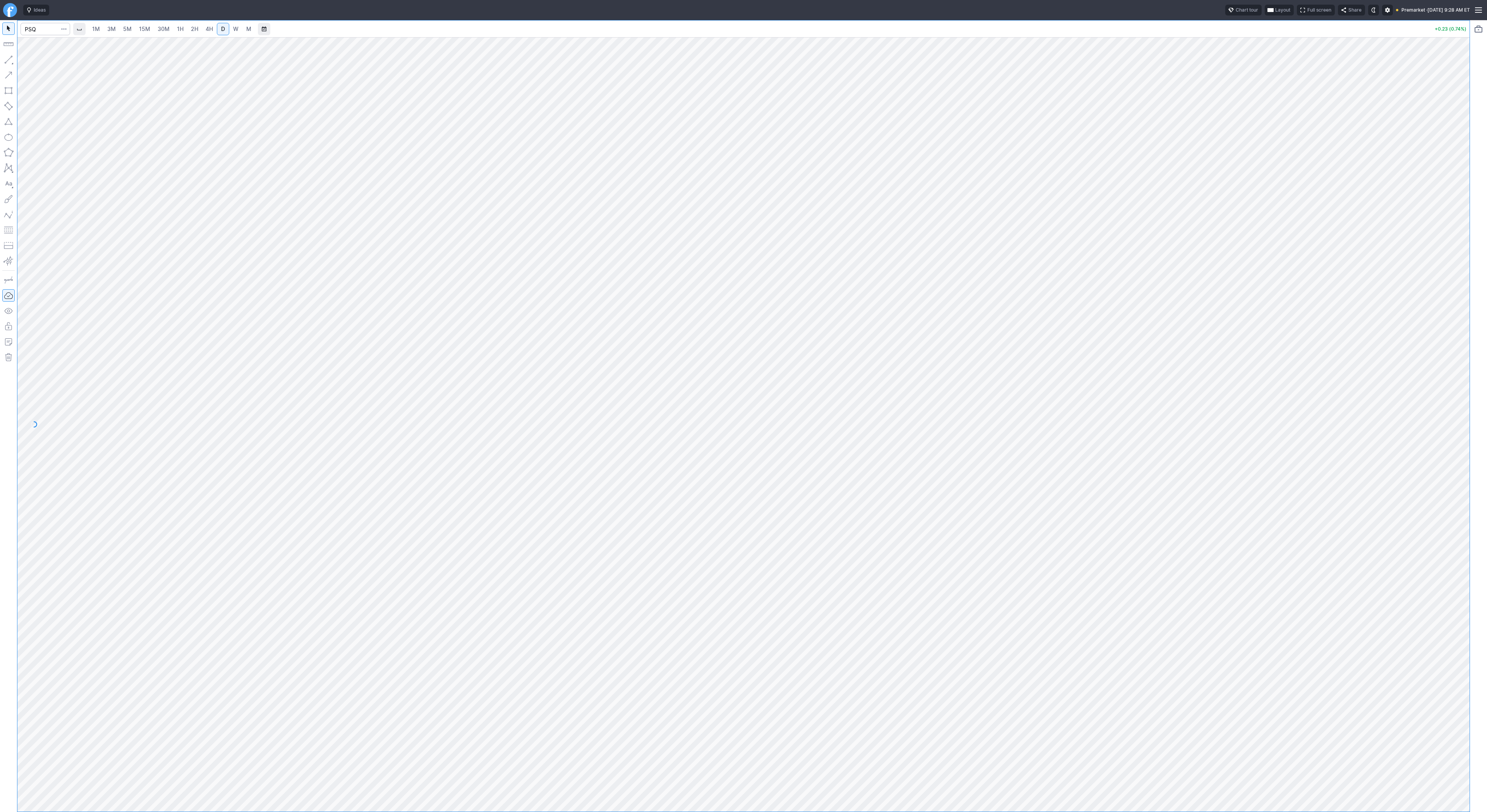
click at [180, 29] on span "1H" at bounding box center [180, 28] width 6 height 6
click at [198, 31] on link "2H" at bounding box center [195, 29] width 14 height 12
click at [180, 32] on span "1H" at bounding box center [180, 29] width 6 height 8
click at [44, 64] on span "Line" at bounding box center [45, 61] width 31 height 8
click at [55, 62] on span "Line" at bounding box center [45, 61] width 31 height 8
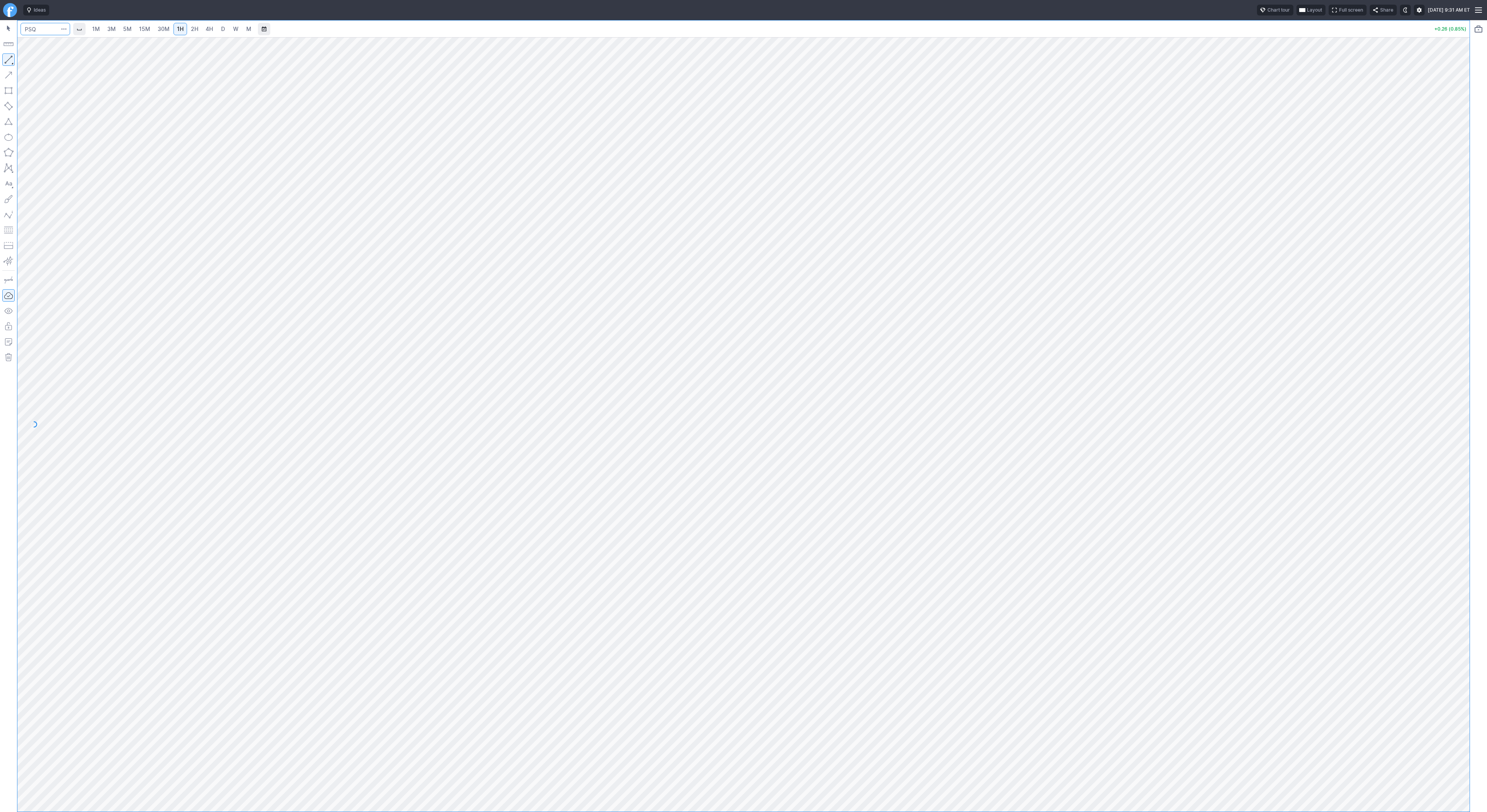
click at [33, 25] on input "Search" at bounding box center [46, 29] width 50 height 12
type input "bmnr"
click at [160, 27] on span "30M" at bounding box center [163, 28] width 12 height 6
click at [3, 61] on button "button" at bounding box center [8, 59] width 12 height 12
click at [57, 65] on span "Line" at bounding box center [45, 61] width 31 height 8
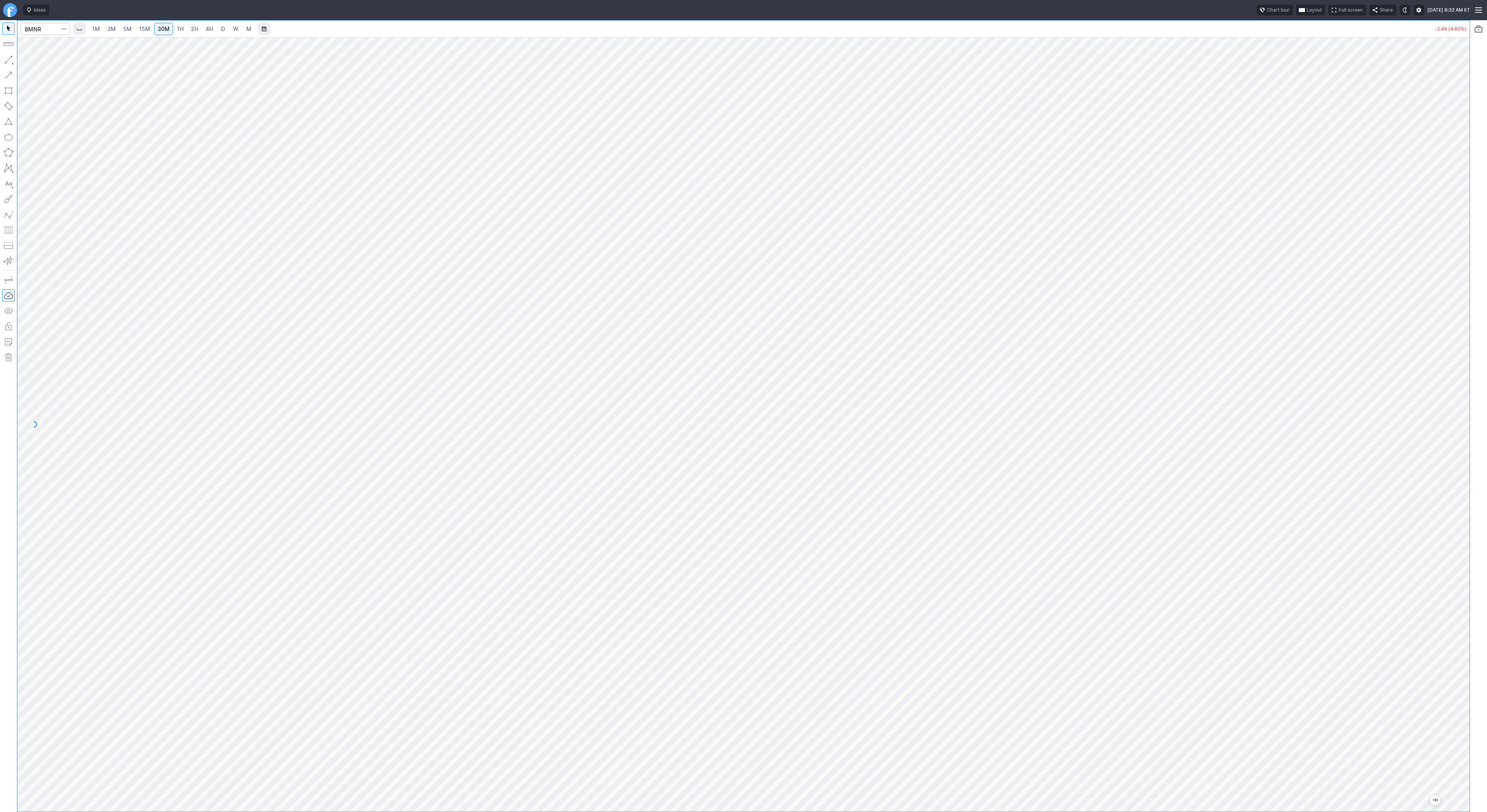
drag, startPoint x: 1459, startPoint y: 403, endPoint x: 1459, endPoint y: 480, distance: 77.0
click at [1459, 481] on div at bounding box center [1462, 422] width 16 height 755
drag, startPoint x: 4, startPoint y: 59, endPoint x: 8, endPoint y: 61, distance: 4.5
click at [5, 58] on button "button" at bounding box center [8, 59] width 12 height 12
click at [10, 60] on button "button" at bounding box center [8, 59] width 12 height 12
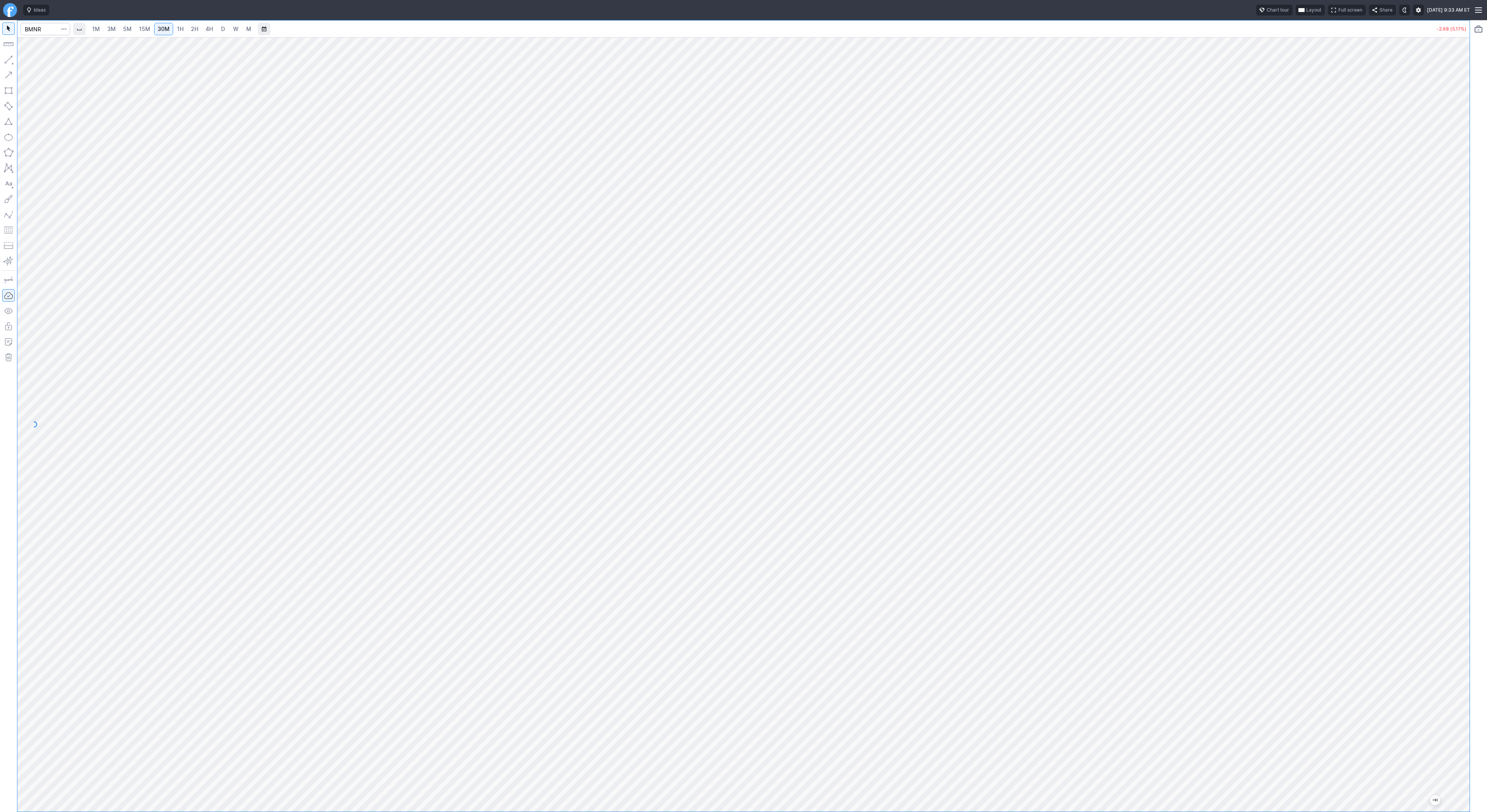
click at [114, 32] on span "3M" at bounding box center [111, 28] width 9 height 6
click at [149, 28] on span "15M" at bounding box center [144, 28] width 11 height 6
drag, startPoint x: 34, startPoint y: 59, endPoint x: 64, endPoint y: 78, distance: 35.5
click at [34, 59] on span "Line" at bounding box center [45, 61] width 31 height 8
drag, startPoint x: 35, startPoint y: 63, endPoint x: 51, endPoint y: 92, distance: 33.1
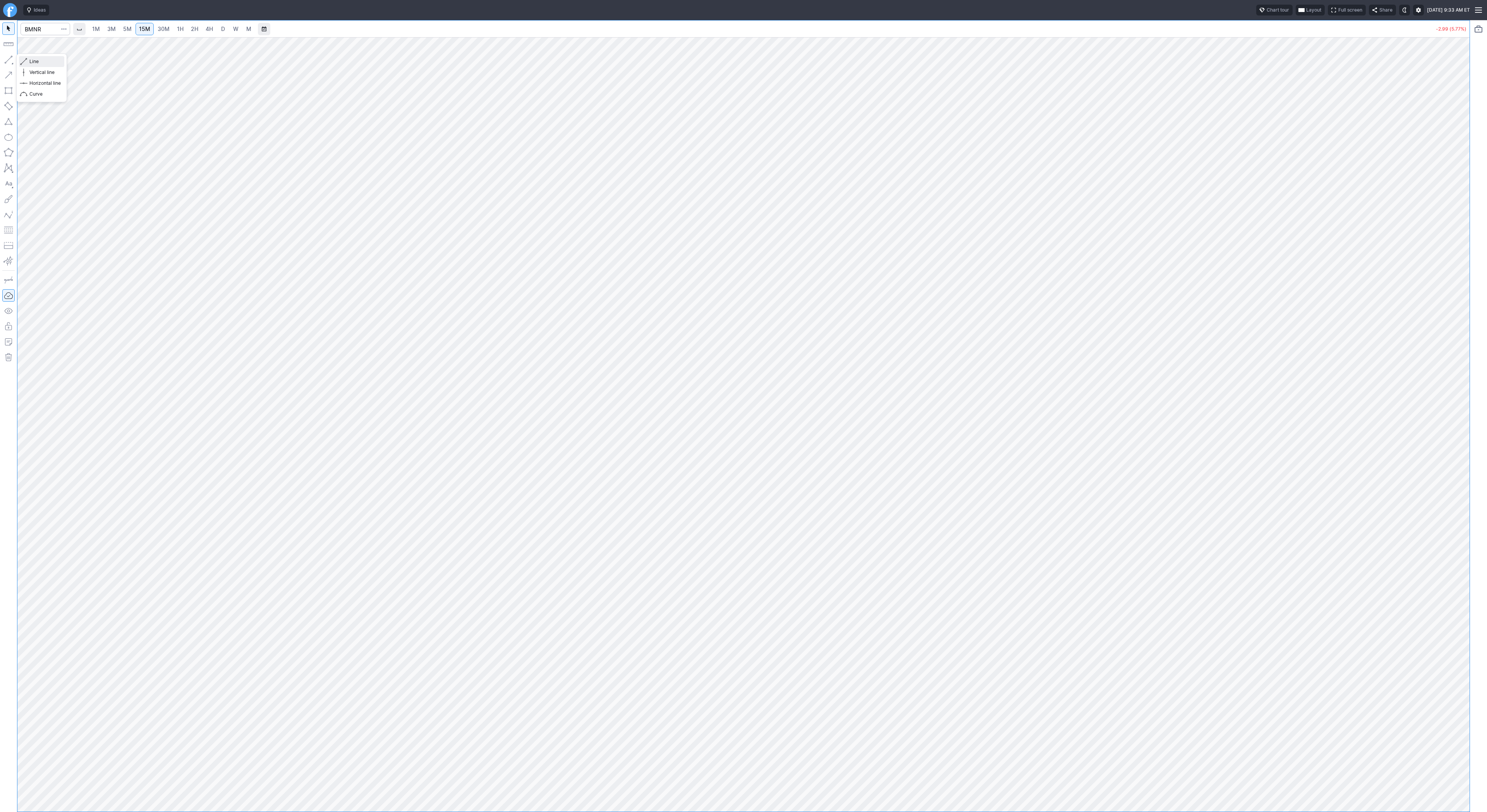
click at [36, 68] on div "Line Vertical line Horizontal line Curve" at bounding box center [42, 77] width 45 height 43
click at [11, 58] on button "button" at bounding box center [8, 59] width 12 height 12
click at [10, 60] on button "button" at bounding box center [8, 59] width 12 height 12
click at [6, 60] on button "button" at bounding box center [8, 59] width 12 height 12
click at [107, 28] on span "3M" at bounding box center [111, 28] width 9 height 6
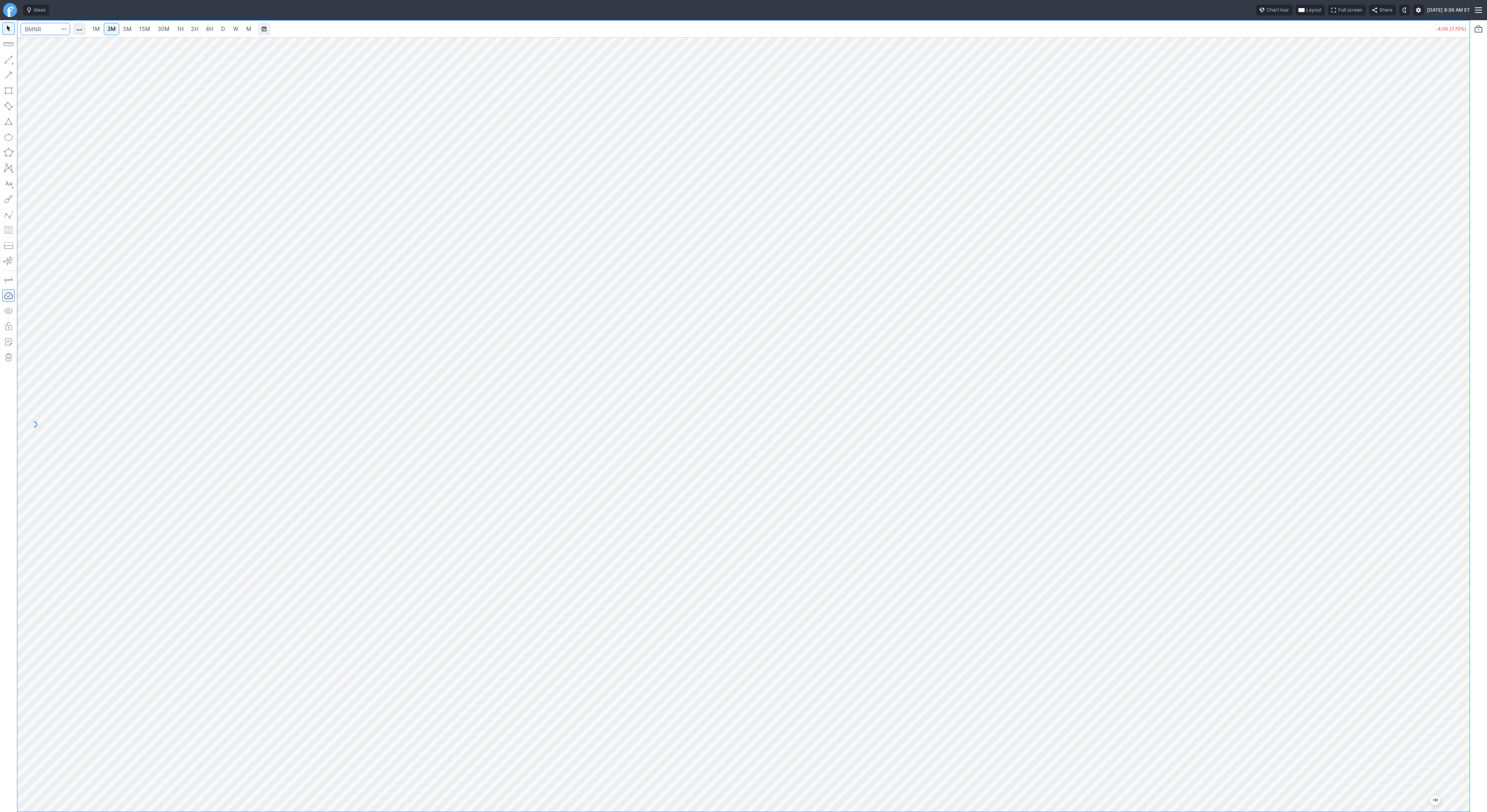
click at [29, 30] on input "Search" at bounding box center [46, 29] width 50 height 12
type input "sbet"
click at [34, 43] on span "SBET" at bounding box center [33, 46] width 12 height 6
click at [197, 25] on link "2H" at bounding box center [195, 29] width 14 height 12
click at [0, 102] on html "Ideas Chart tour Layout Full screen Share Thu SEP 25 2025 9:36 AM ET 1M 3M 5M 1…" at bounding box center [744, 406] width 1487 height 812
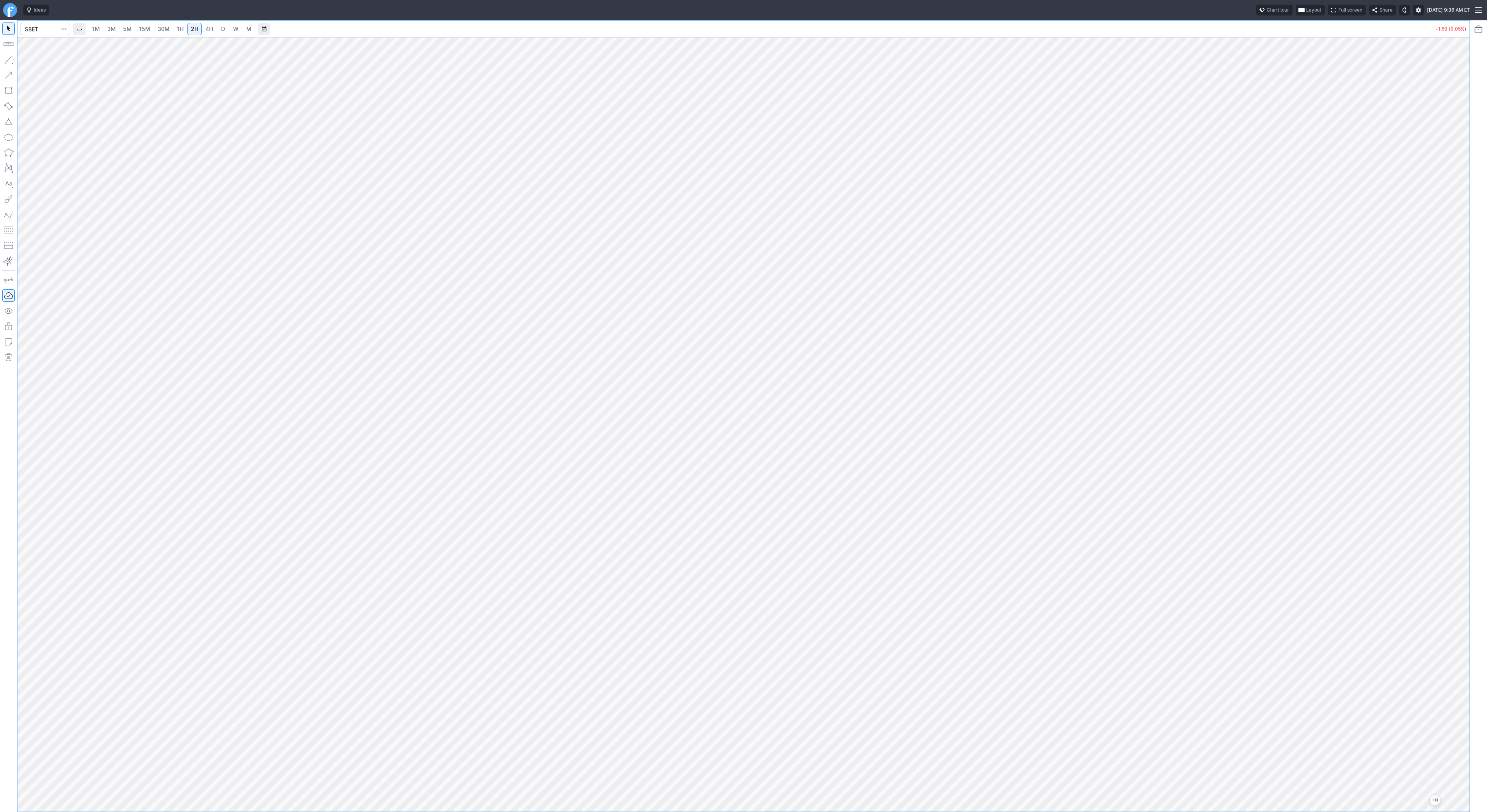
click at [154, 32] on link "30M" at bounding box center [163, 29] width 19 height 12
drag, startPoint x: 38, startPoint y: 62, endPoint x: 50, endPoint y: 74, distance: 17.0
click at [38, 63] on span "Line" at bounding box center [45, 61] width 31 height 8
drag, startPoint x: 11, startPoint y: 61, endPoint x: 15, endPoint y: 71, distance: 10.8
click at [12, 63] on button "button" at bounding box center [8, 59] width 12 height 12
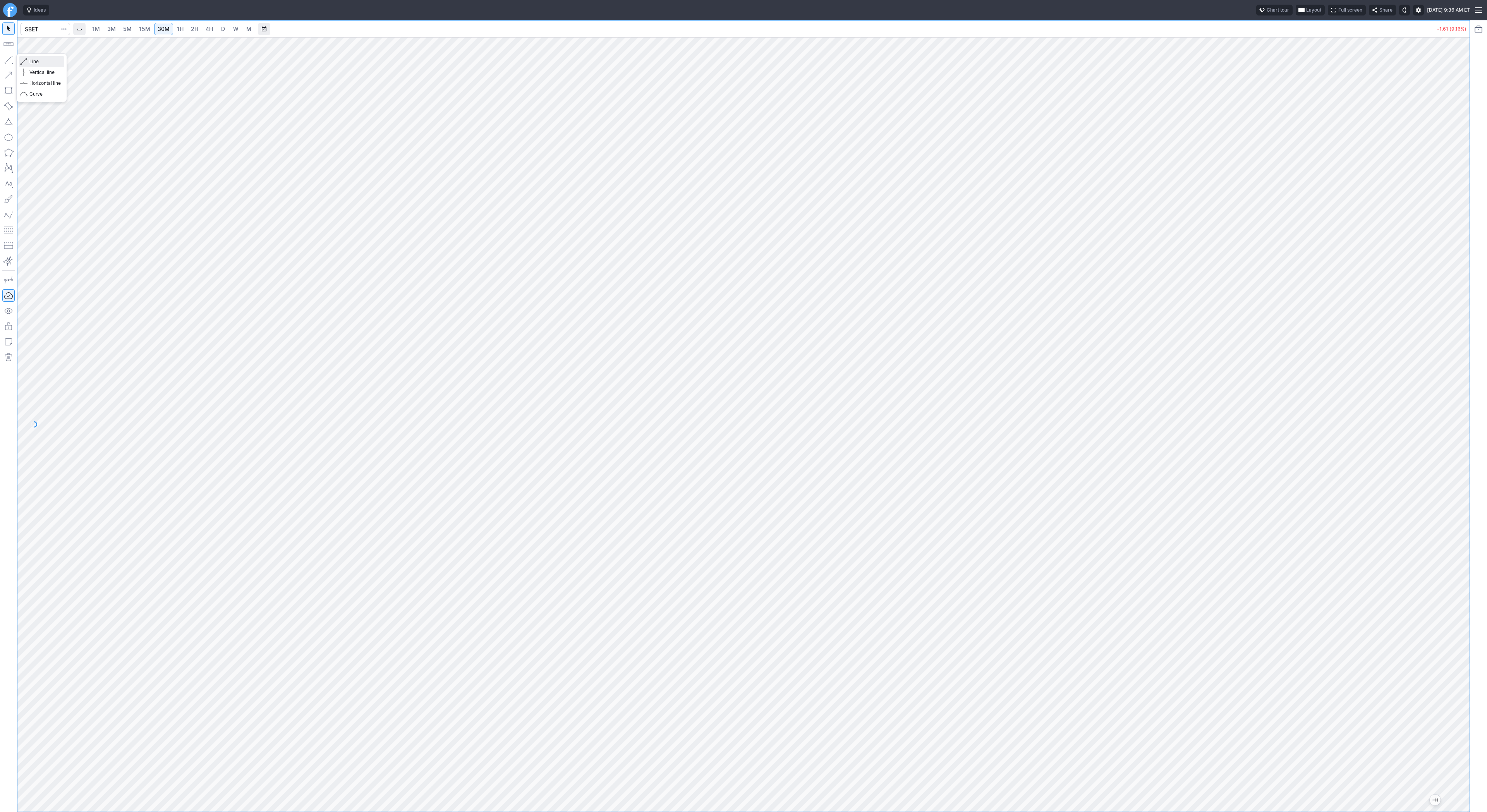
click at [43, 63] on span "Line" at bounding box center [45, 61] width 31 height 8
click at [31, 61] on span "Line" at bounding box center [45, 61] width 31 height 8
click at [23, 63] on span "button" at bounding box center [25, 61] width 5 height 11
click at [29, 26] on input "Search" at bounding box center [46, 29] width 50 height 12
type input "bmnr"
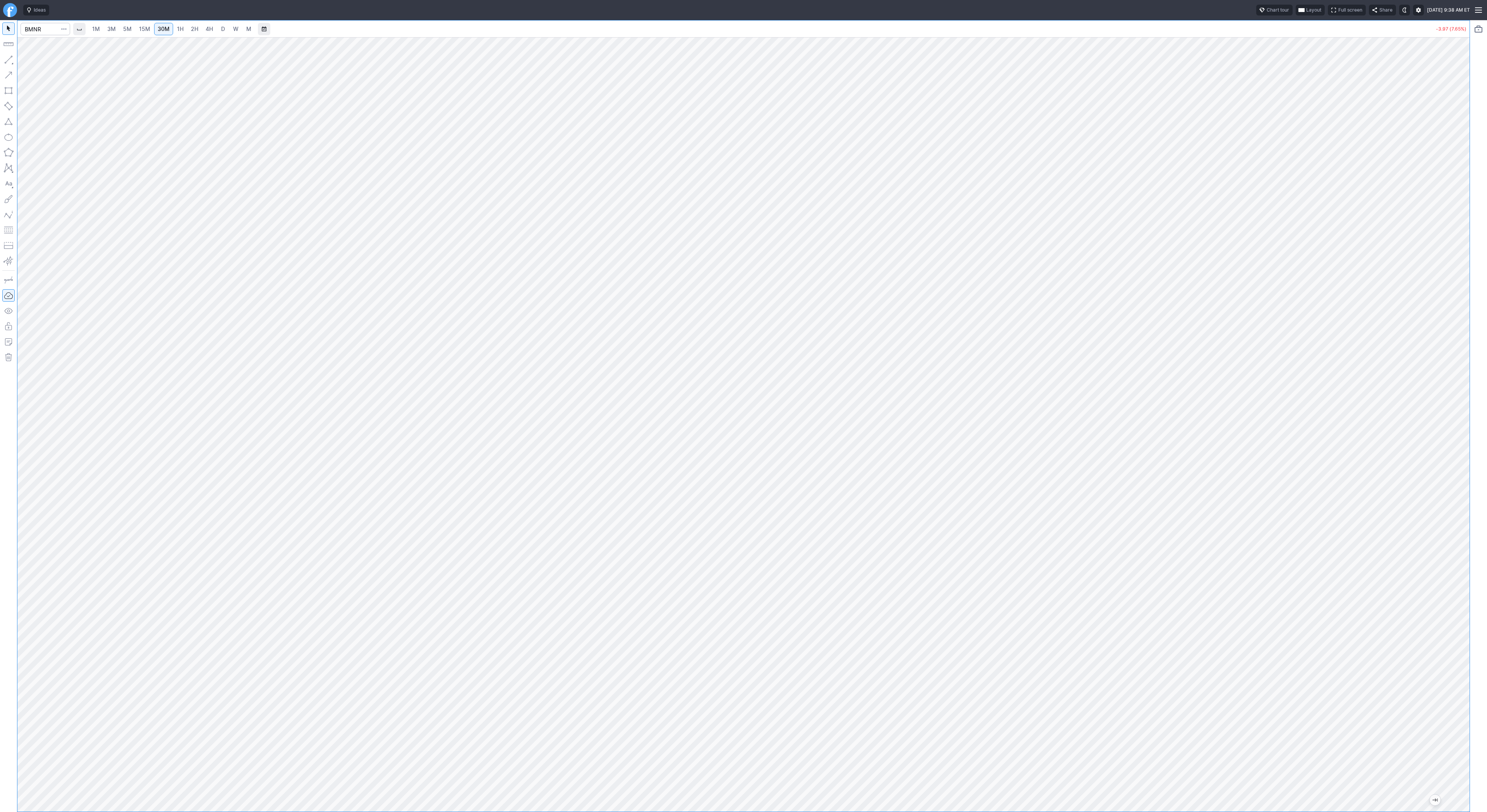
click at [117, 28] on link "3M" at bounding box center [111, 29] width 16 height 12
click at [166, 31] on span "30M" at bounding box center [163, 28] width 12 height 6
click at [25, 61] on span "button" at bounding box center [25, 61] width 5 height 11
click at [8, 59] on button "button" at bounding box center [8, 59] width 12 height 12
click at [39, 62] on span "Line" at bounding box center [45, 61] width 31 height 8
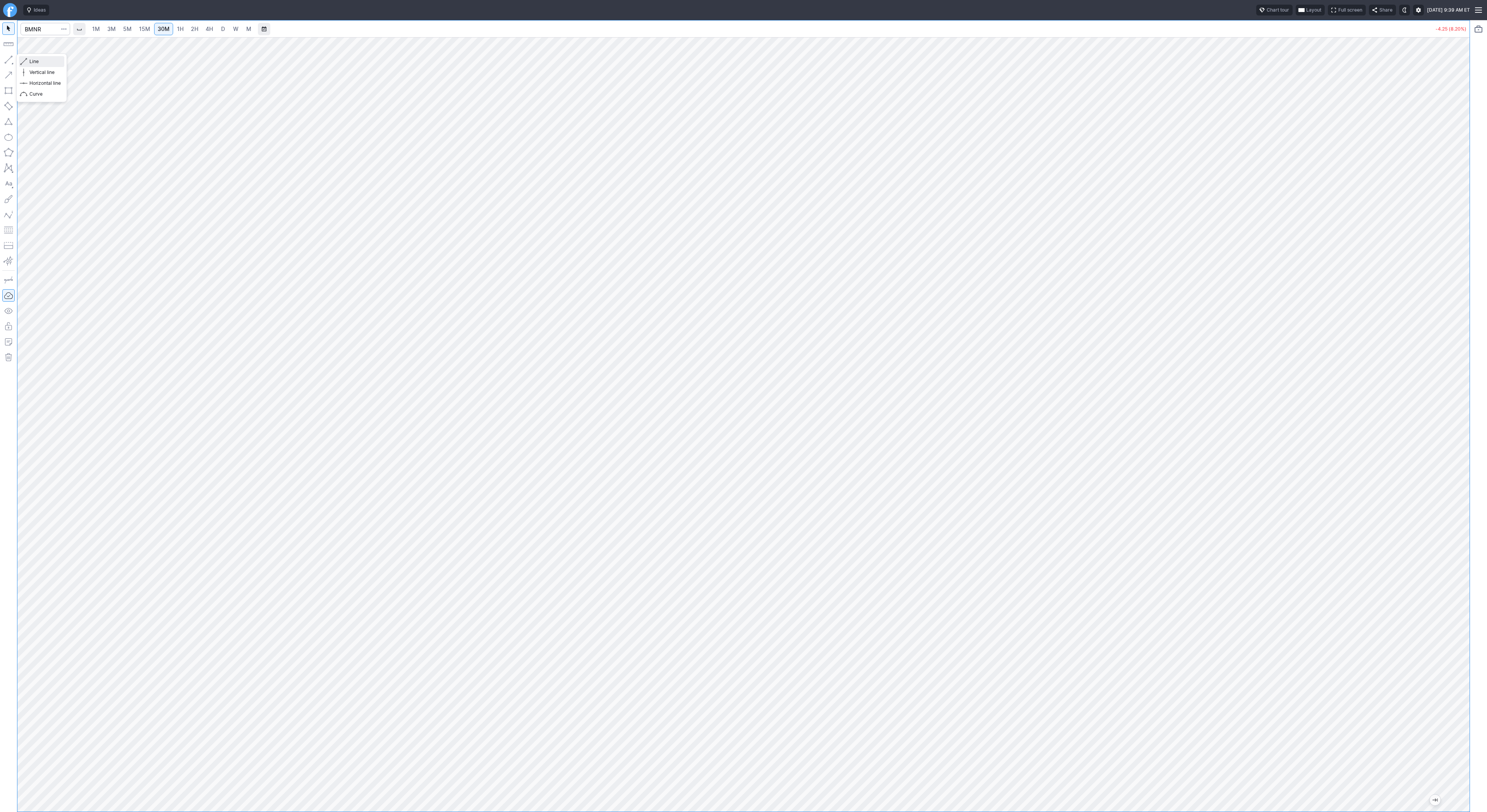
click at [29, 61] on button "Line" at bounding box center [42, 61] width 45 height 11
click at [106, 26] on link "3M" at bounding box center [111, 29] width 16 height 12
click at [129, 28] on span "5M" at bounding box center [127, 28] width 9 height 6
click at [147, 29] on span "15M" at bounding box center [144, 28] width 11 height 6
click at [110, 30] on span "3M" at bounding box center [111, 28] width 9 height 6
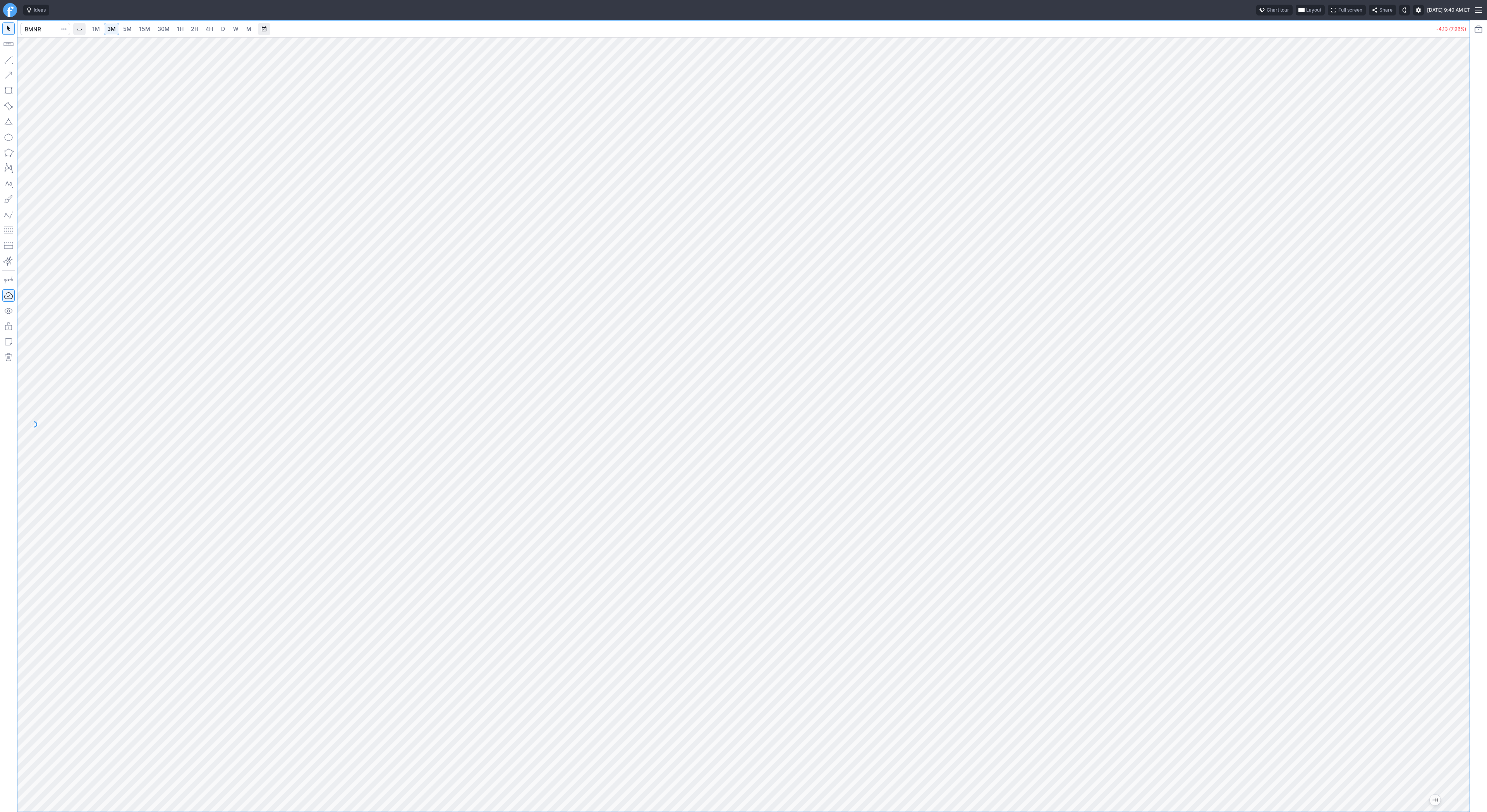
click at [129, 26] on span "5M" at bounding box center [127, 28] width 9 height 6
click at [160, 27] on span "30M" at bounding box center [163, 28] width 12 height 6
click at [28, 27] on input "Search" at bounding box center [46, 29] width 50 height 12
type input "coin"
drag, startPoint x: 21, startPoint y: 58, endPoint x: 35, endPoint y: 81, distance: 26.9
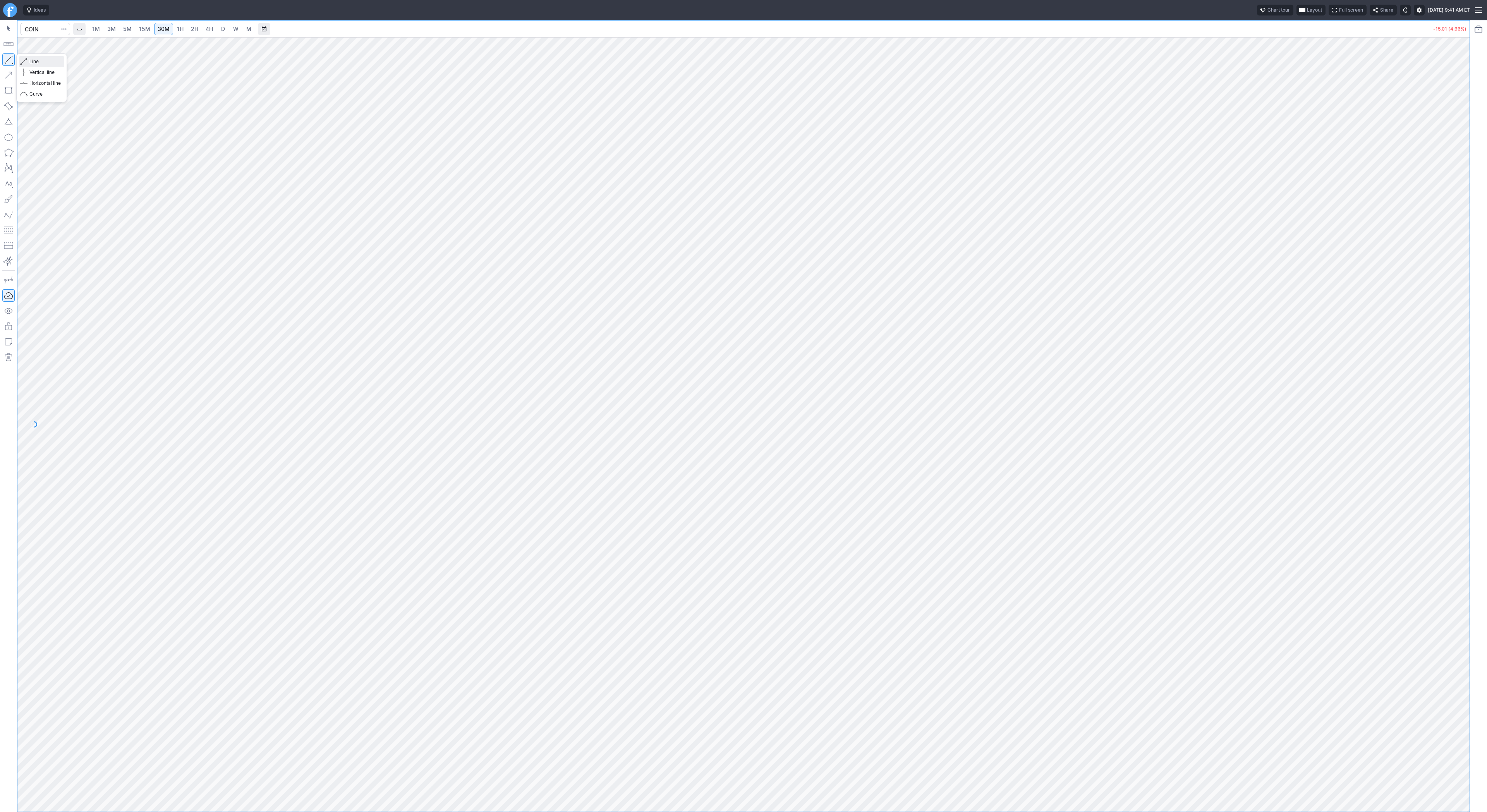
click at [21, 59] on button "Line" at bounding box center [42, 61] width 45 height 11
click at [7, 60] on button "button" at bounding box center [8, 59] width 12 height 12
drag, startPoint x: 7, startPoint y: 59, endPoint x: 54, endPoint y: 92, distance: 57.4
click at [8, 61] on button "button" at bounding box center [8, 59] width 12 height 12
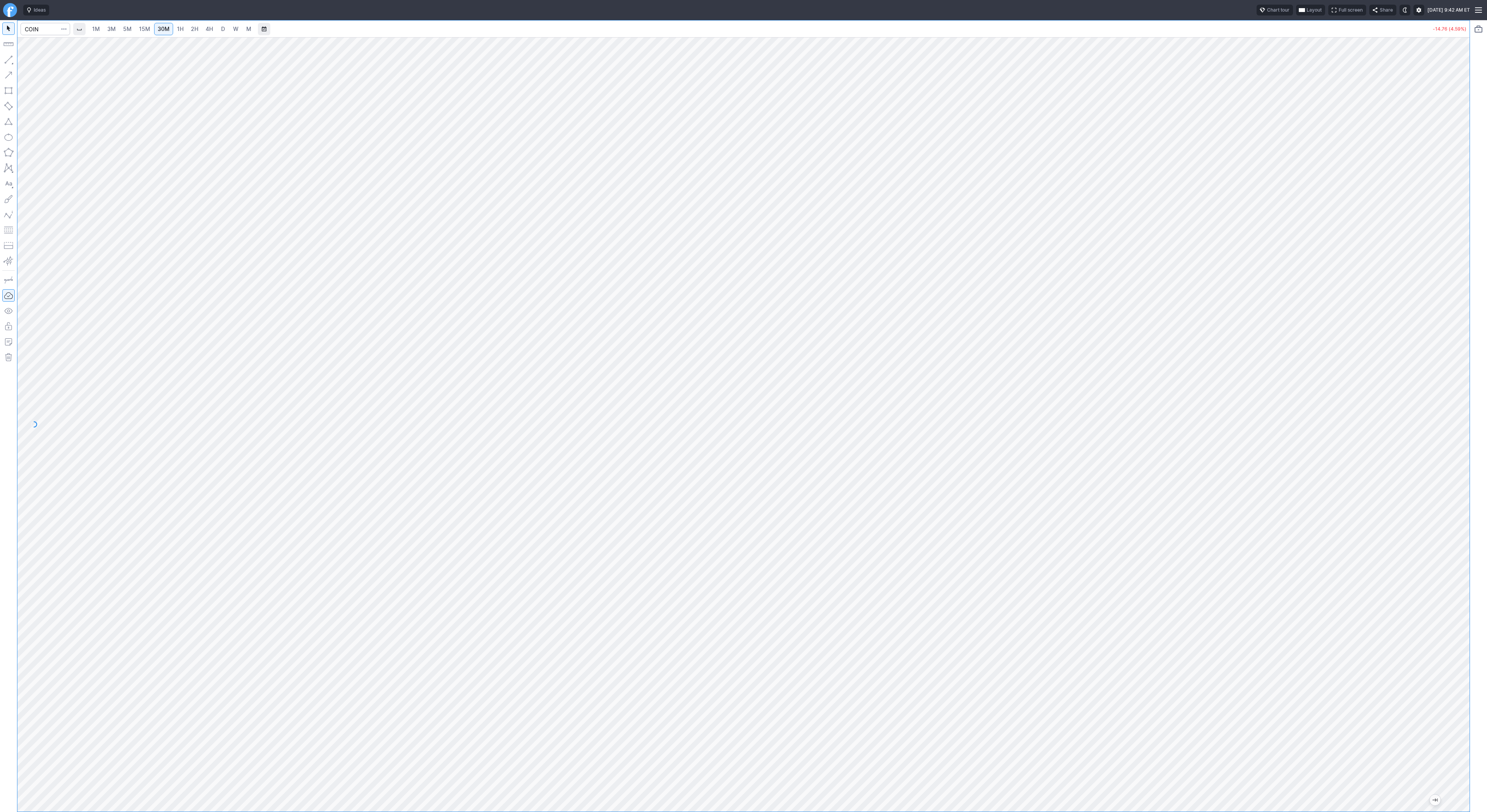
click at [1479, 268] on div "1M 3M 5M 15M 30M 1H 2H 4H D W M -14.76 (4.59%)" at bounding box center [744, 416] width 1487 height 792
click at [45, 26] on input "Search" at bounding box center [46, 29] width 50 height 12
type input "eth"
click at [57, 43] on span "Grayscale" at bounding box center [63, 46] width 22 height 6
drag, startPoint x: 27, startPoint y: 60, endPoint x: 41, endPoint y: 68, distance: 16.1
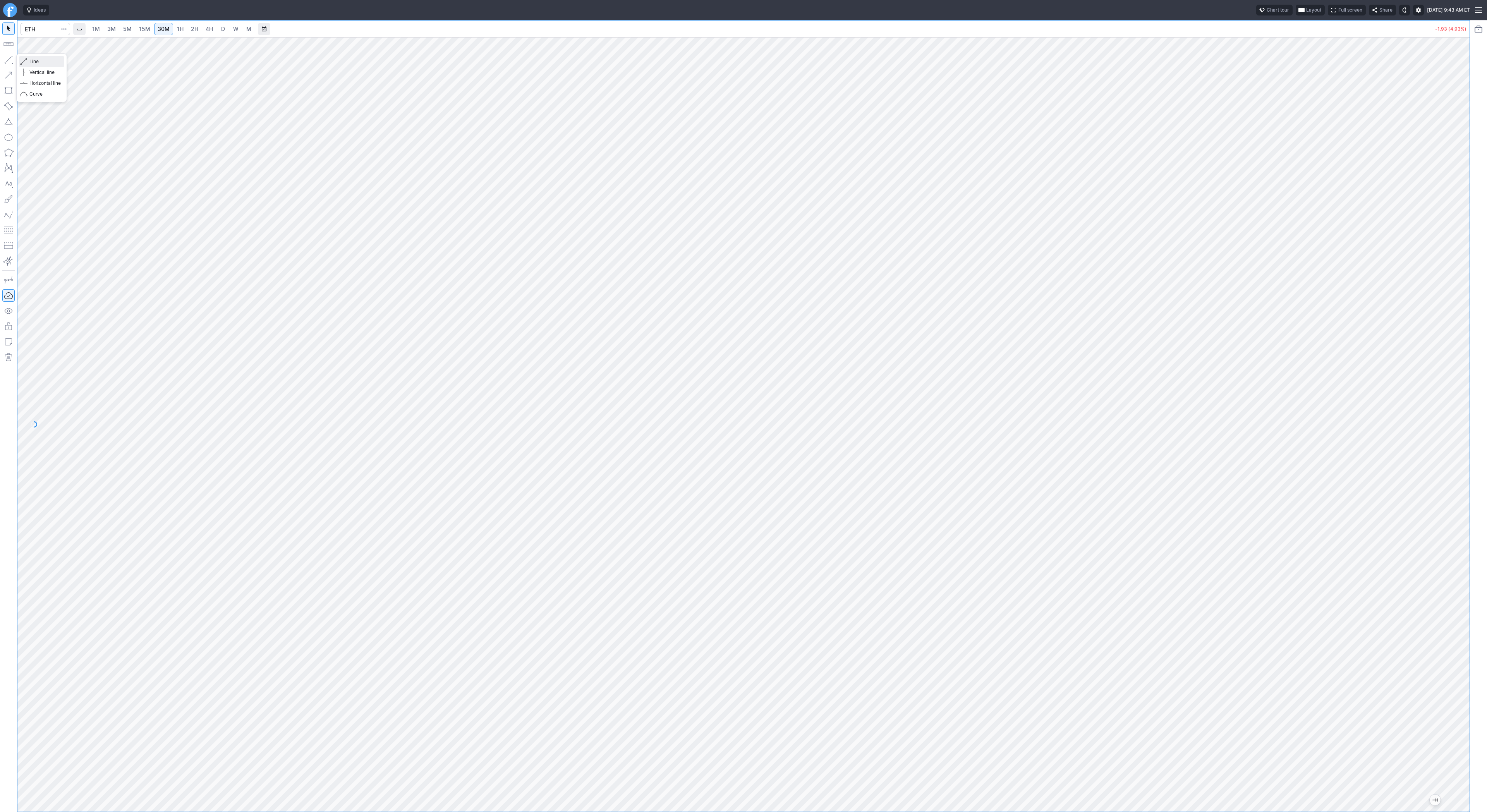
click at [28, 60] on button "Line" at bounding box center [42, 61] width 45 height 11
click at [12, 57] on button "button" at bounding box center [8, 59] width 12 height 12
drag, startPoint x: 10, startPoint y: 59, endPoint x: 54, endPoint y: 74, distance: 46.5
click at [10, 59] on button "button" at bounding box center [8, 59] width 12 height 12
click at [11, 58] on button "button" at bounding box center [8, 59] width 12 height 12
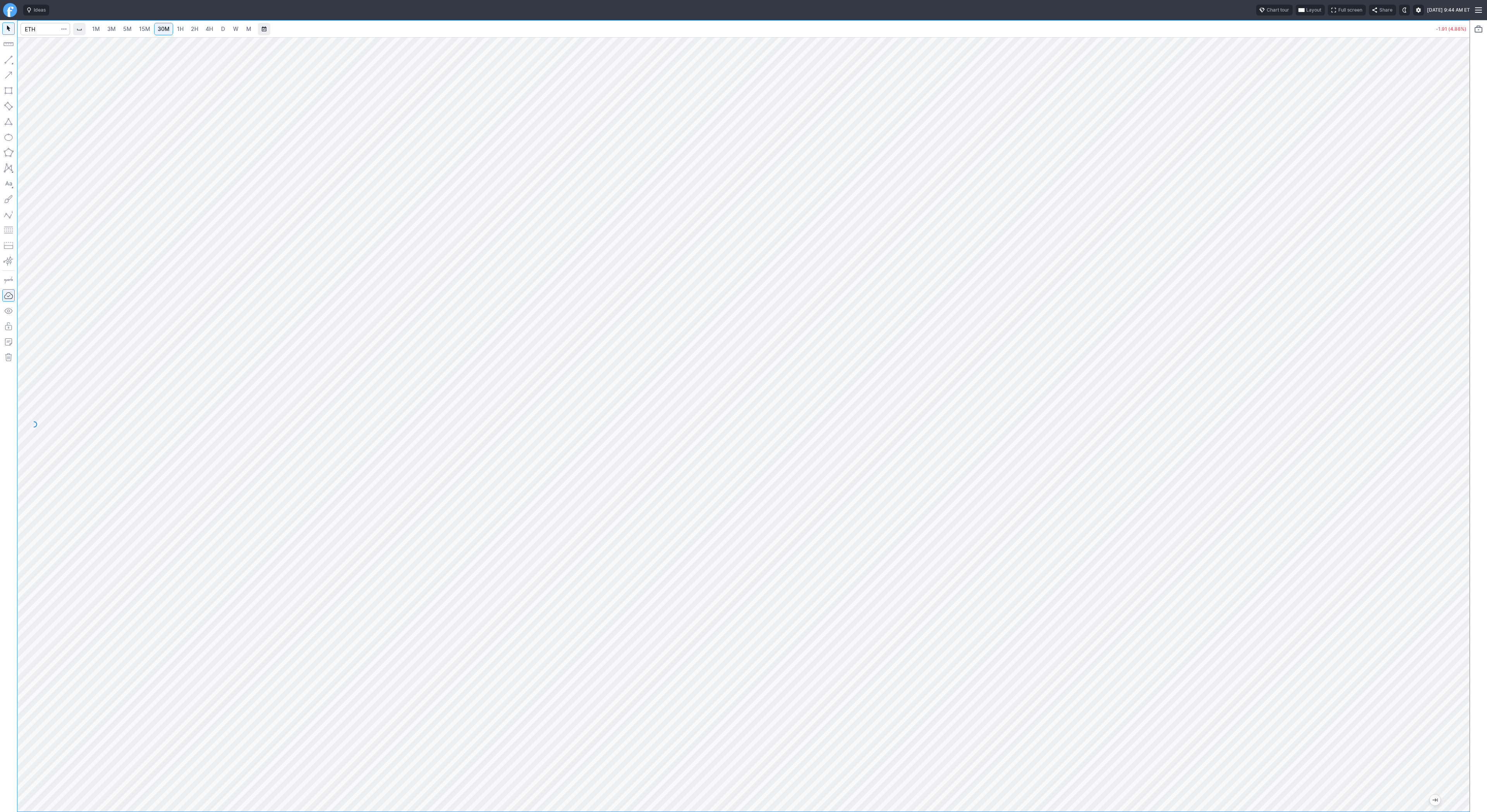
click at [110, 30] on span "3M" at bounding box center [111, 28] width 9 height 6
click at [141, 32] on span "15M" at bounding box center [144, 29] width 11 height 8
click at [166, 31] on span "30M" at bounding box center [163, 28] width 12 height 6
click at [10, 61] on button "button" at bounding box center [8, 59] width 12 height 12
drag, startPoint x: 10, startPoint y: 57, endPoint x: 30, endPoint y: 95, distance: 42.9
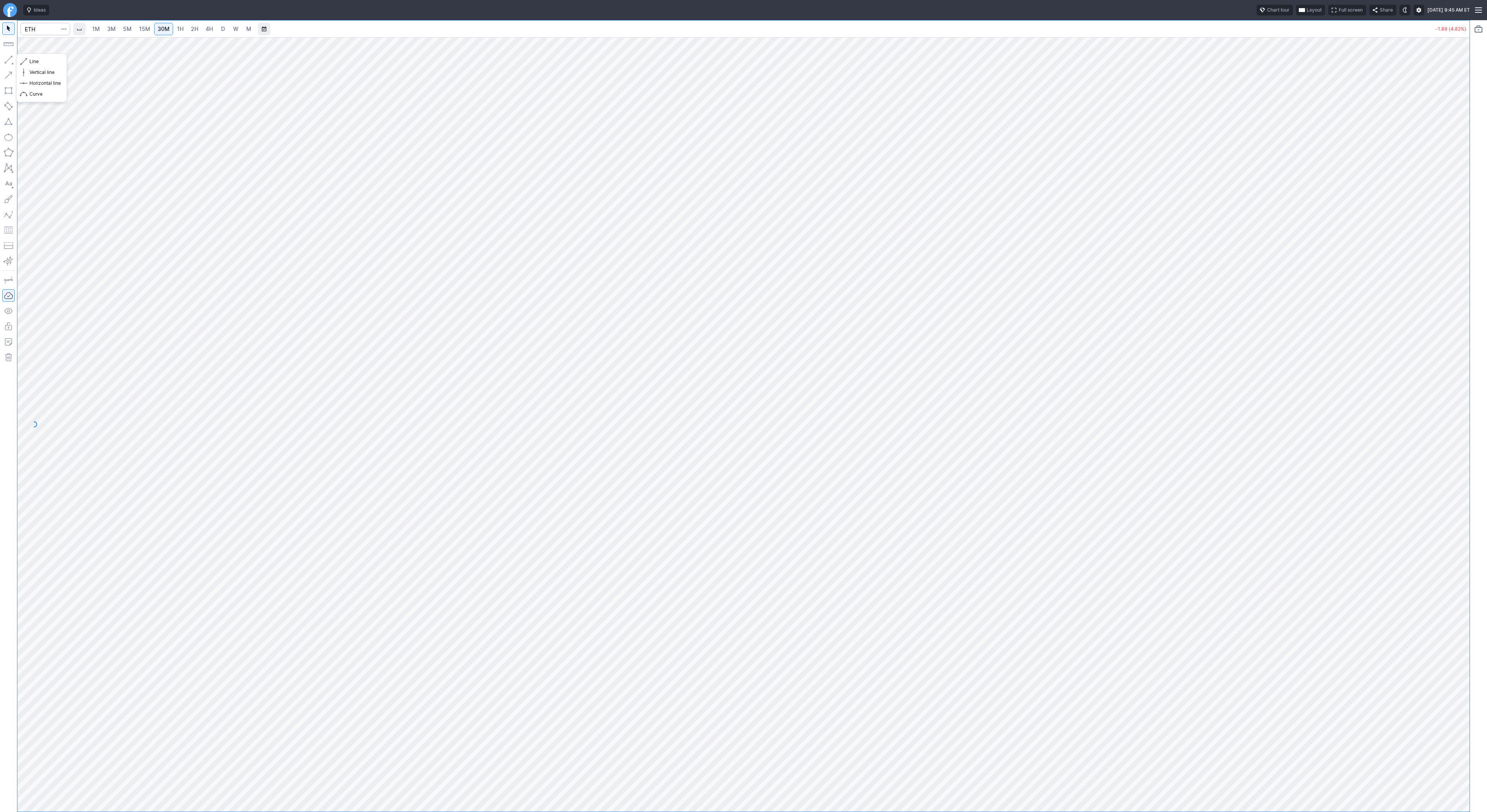
click at [10, 58] on button "button" at bounding box center [8, 59] width 12 height 12
click at [110, 26] on span "3M" at bounding box center [111, 28] width 9 height 6
click at [139, 29] on span "15M" at bounding box center [144, 28] width 11 height 6
click at [48, 29] on input "Search" at bounding box center [46, 29] width 50 height 12
type input "coin"
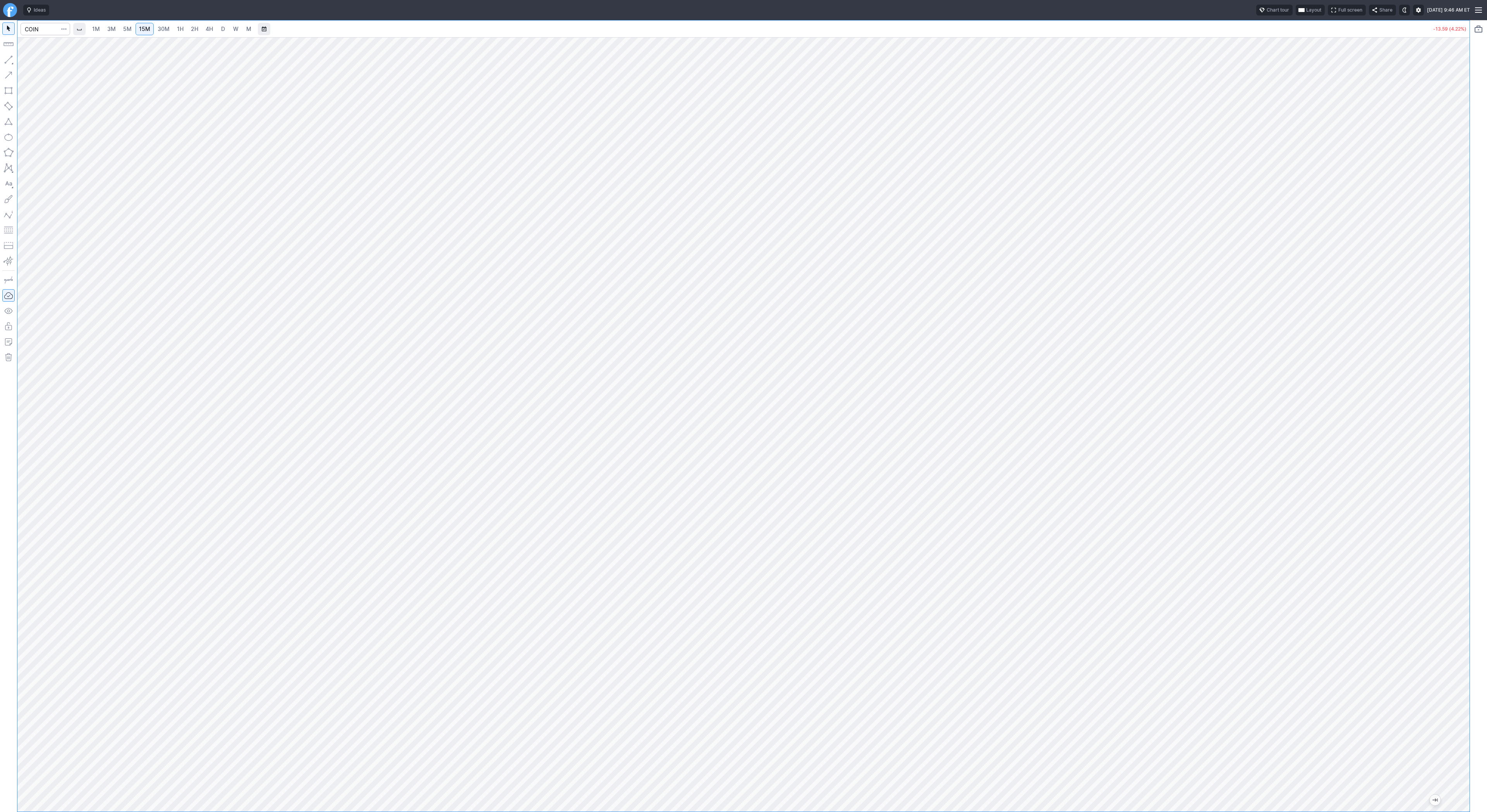
drag, startPoint x: 1467, startPoint y: 243, endPoint x: 1456, endPoint y: 332, distance: 89.7
click at [1459, 337] on div at bounding box center [1462, 422] width 16 height 755
click at [44, 28] on input "Search" at bounding box center [46, 29] width 50 height 12
type input "qqq"
click at [54, 46] on span "Invesco" at bounding box center [61, 46] width 17 height 6
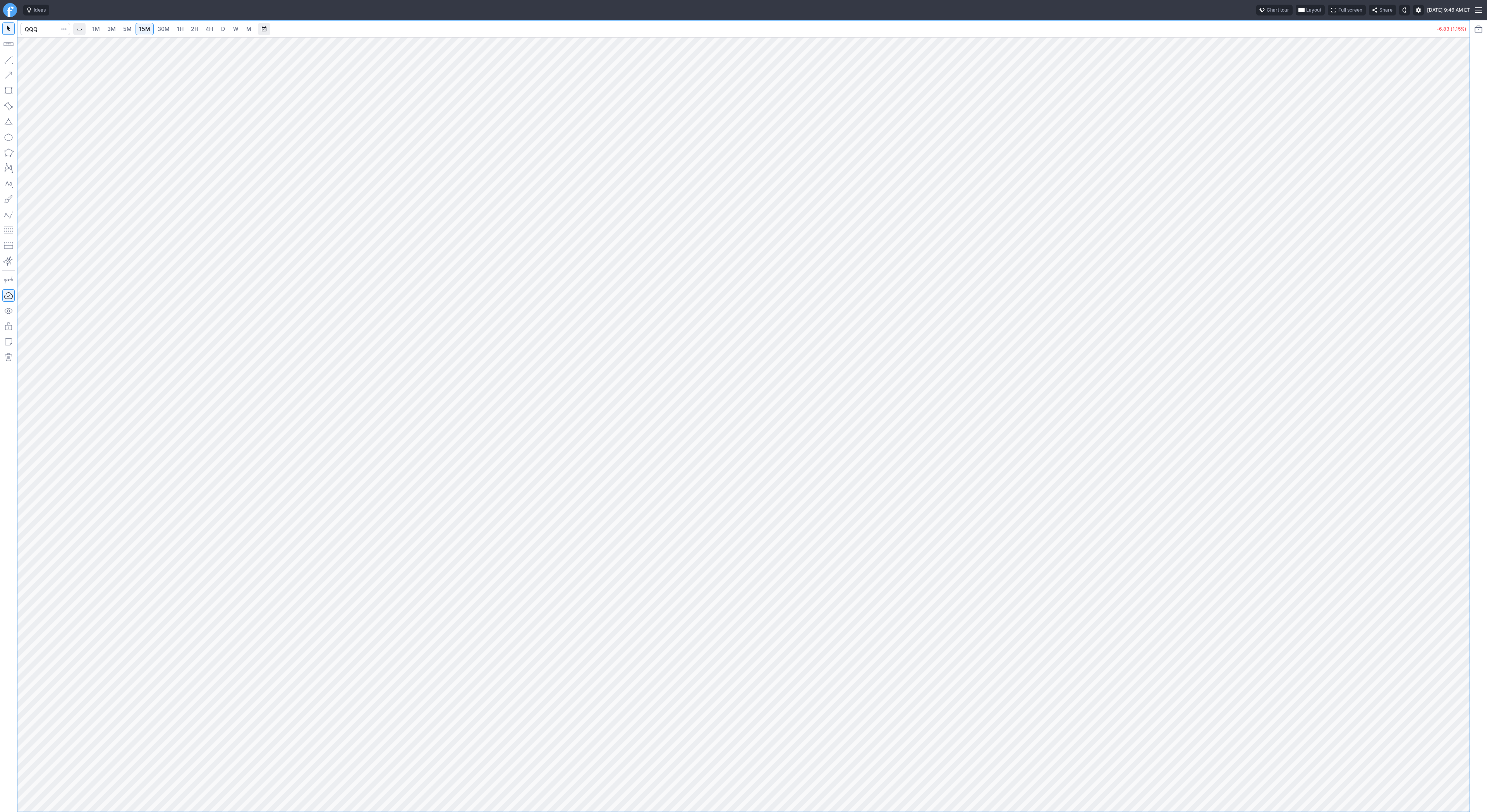
click at [179, 29] on span "1H" at bounding box center [180, 28] width 6 height 6
click at [162, 31] on span "30M" at bounding box center [163, 28] width 12 height 6
click at [40, 62] on span "Line" at bounding box center [45, 61] width 31 height 8
drag, startPoint x: 5, startPoint y: 58, endPoint x: 44, endPoint y: 78, distance: 43.8
click at [6, 60] on button "button" at bounding box center [8, 59] width 12 height 12
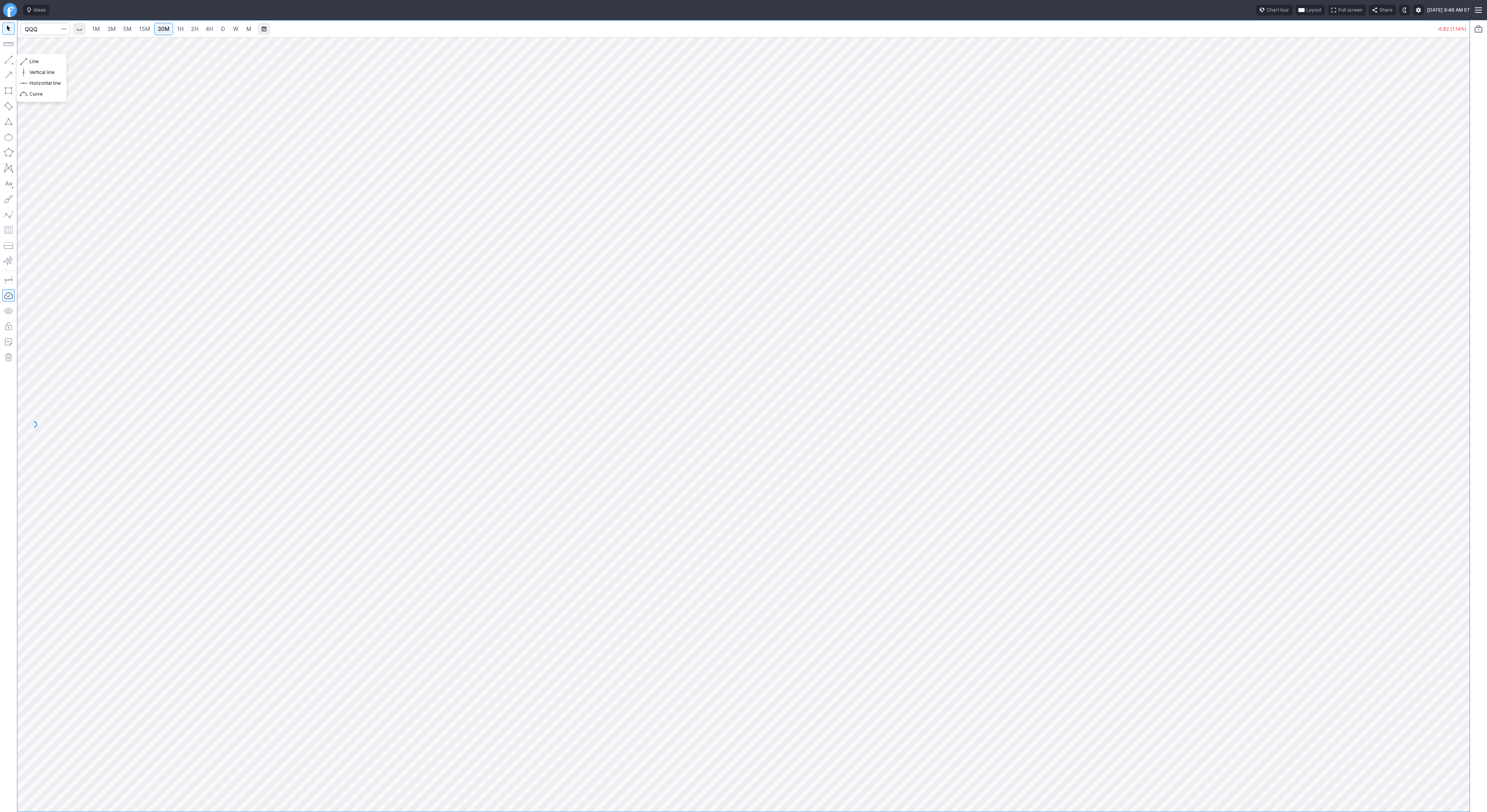
drag, startPoint x: 7, startPoint y: 59, endPoint x: 35, endPoint y: 80, distance: 35.0
click at [9, 62] on button "button" at bounding box center [8, 59] width 12 height 12
click at [37, 62] on span "Line" at bounding box center [45, 61] width 31 height 8
click at [10, 61] on button "button" at bounding box center [8, 59] width 12 height 12
click at [12, 58] on button "button" at bounding box center [8, 59] width 12 height 12
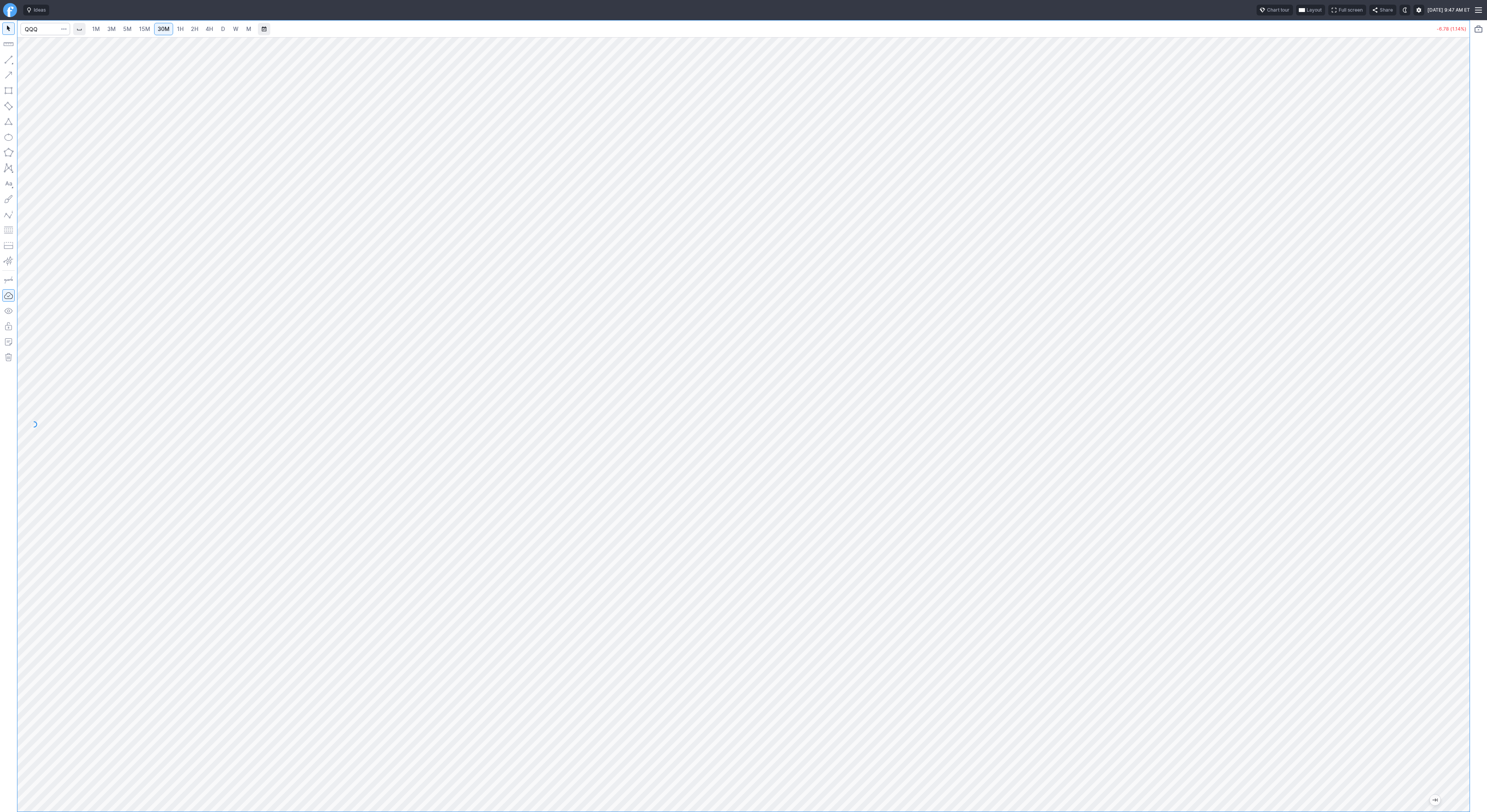
click at [110, 31] on span "3M" at bounding box center [111, 28] width 9 height 6
click at [167, 32] on span "30M" at bounding box center [163, 29] width 12 height 8
click at [36, 32] on input "Search" at bounding box center [46, 29] width 50 height 12
type input "psq"
drag, startPoint x: 1459, startPoint y: 675, endPoint x: 1455, endPoint y: 738, distance: 63.1
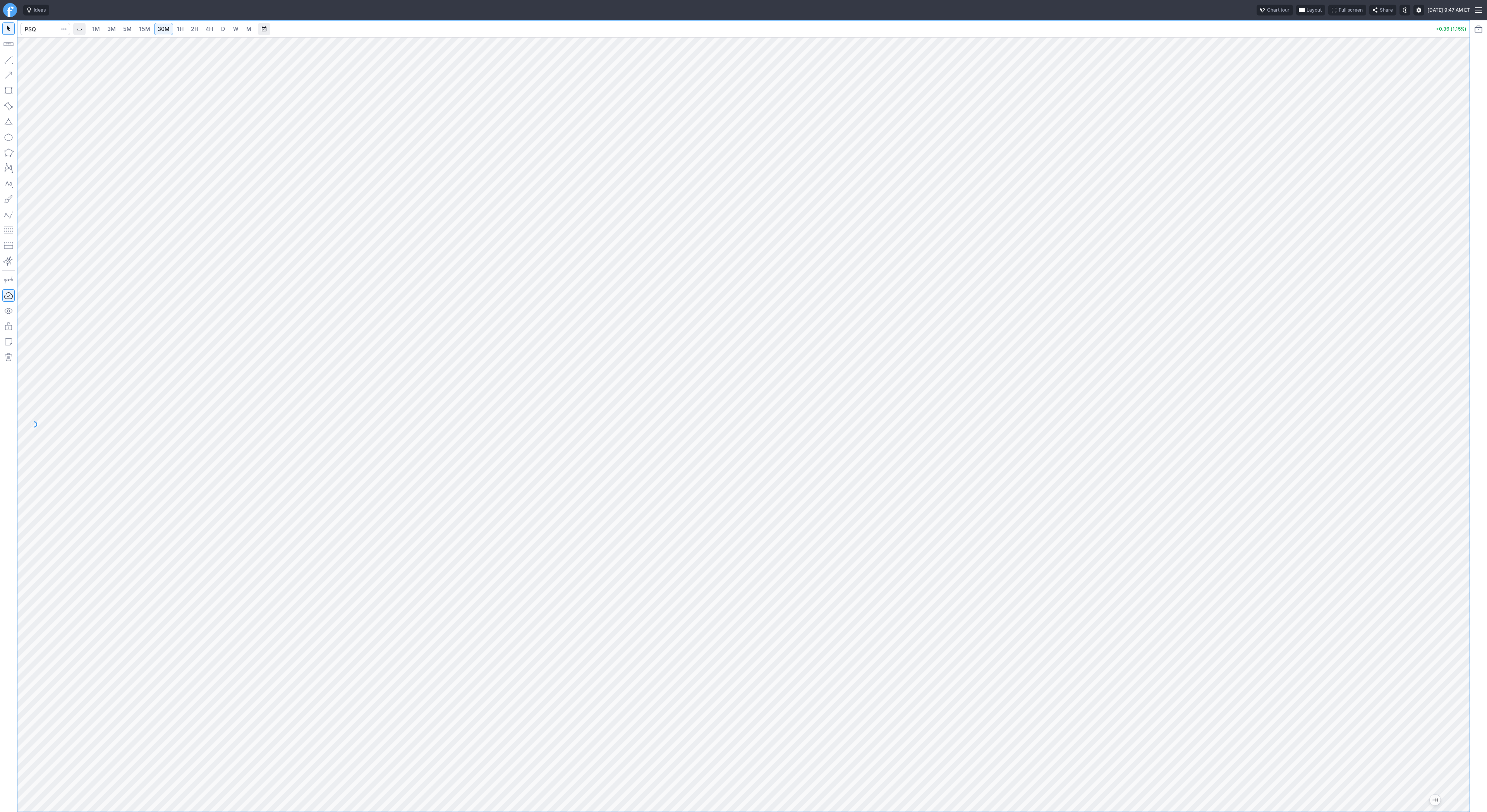
click at [1456, 738] on div at bounding box center [1462, 422] width 16 height 755
click at [23, 59] on span "button" at bounding box center [25, 61] width 5 height 11
click at [30, 59] on span "Line" at bounding box center [45, 61] width 31 height 8
click at [42, 26] on input "Search" at bounding box center [46, 29] width 50 height 12
type input "sbet"
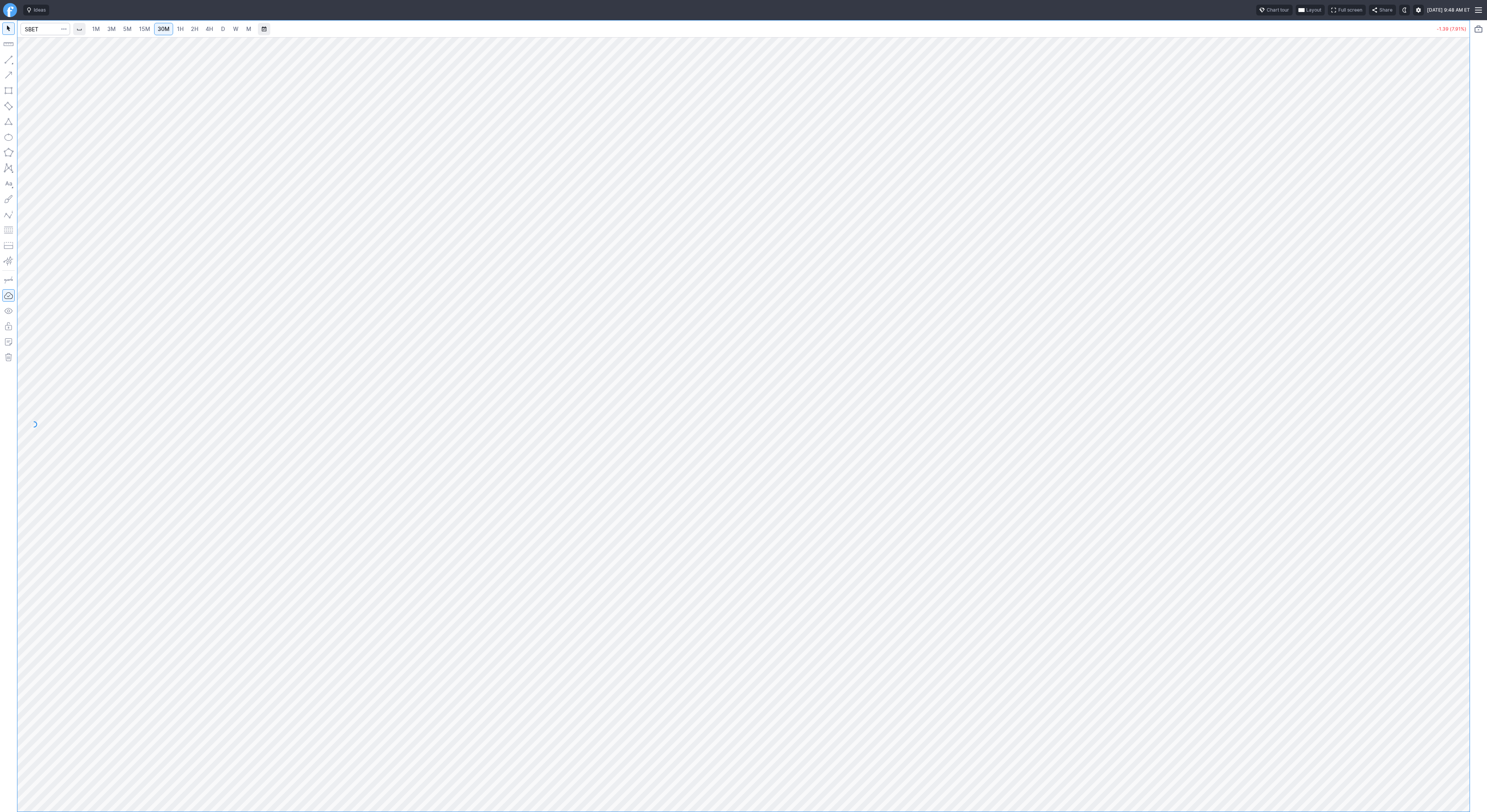
click at [191, 31] on span "2H" at bounding box center [195, 28] width 8 height 6
drag, startPoint x: 8, startPoint y: 58, endPoint x: 25, endPoint y: 85, distance: 31.9
click at [8, 58] on button "button" at bounding box center [8, 59] width 12 height 12
click at [9, 57] on button "button" at bounding box center [8, 59] width 12 height 12
